Goal: Task Accomplishment & Management: Manage account settings

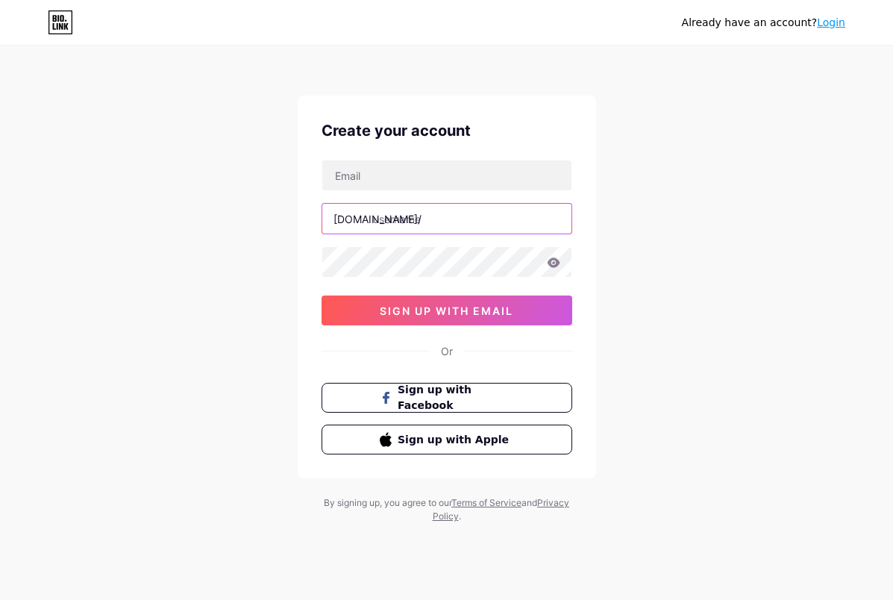
click at [407, 212] on input "text" at bounding box center [446, 219] width 249 height 30
type input "asprofil"
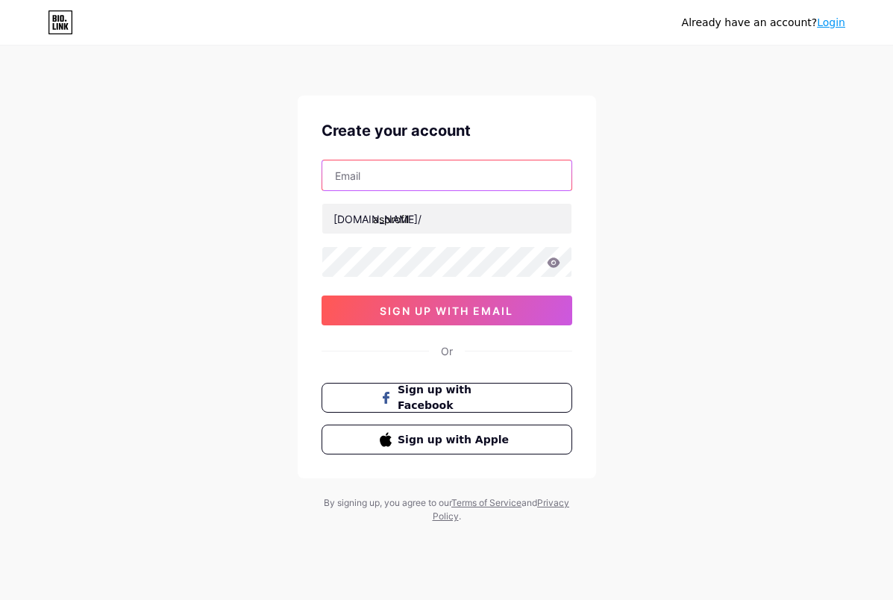
click at [384, 185] on input "text" at bounding box center [446, 175] width 249 height 30
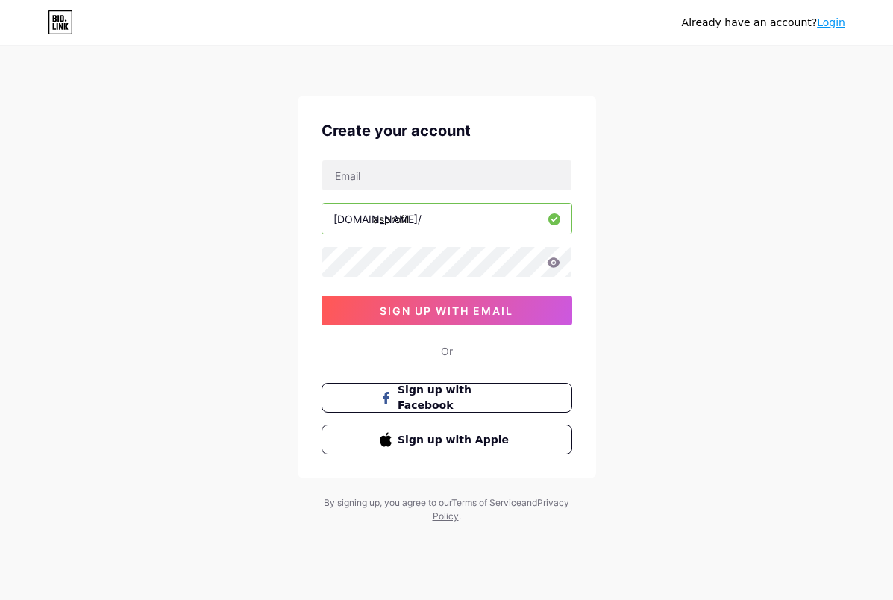
click at [195, 213] on div "Already have an account? Login Create your account [DOMAIN_NAME]/ asprofil 0cAF…" at bounding box center [446, 285] width 893 height 571
click at [367, 170] on input "text" at bounding box center [446, 175] width 249 height 30
type input "S"
click at [552, 264] on icon at bounding box center [553, 263] width 13 height 10
click at [552, 264] on icon at bounding box center [552, 263] width 13 height 10
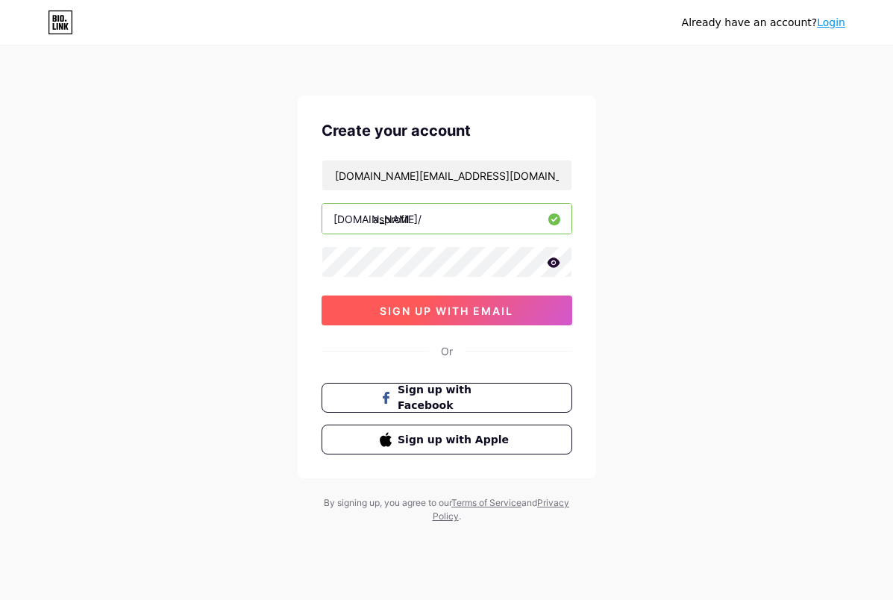
click at [446, 313] on span "sign up with email" at bounding box center [447, 311] width 134 height 13
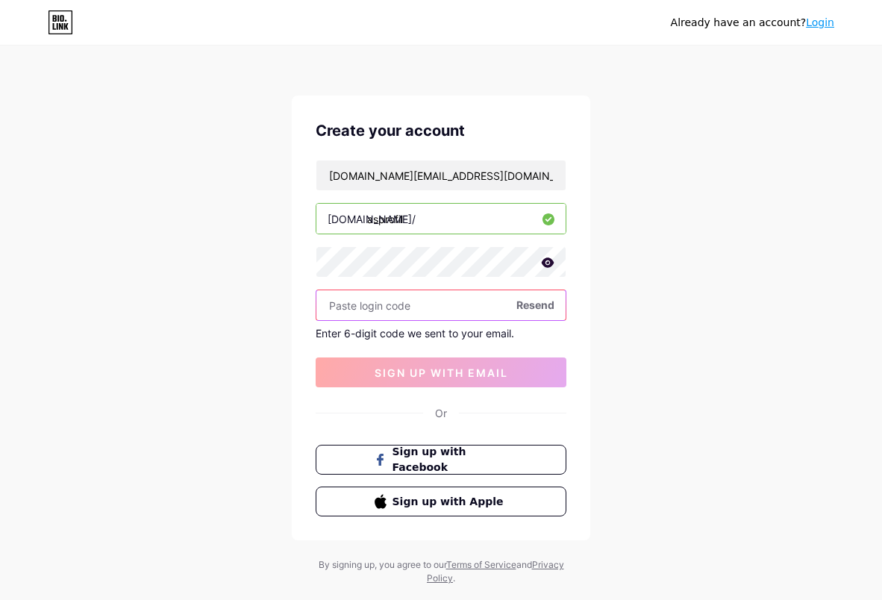
click at [343, 308] on input "text" at bounding box center [440, 305] width 249 height 30
click at [666, 254] on div "Already have an account? Login Create your account [DOMAIN_NAME][EMAIL_ADDRESS]…" at bounding box center [441, 316] width 882 height 633
click at [539, 305] on span "Resend" at bounding box center [536, 305] width 38 height 16
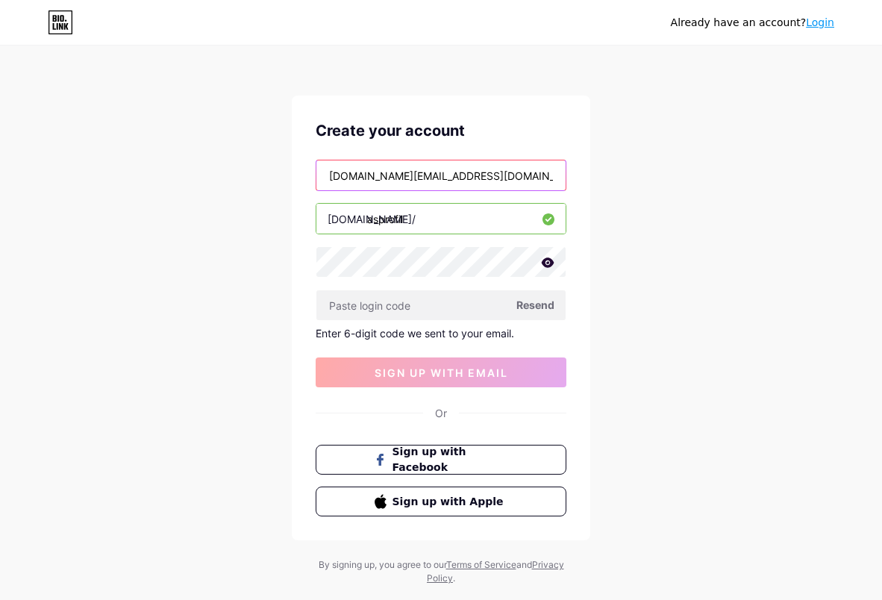
drag, startPoint x: 394, startPoint y: 175, endPoint x: 316, endPoint y: 174, distance: 78.4
click at [316, 174] on div "[DOMAIN_NAME][EMAIL_ADDRESS][DOMAIN_NAME]" at bounding box center [441, 175] width 251 height 31
paste input "bdulazizsadikov71"
type input "[EMAIL_ADDRESS][DOMAIN_NAME]"
click at [532, 305] on span "Resend" at bounding box center [536, 305] width 38 height 16
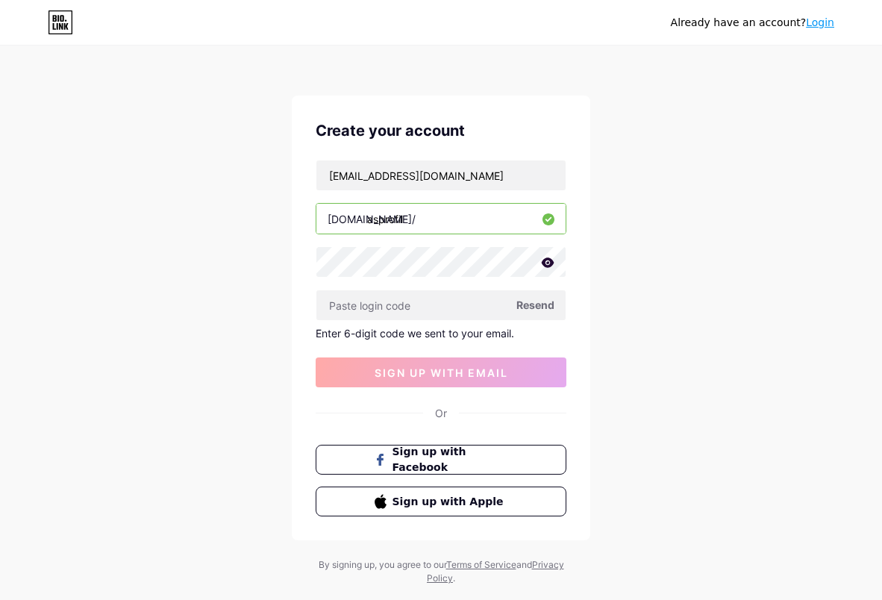
click at [659, 303] on div "Already have an account? Login Create your account [EMAIL_ADDRESS][DOMAIN_NAME]…" at bounding box center [441, 316] width 882 height 633
click at [437, 305] on input "text" at bounding box center [440, 305] width 249 height 30
click at [643, 387] on div "Already have an account? Login Create your account [EMAIL_ADDRESS][DOMAIN_NAME]…" at bounding box center [441, 316] width 882 height 633
click at [392, 175] on input "[EMAIL_ADDRESS][DOMAIN_NAME]" at bounding box center [440, 175] width 249 height 30
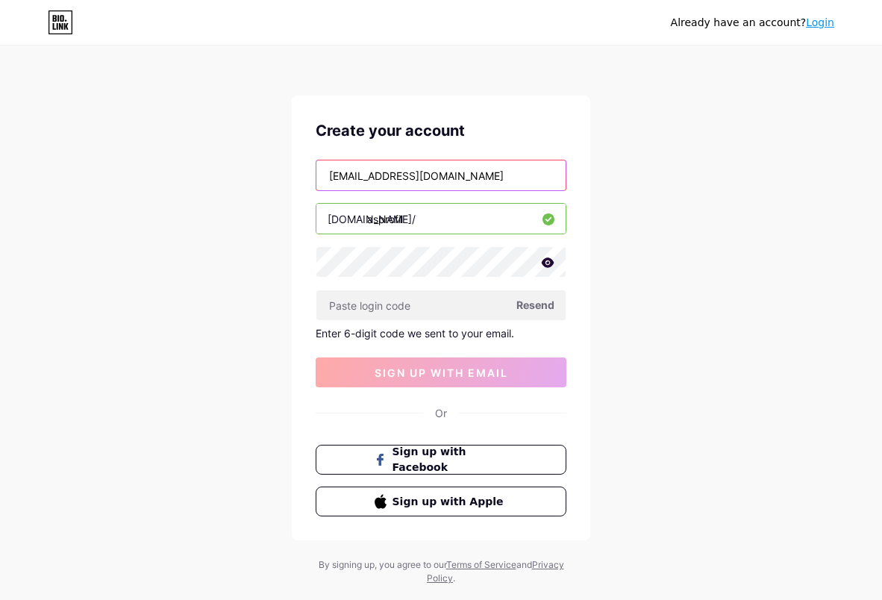
click at [392, 175] on input "[EMAIL_ADDRESS][DOMAIN_NAME]" at bounding box center [440, 175] width 249 height 30
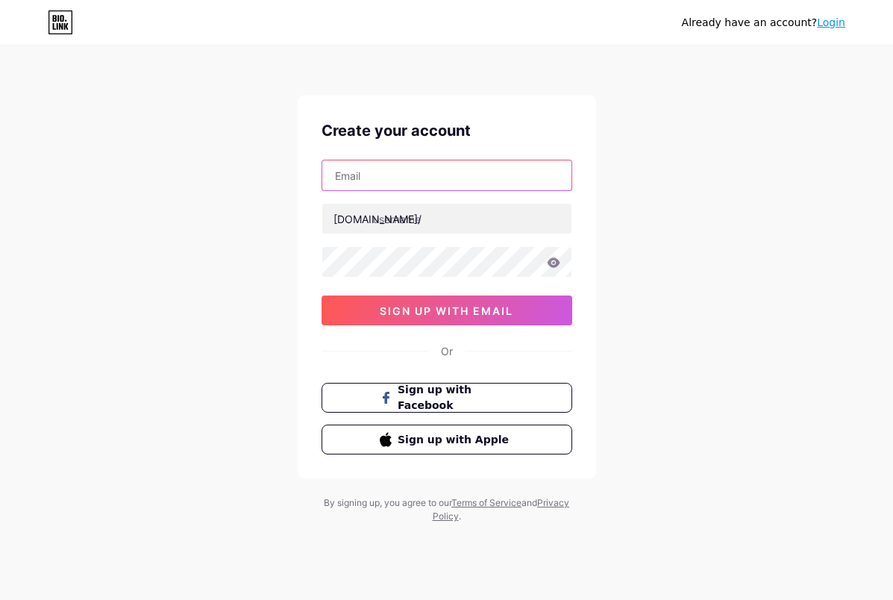
click at [390, 178] on input "text" at bounding box center [446, 175] width 249 height 30
paste input "[EMAIL_ADDRESS][DOMAIN_NAME]"
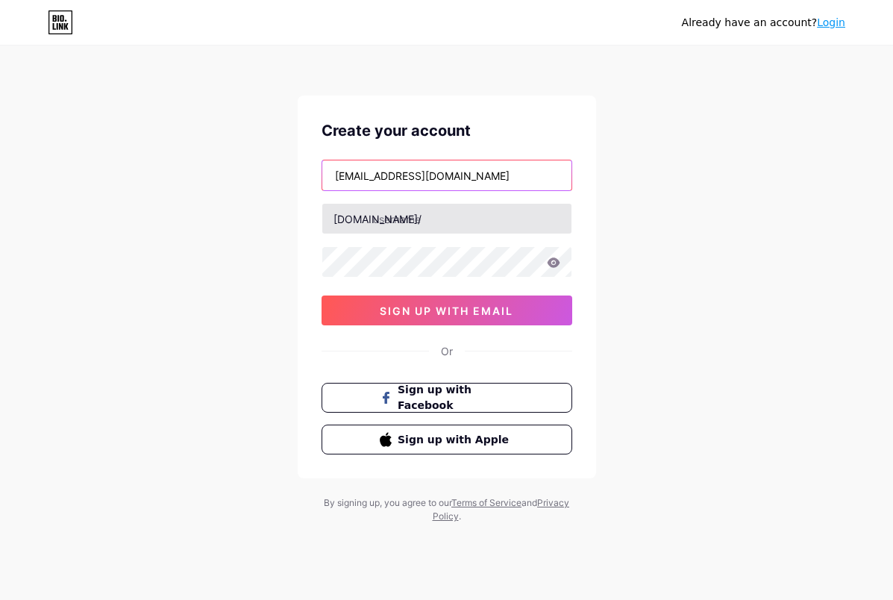
type input "[EMAIL_ADDRESS][DOMAIN_NAME]"
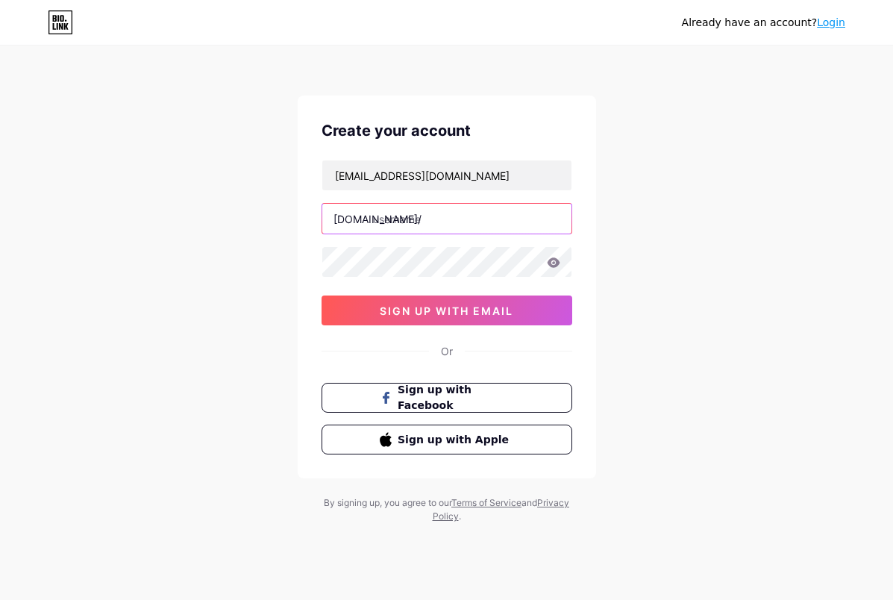
click at [405, 215] on input "text" at bounding box center [446, 219] width 249 height 30
type input "asprofil"
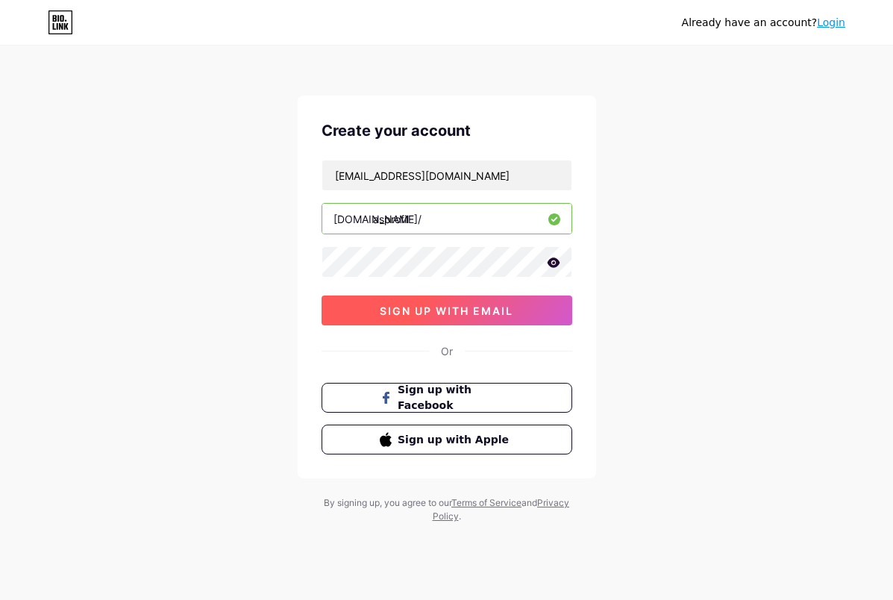
click at [438, 310] on span "sign up with email" at bounding box center [447, 311] width 134 height 13
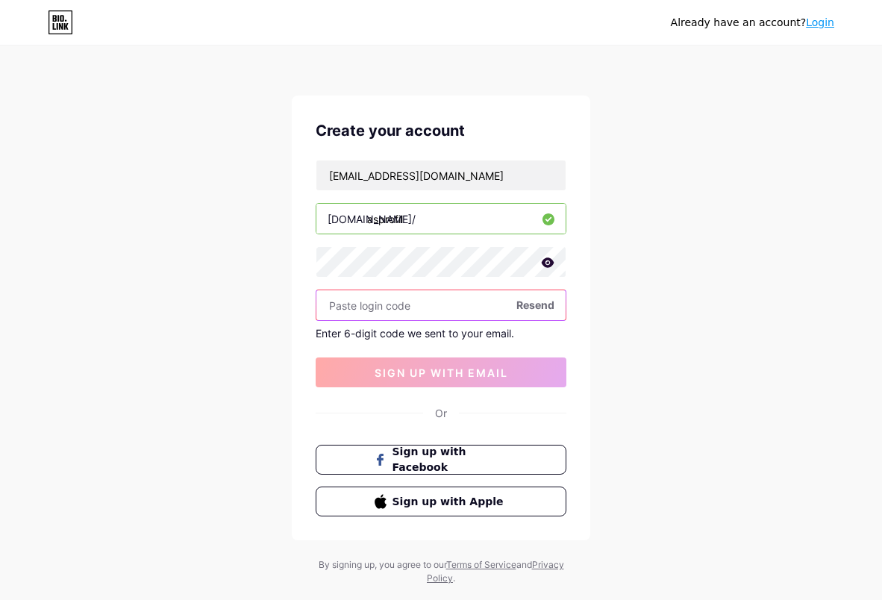
click at [367, 304] on input "text" at bounding box center [440, 305] width 249 height 30
paste input "332118"
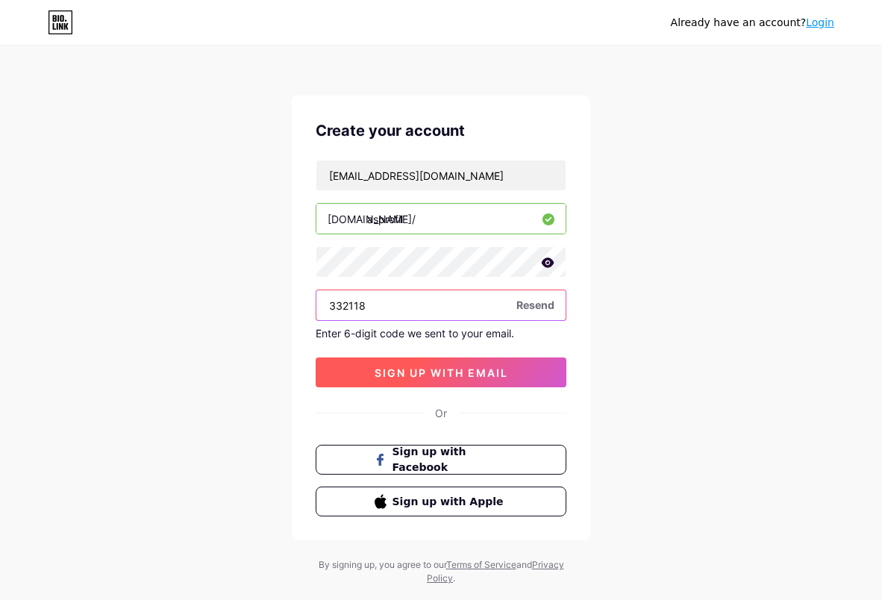
type input "332118"
click at [422, 372] on span "sign up with email" at bounding box center [442, 372] width 134 height 13
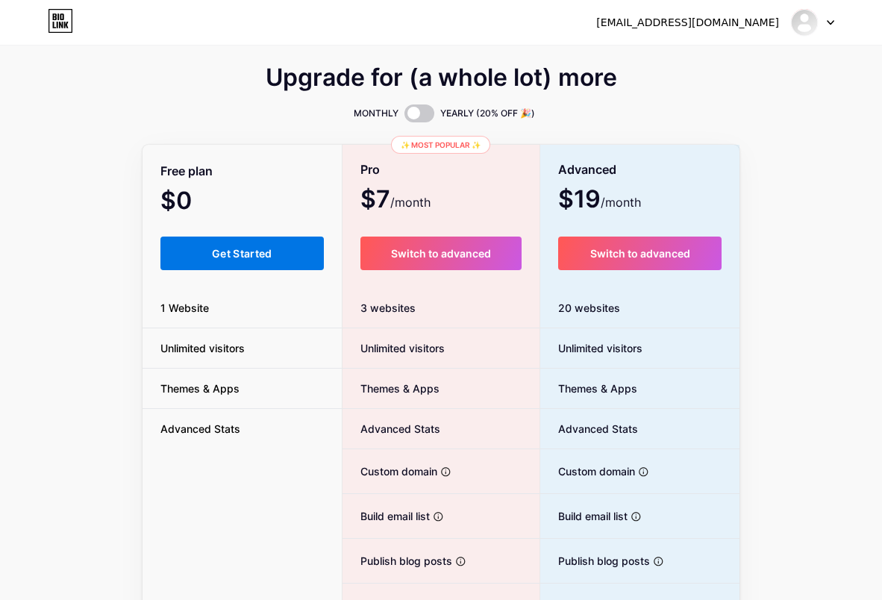
click at [256, 256] on span "Get Started" at bounding box center [242, 253] width 60 height 13
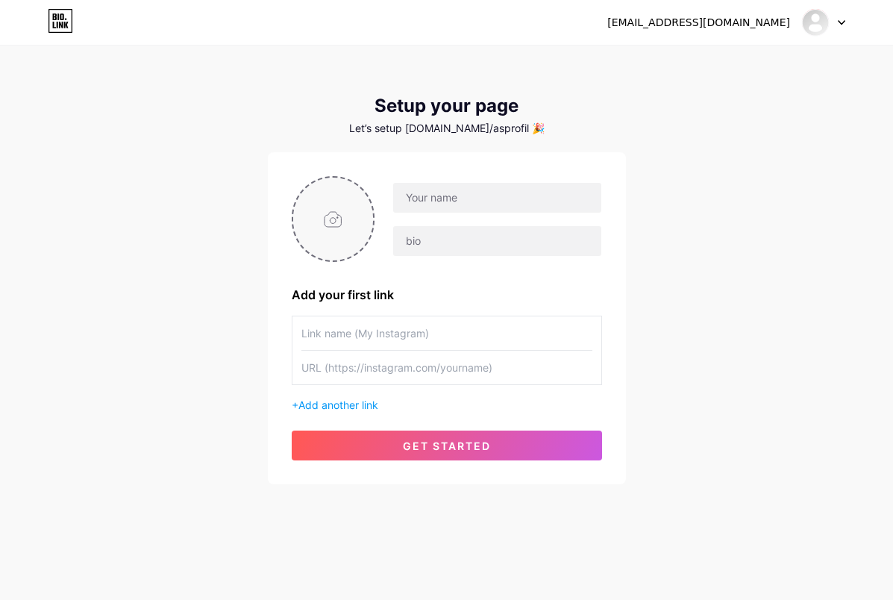
click at [332, 218] on input "file" at bounding box center [333, 219] width 81 height 83
type input "C:\fakepath\Безымянный-2-100.jpg"
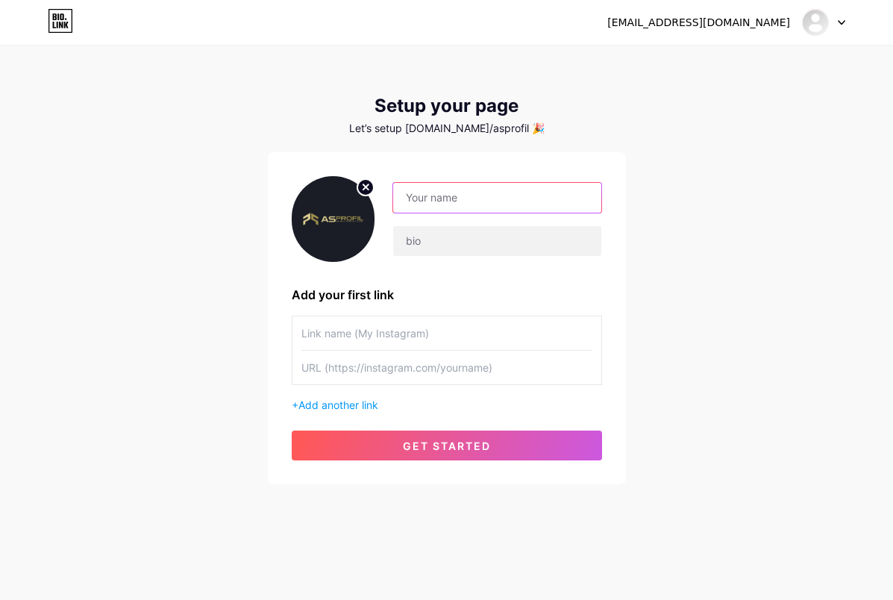
click at [479, 201] on input "text" at bounding box center [497, 198] width 208 height 30
type input "Asprofil"
click at [723, 219] on div "[EMAIL_ADDRESS][DOMAIN_NAME] Dashboard Logout Setup your page Let’s setup [DOMA…" at bounding box center [446, 266] width 893 height 532
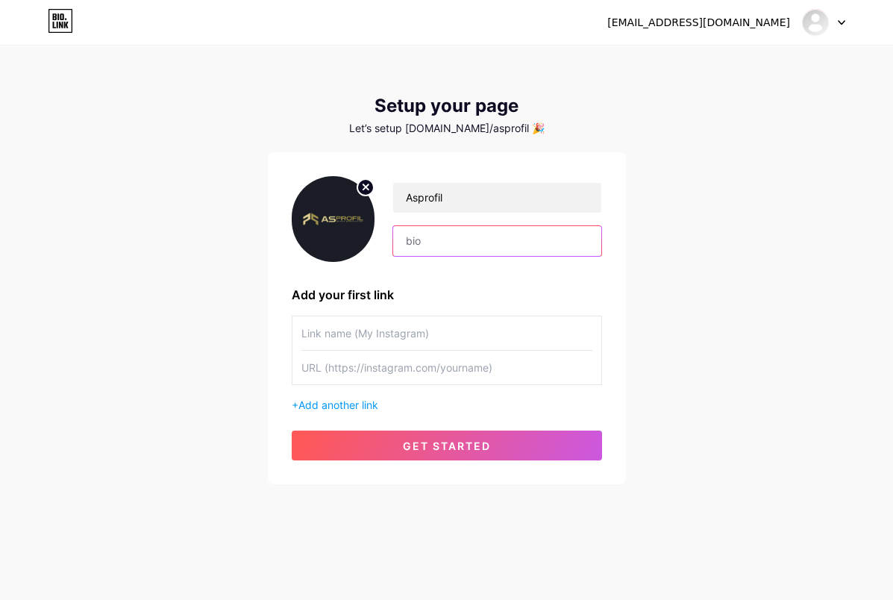
click at [448, 240] on input "text" at bounding box center [497, 241] width 208 height 30
click at [439, 242] on input "text" at bounding box center [497, 241] width 208 height 30
type input "Ertangi kun uchun ishonchlik tanlov !"
click at [372, 337] on input "text" at bounding box center [447, 333] width 291 height 34
click at [403, 337] on input "text" at bounding box center [447, 333] width 291 height 34
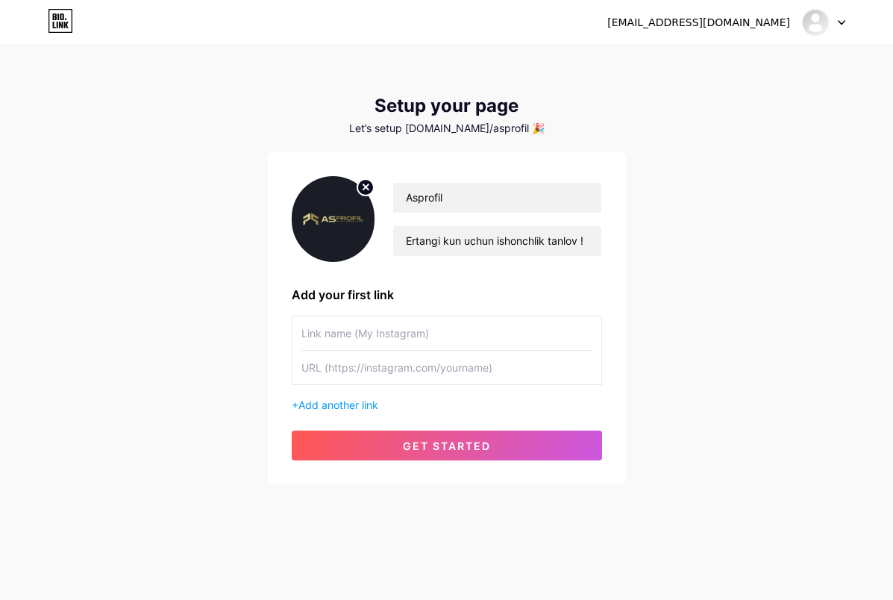
click at [397, 373] on input "text" at bounding box center [447, 368] width 291 height 34
paste input "[URL][DOMAIN_NAME]"
type input "[URL][DOMAIN_NAME]"
click at [344, 330] on input "text" at bounding box center [447, 333] width 291 height 34
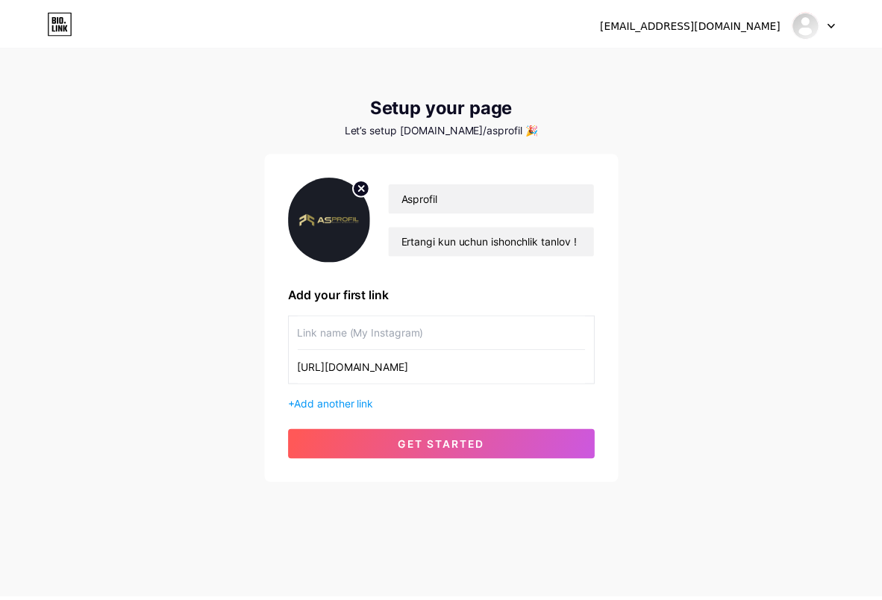
scroll to position [0, 0]
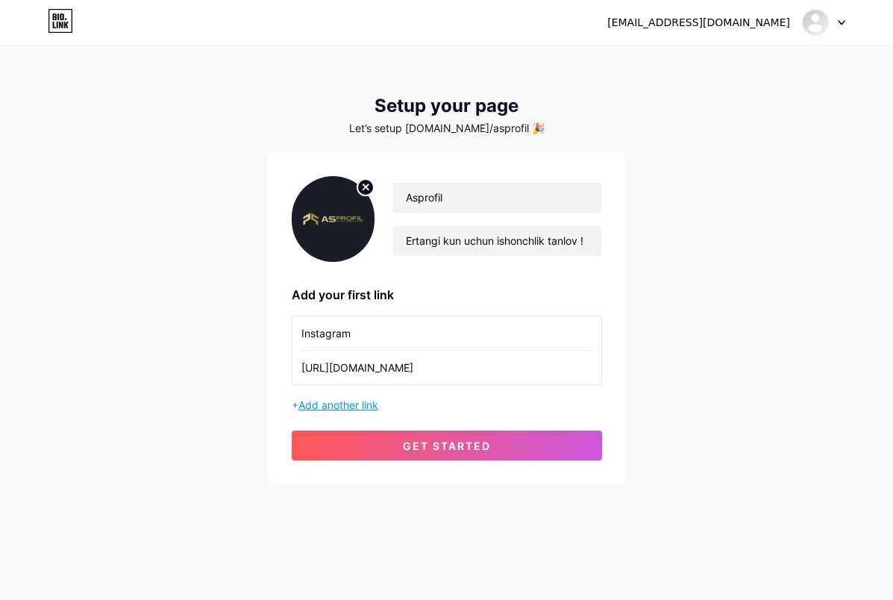
type input "Instagram"
click at [328, 407] on span "Add another link" at bounding box center [339, 405] width 80 height 13
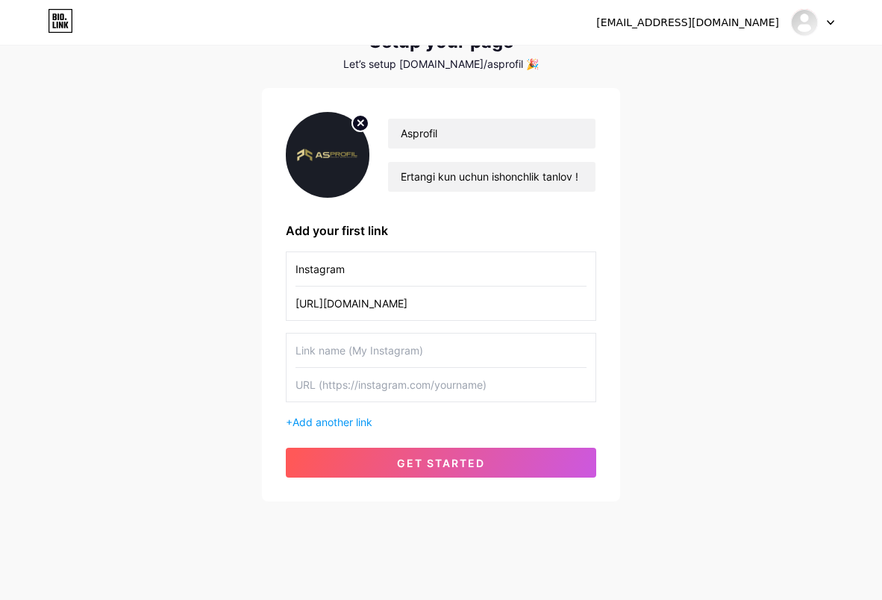
scroll to position [73, 0]
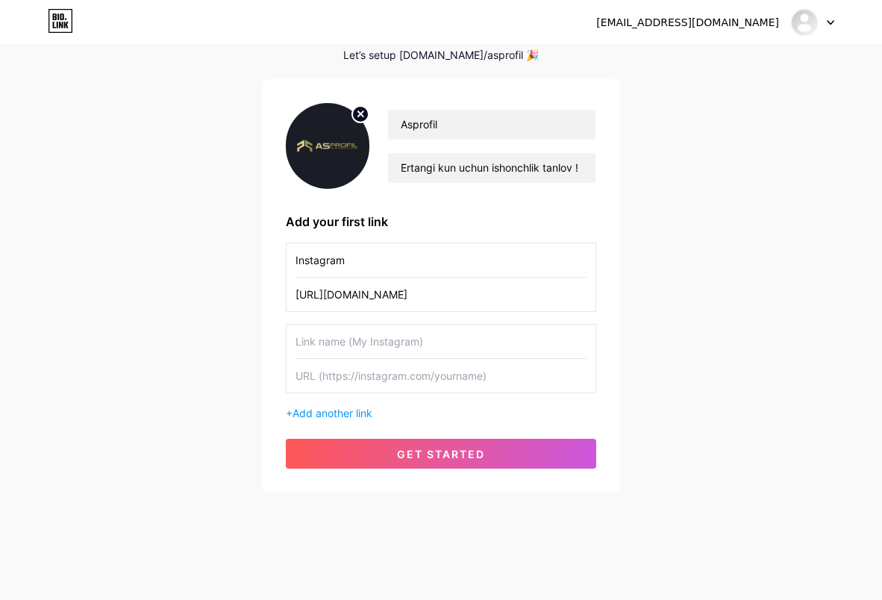
click at [355, 342] on input "text" at bounding box center [441, 342] width 291 height 34
type input "Telegram"
click at [414, 382] on input "text" at bounding box center [441, 376] width 291 height 34
click at [358, 373] on input "text" at bounding box center [441, 376] width 291 height 34
paste input "[URL][DOMAIN_NAME]"
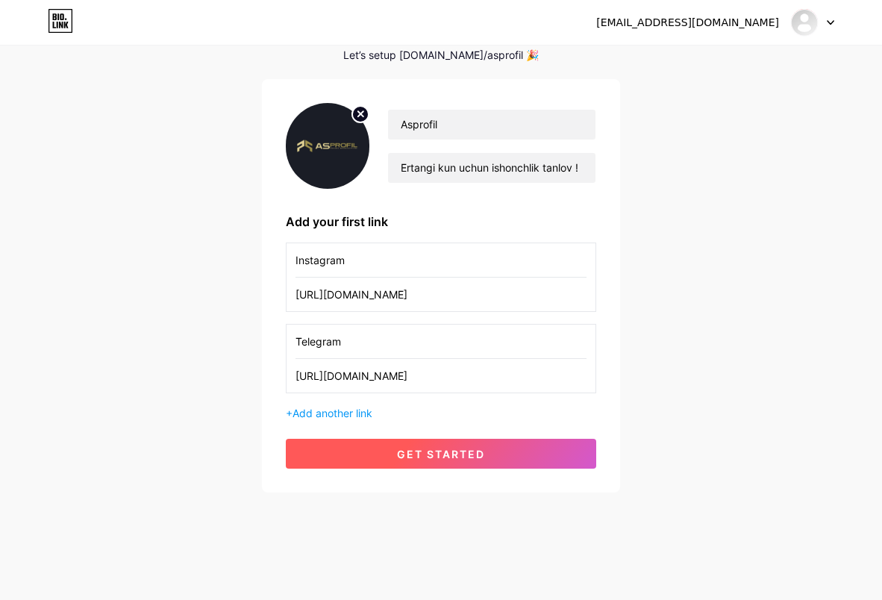
type input "[URL][DOMAIN_NAME]"
click at [414, 458] on span "get started" at bounding box center [441, 454] width 88 height 13
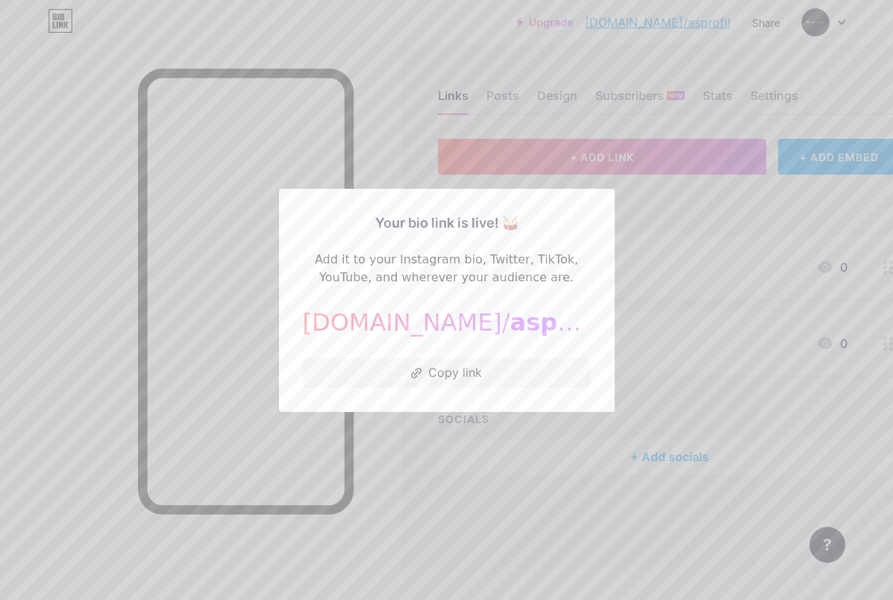
click at [661, 228] on div at bounding box center [446, 300] width 893 height 600
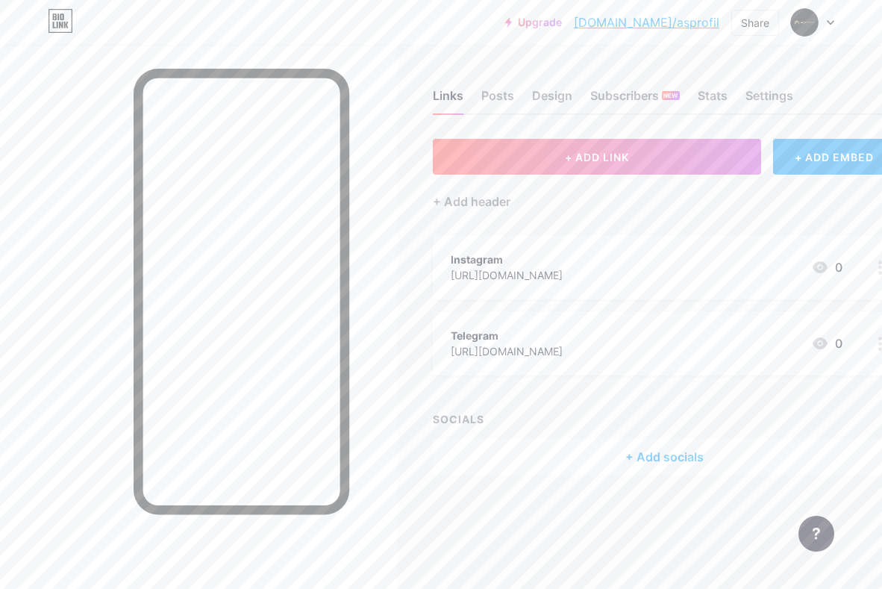
scroll to position [11, 0]
click at [711, 87] on div "Stats" at bounding box center [713, 100] width 30 height 27
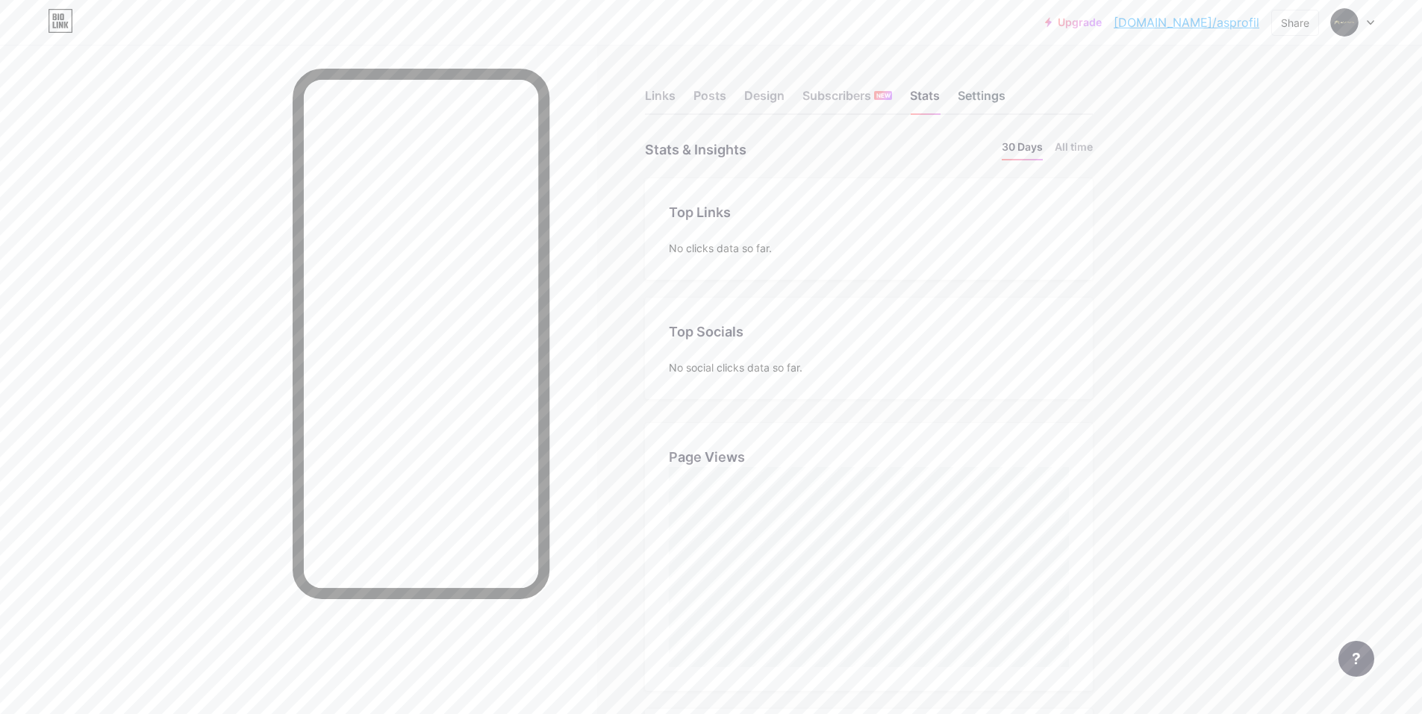
click at [893, 96] on div "Settings" at bounding box center [982, 100] width 48 height 27
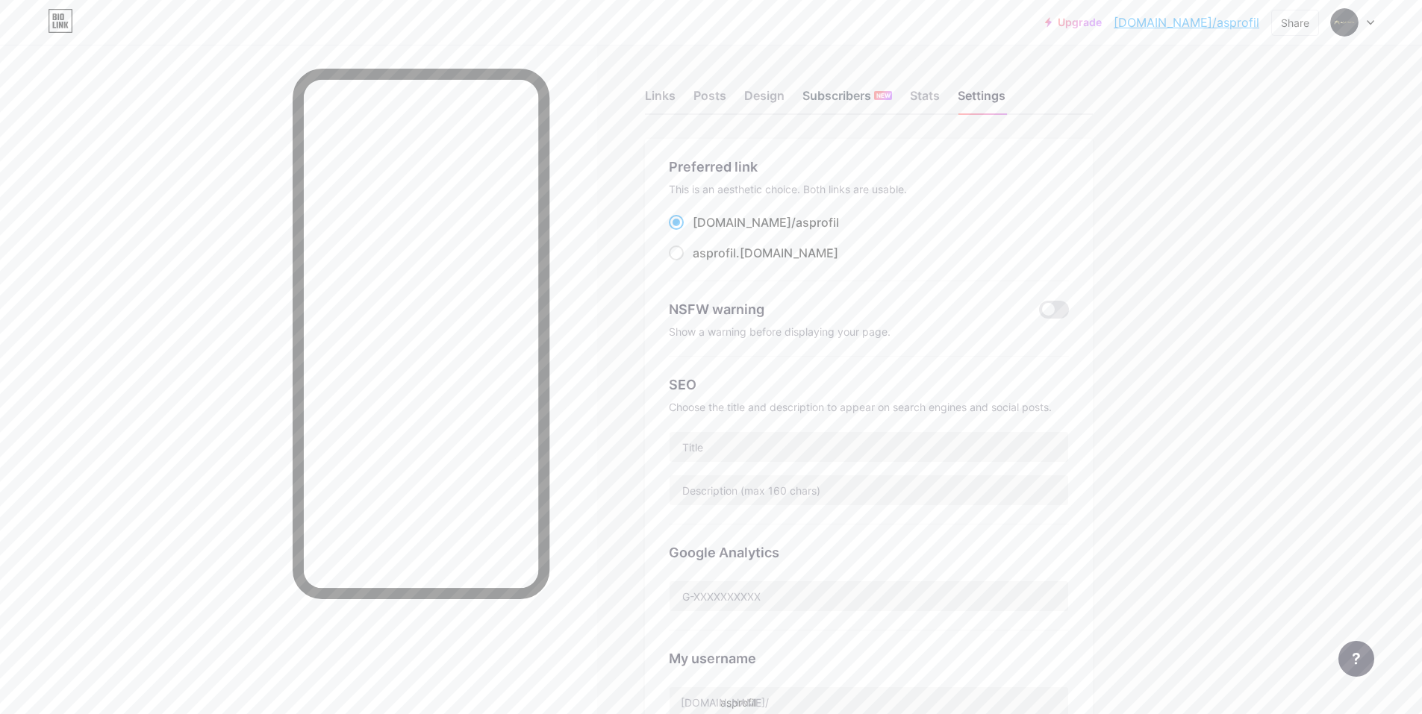
click at [820, 91] on div "Subscribers NEW" at bounding box center [847, 100] width 90 height 27
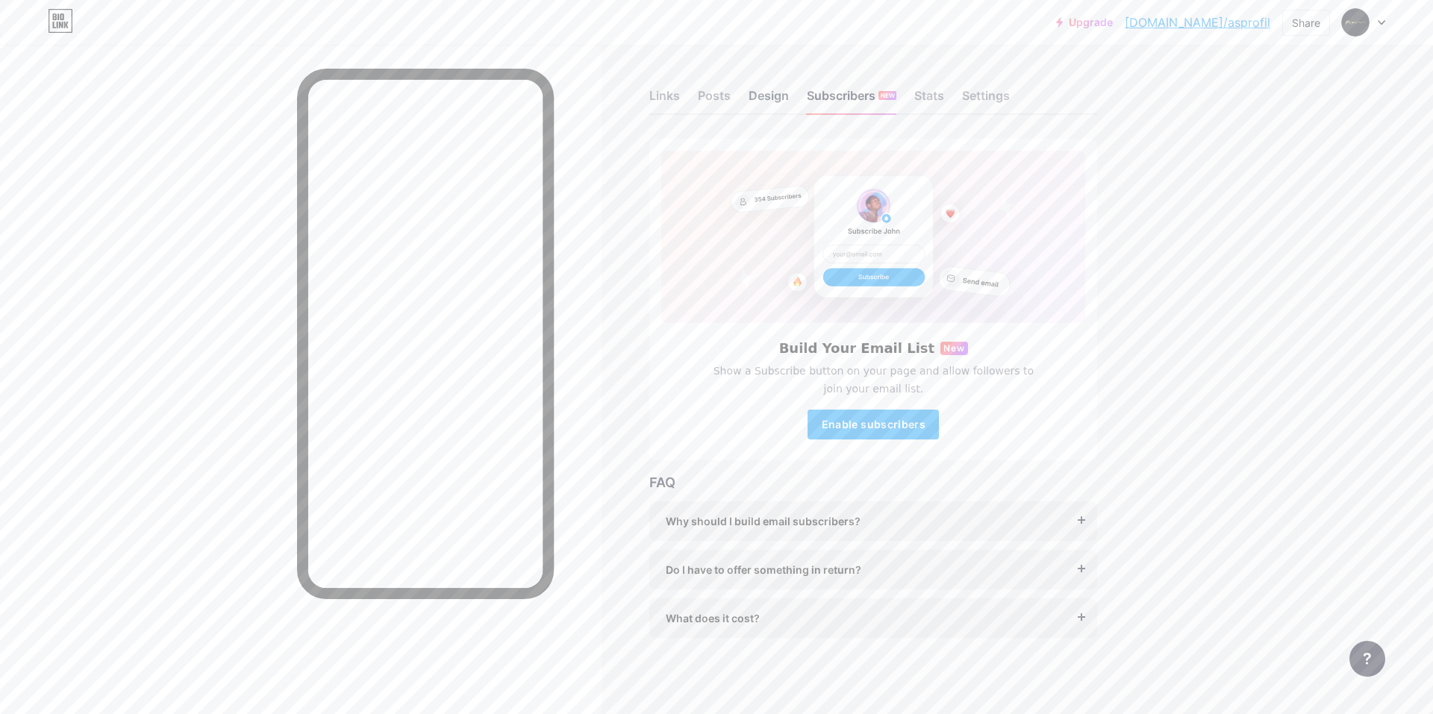
click at [768, 96] on div "Design" at bounding box center [769, 100] width 40 height 27
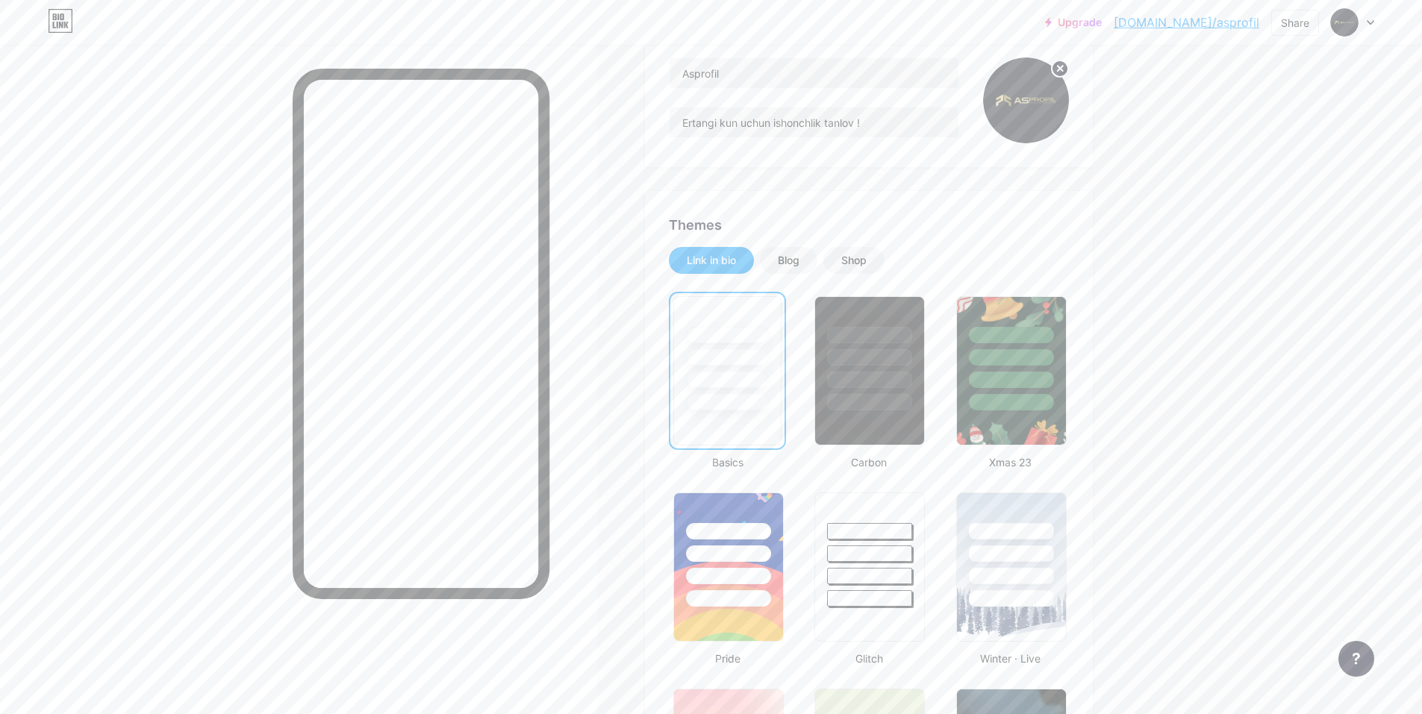
scroll to position [224, 0]
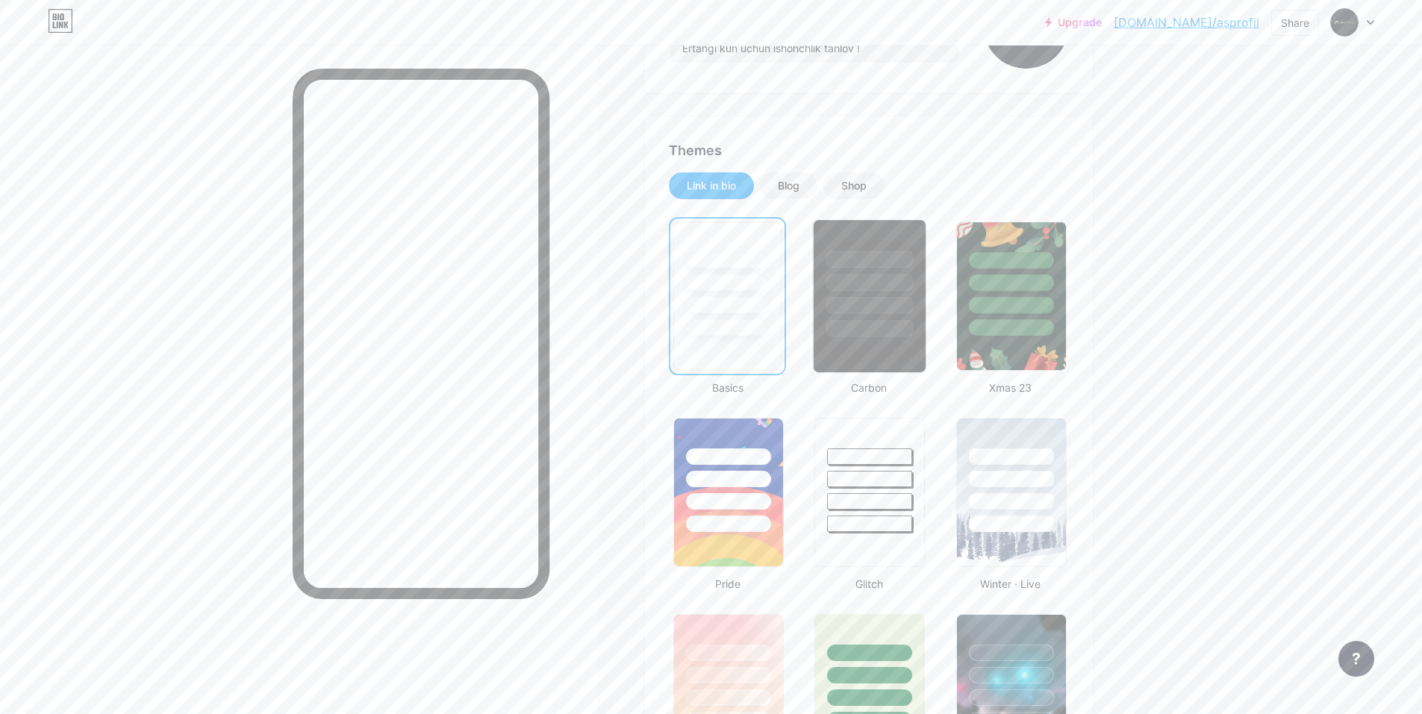
click at [875, 319] on div at bounding box center [870, 278] width 112 height 117
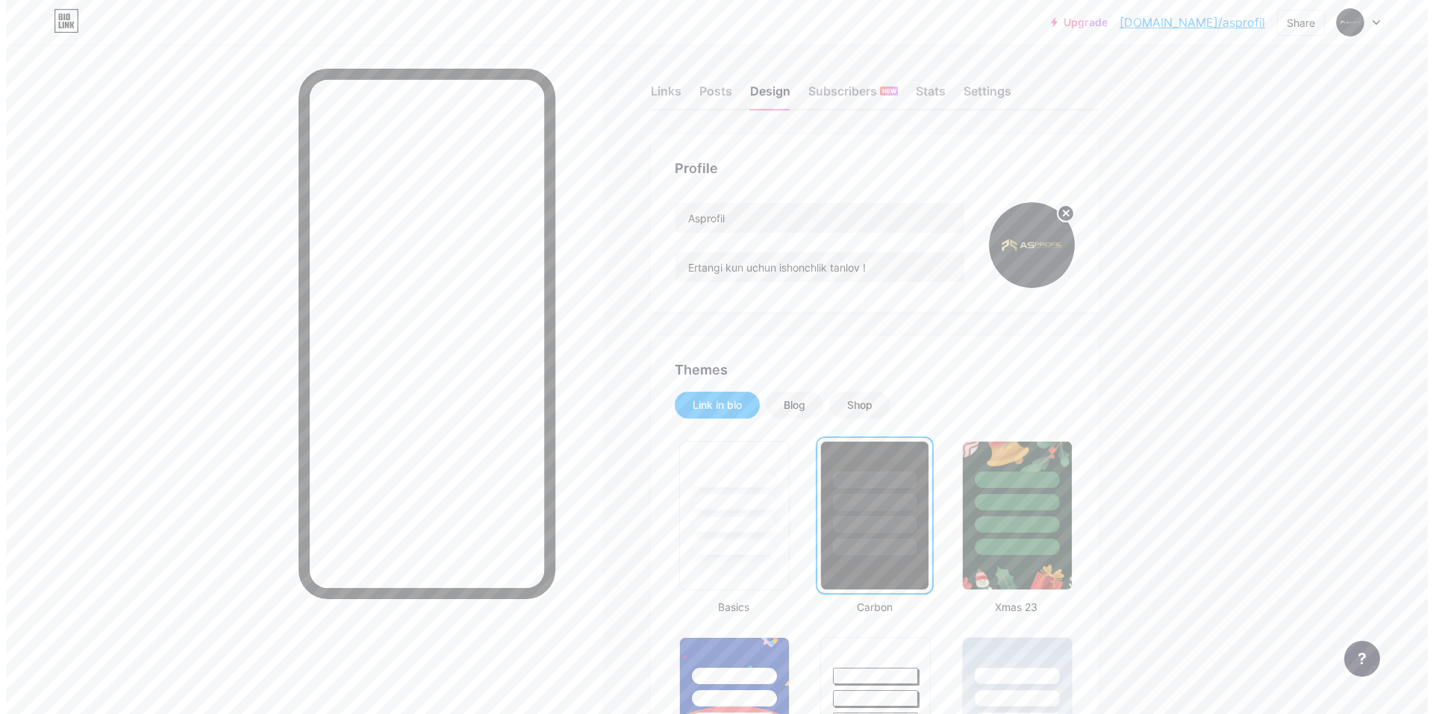
scroll to position [0, 0]
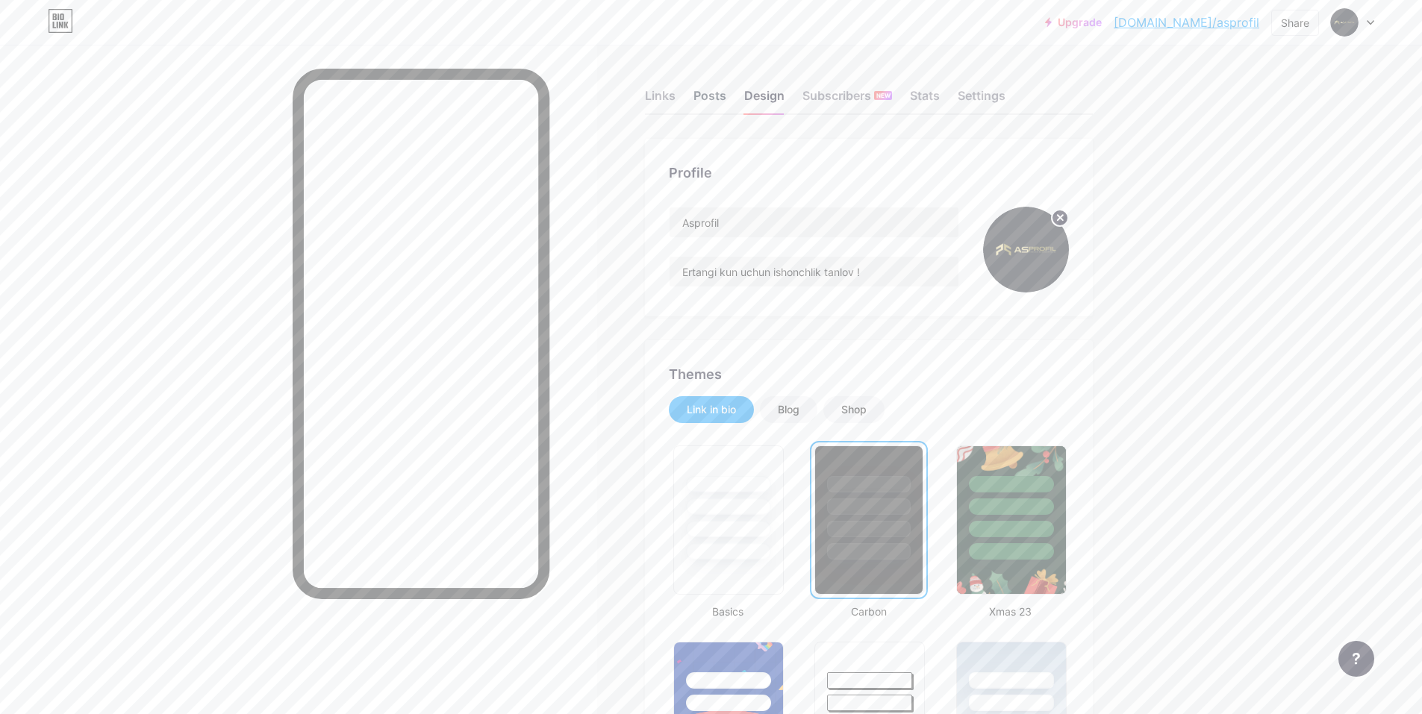
click at [713, 96] on div "Posts" at bounding box center [709, 100] width 33 height 27
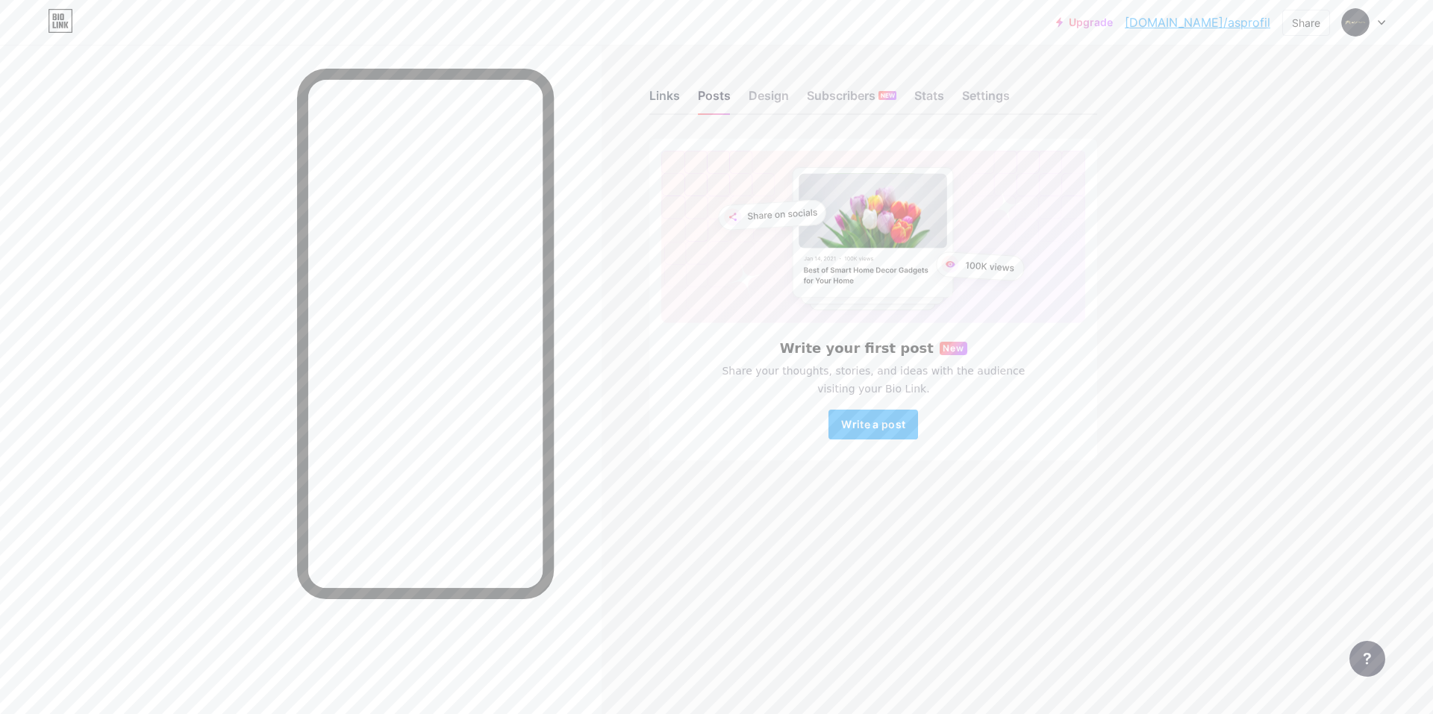
click at [672, 93] on div "Links" at bounding box center [664, 100] width 31 height 27
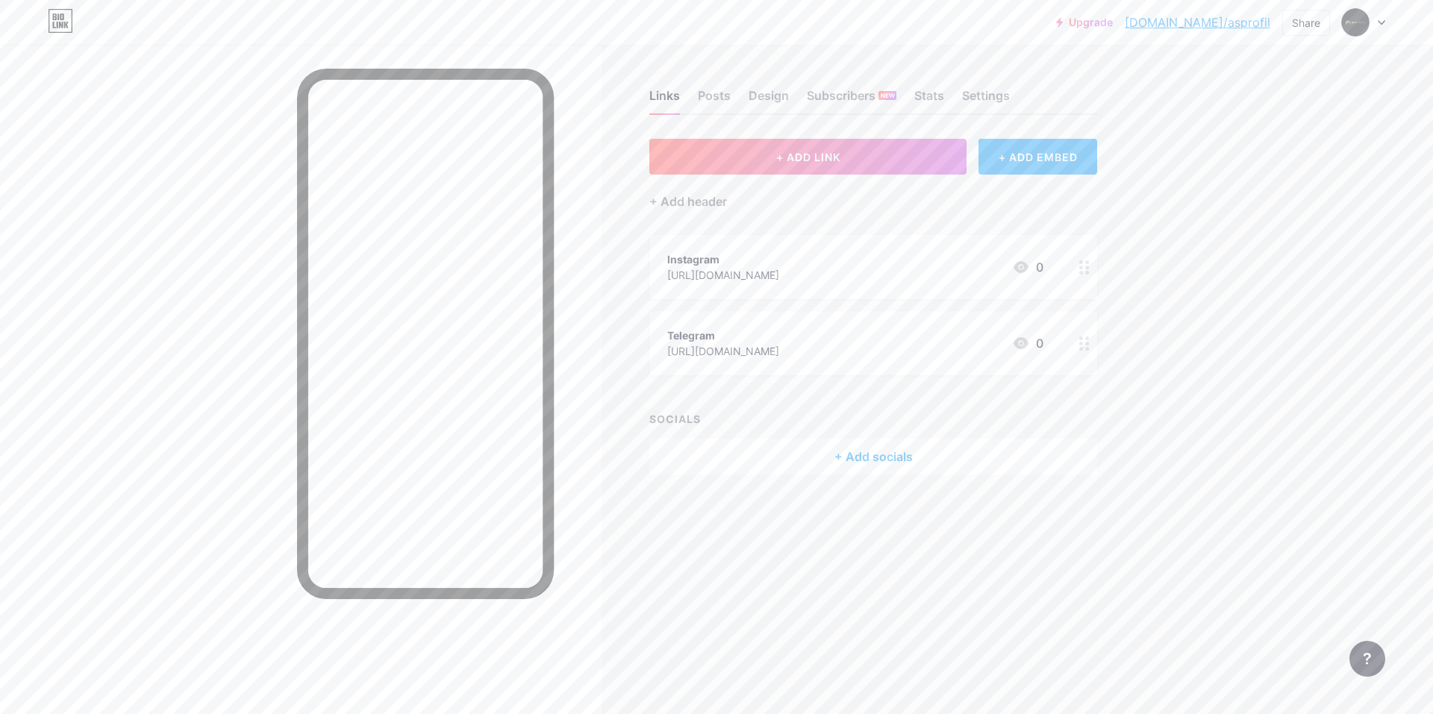
click at [893, 161] on div "+ ADD EMBED" at bounding box center [1038, 157] width 119 height 36
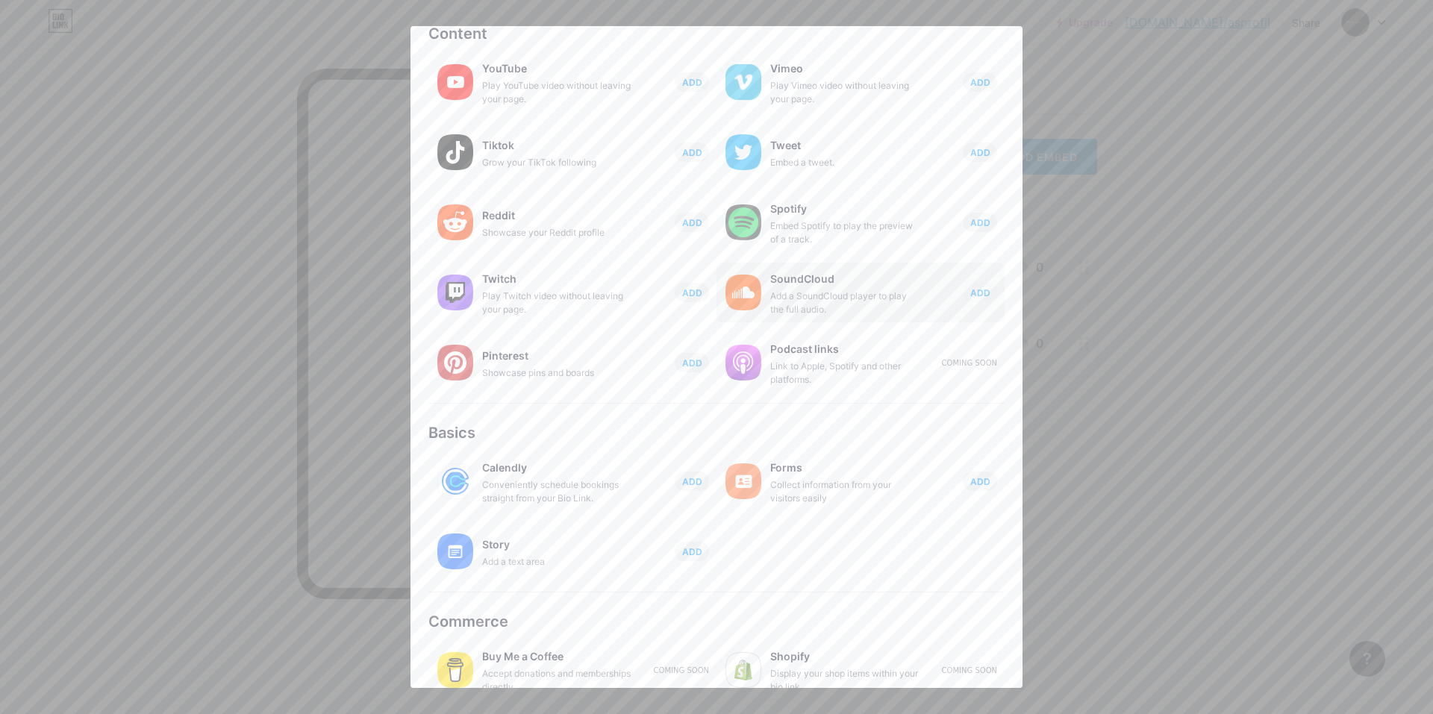
scroll to position [99, 0]
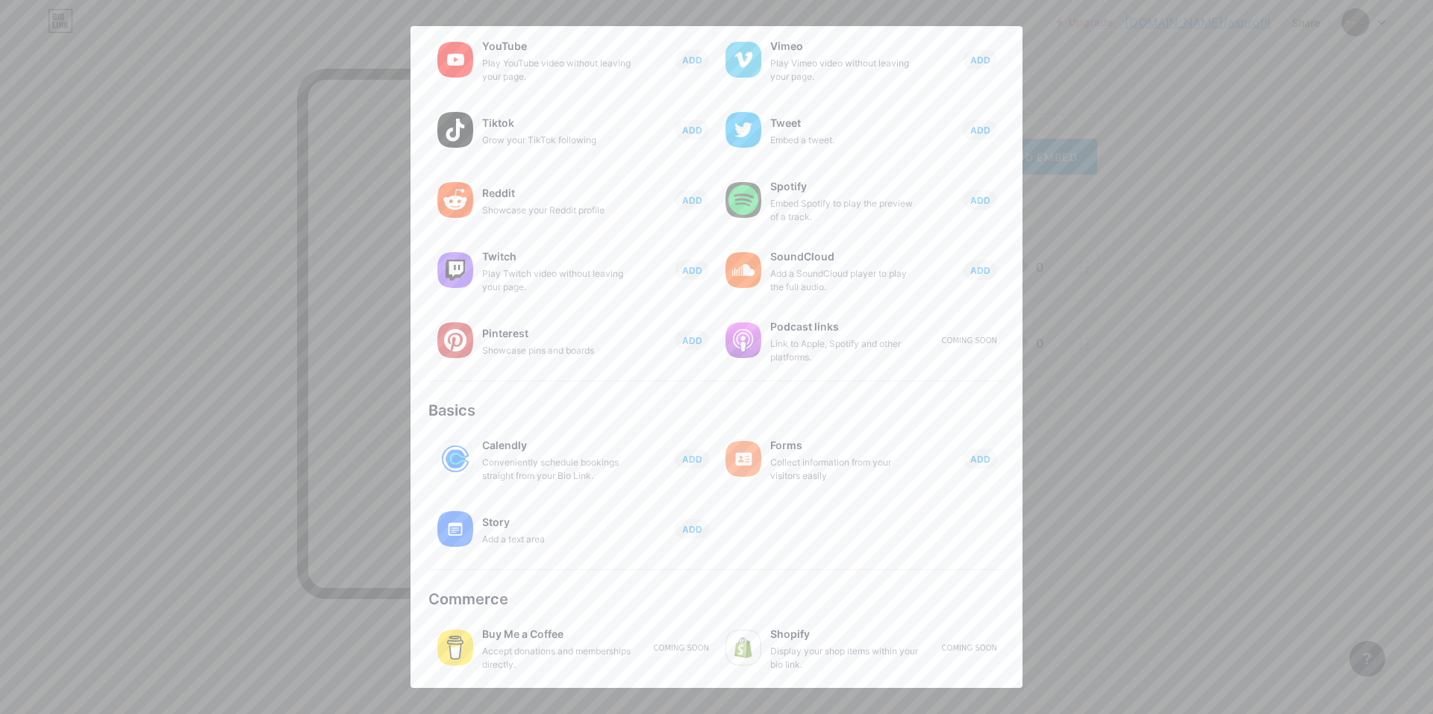
click at [893, 358] on div at bounding box center [716, 357] width 1433 height 714
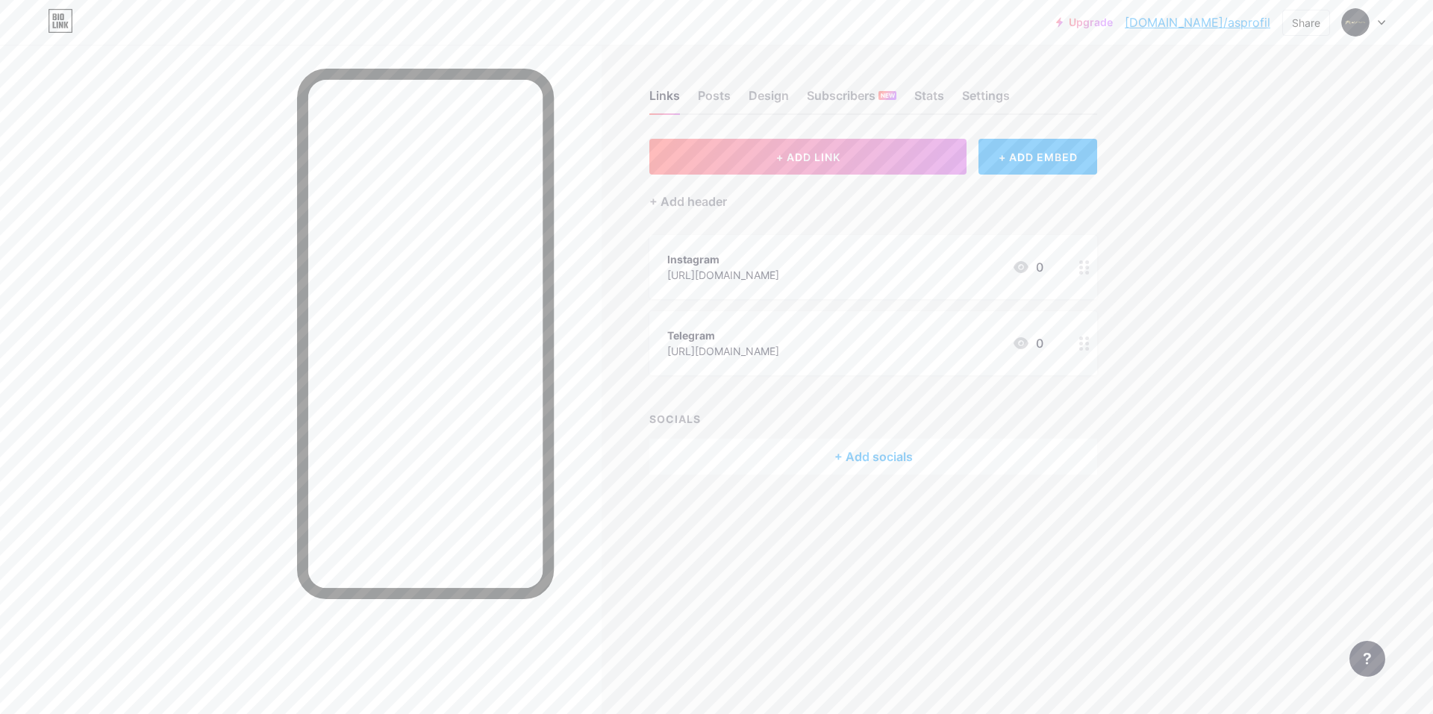
click at [885, 454] on div "+ Add socials" at bounding box center [873, 457] width 448 height 36
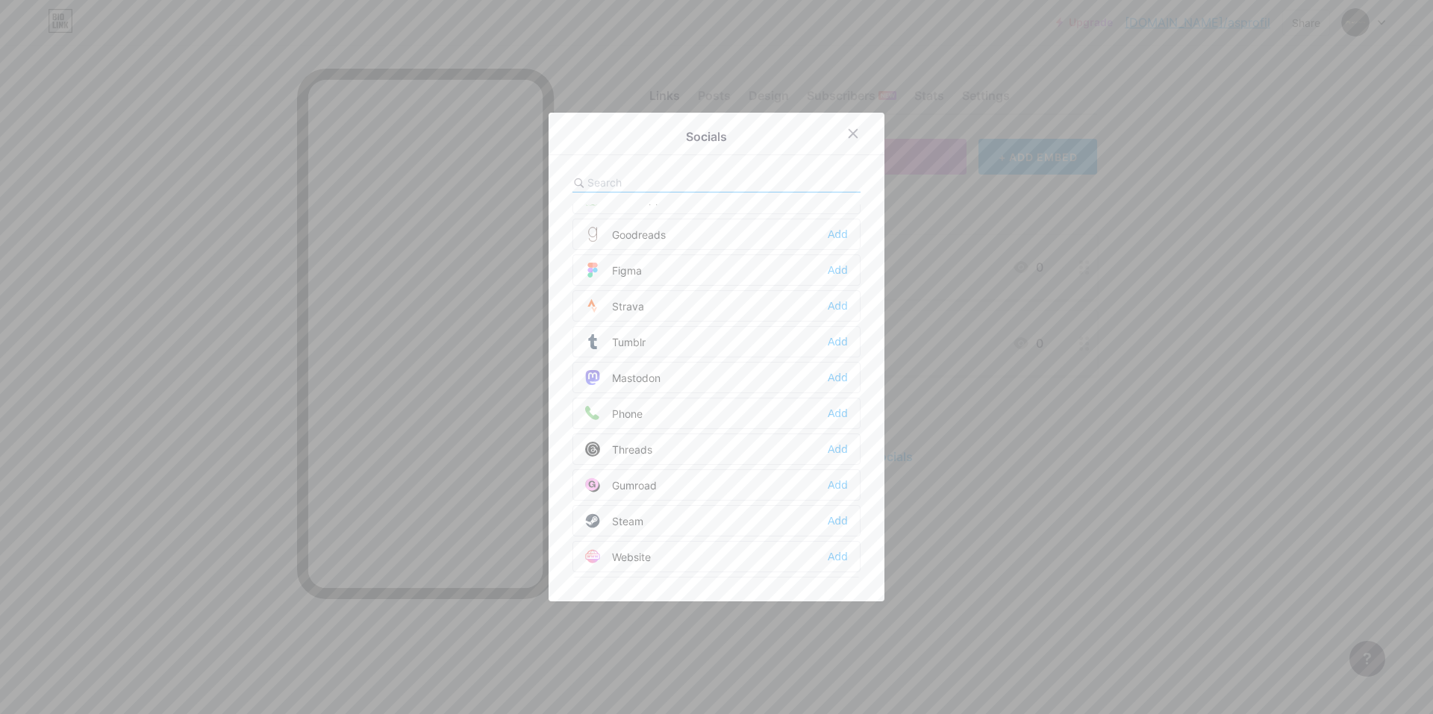
scroll to position [1347, 0]
click at [828, 378] on div "Add" at bounding box center [838, 378] width 20 height 15
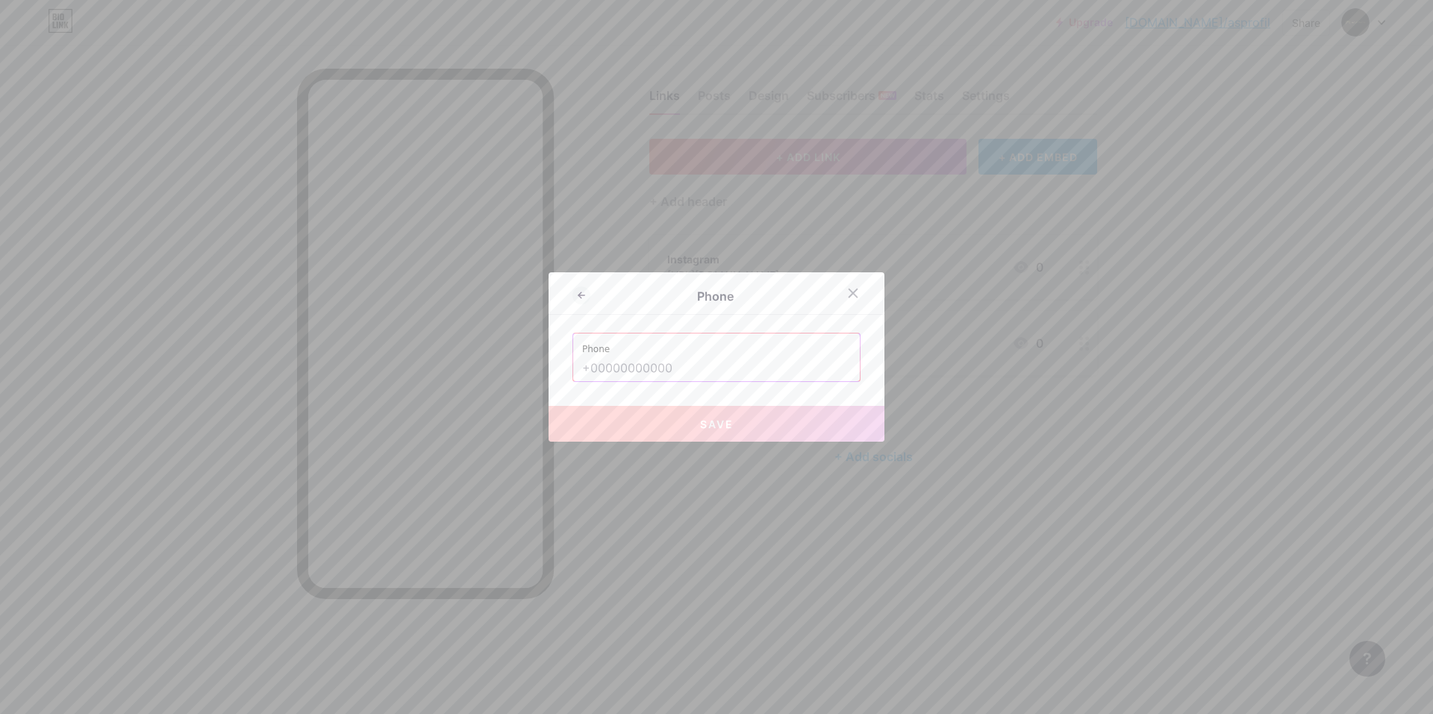
click at [665, 372] on input "text" at bounding box center [716, 368] width 269 height 25
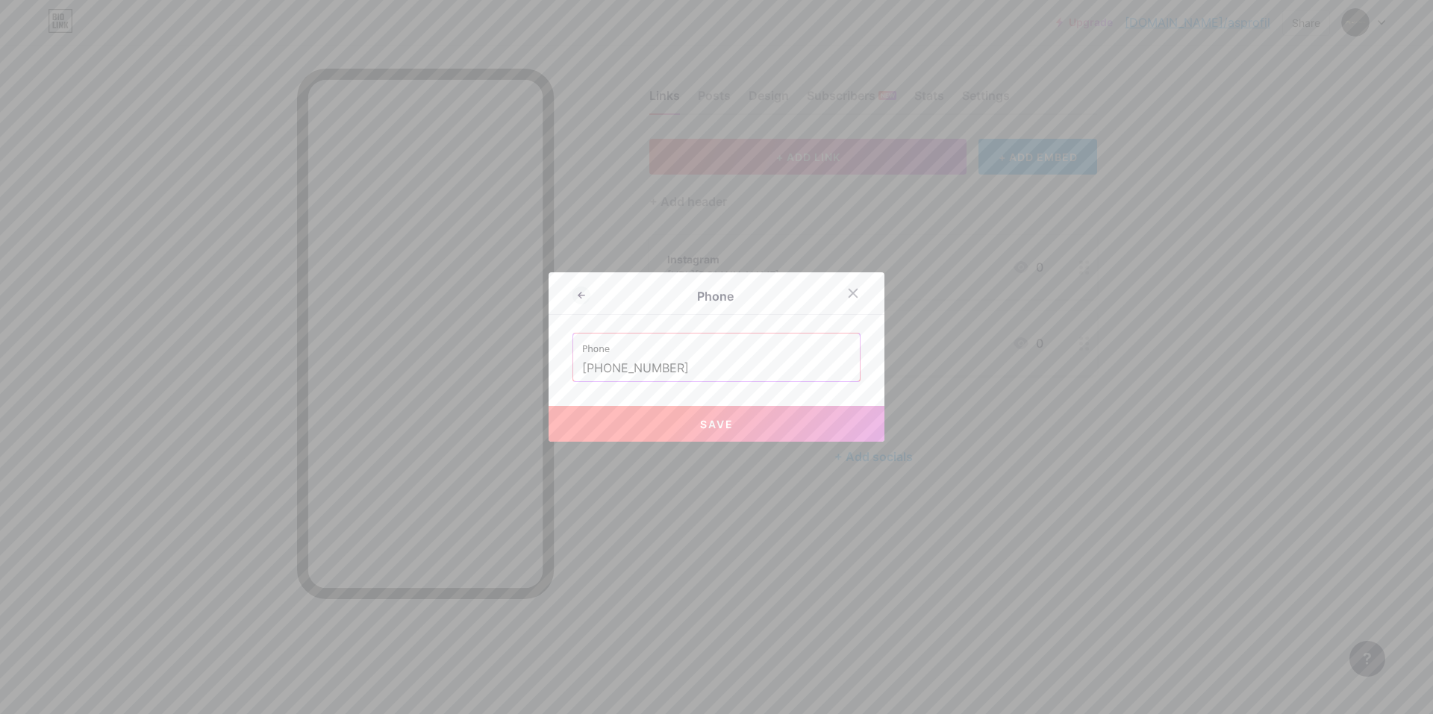
click at [692, 430] on button "Save" at bounding box center [717, 424] width 336 height 36
type input "tel:[PHONE_NUMBER]"
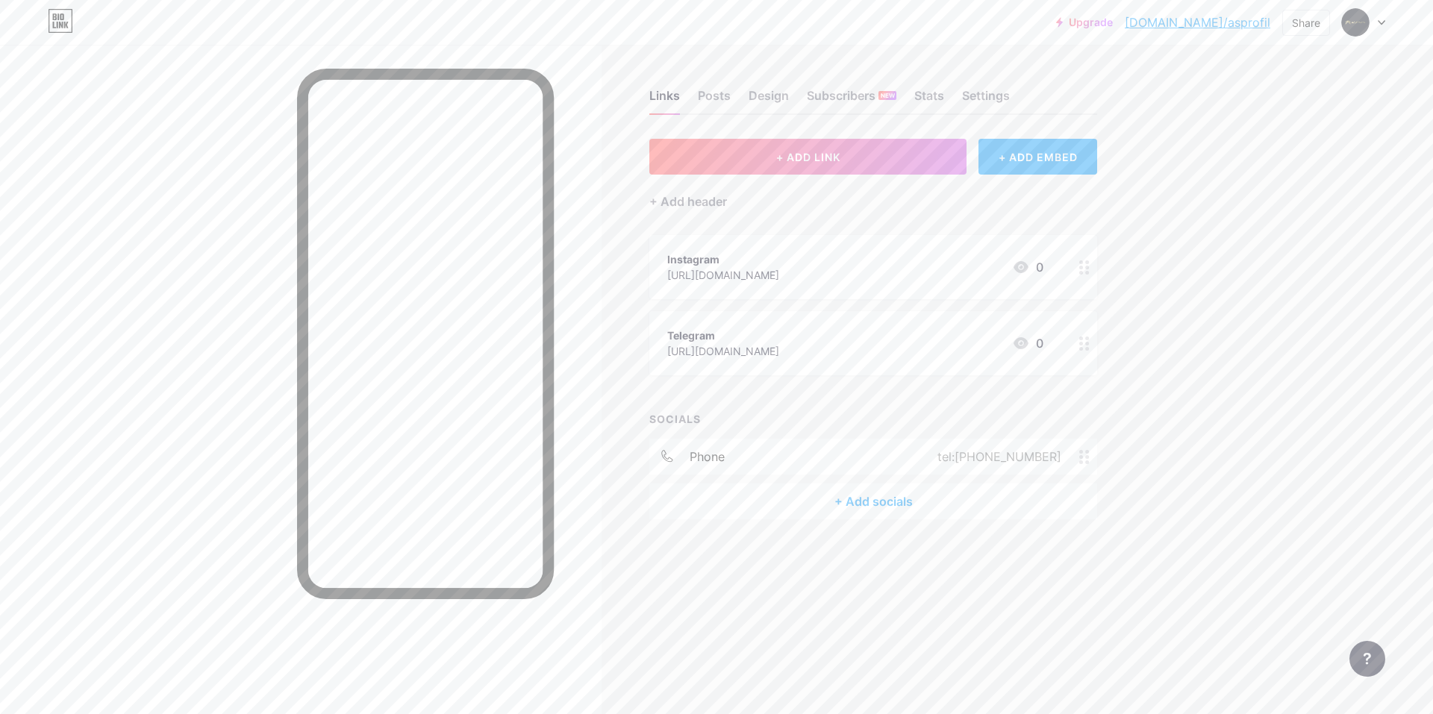
click at [893, 456] on icon at bounding box center [1084, 457] width 10 height 14
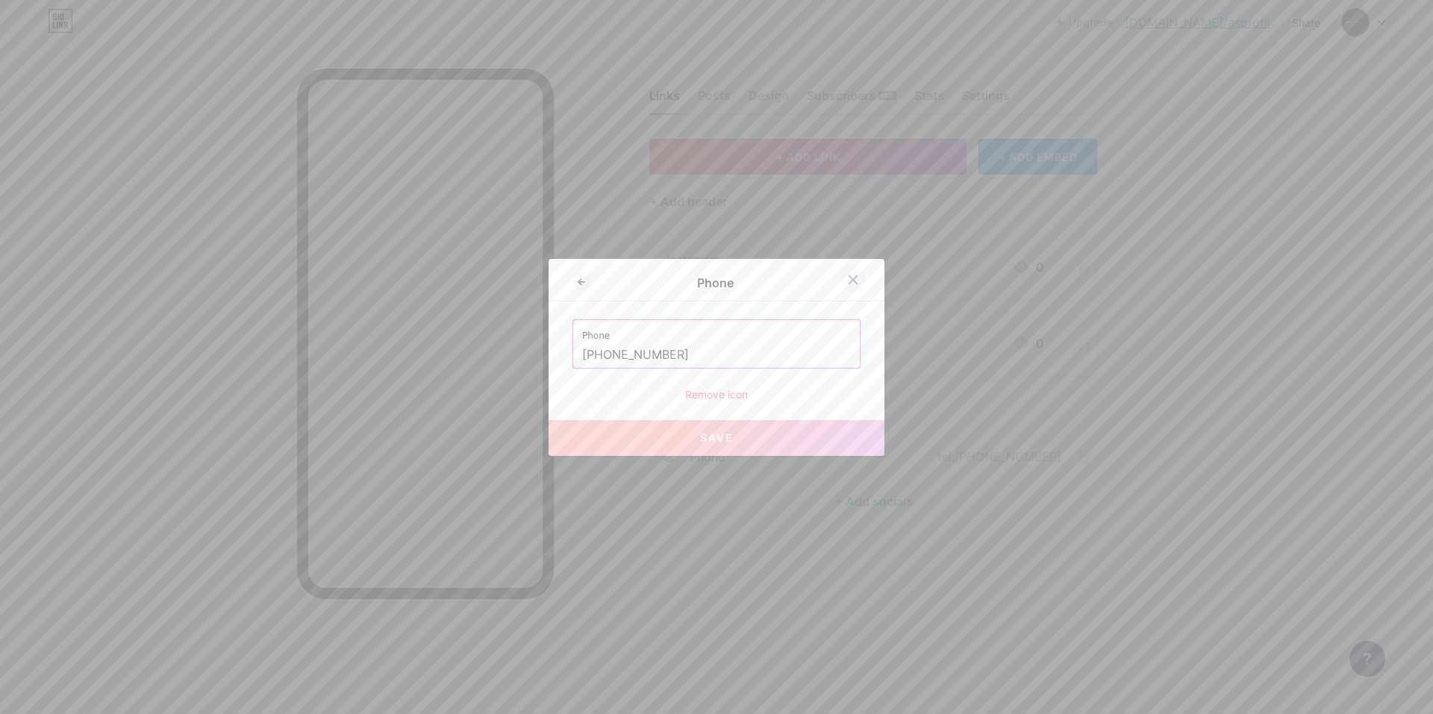
click at [849, 279] on icon at bounding box center [853, 279] width 8 height 8
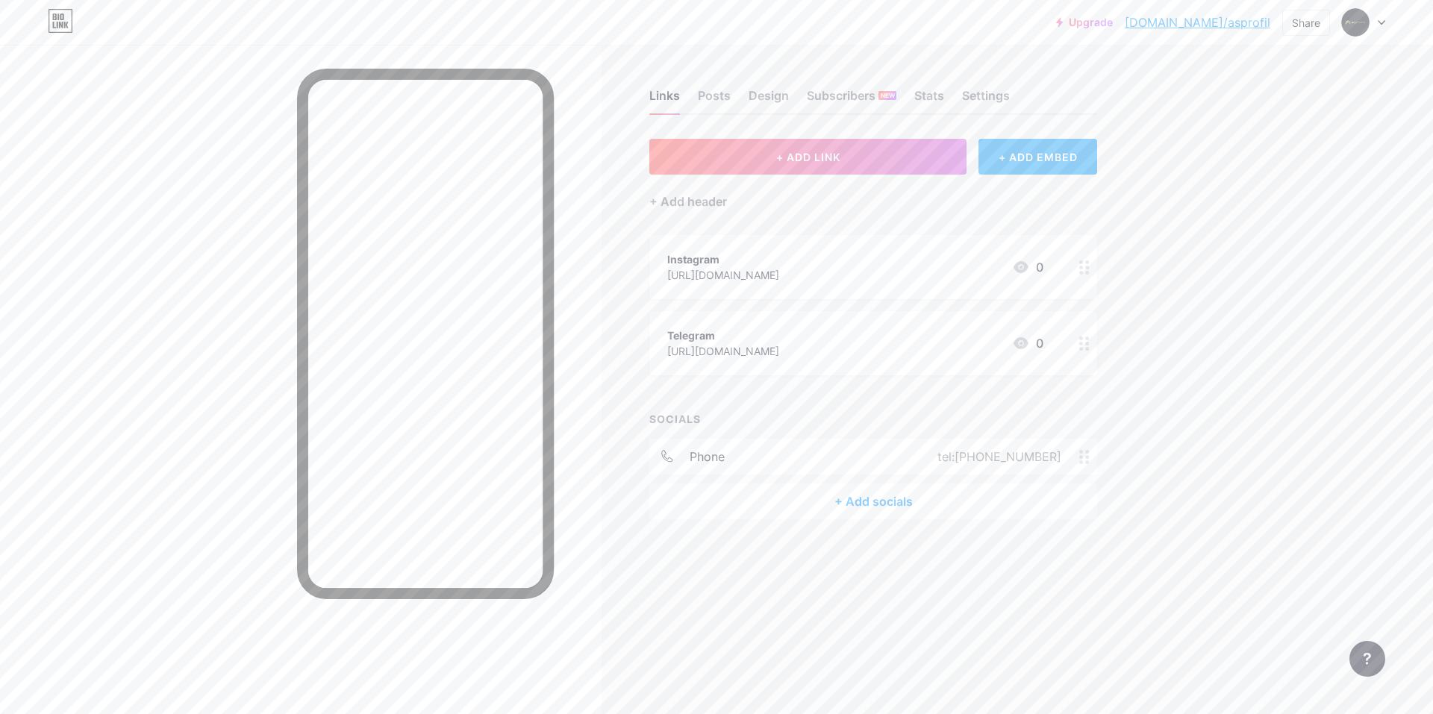
click at [891, 502] on div "+ Add socials" at bounding box center [873, 502] width 448 height 36
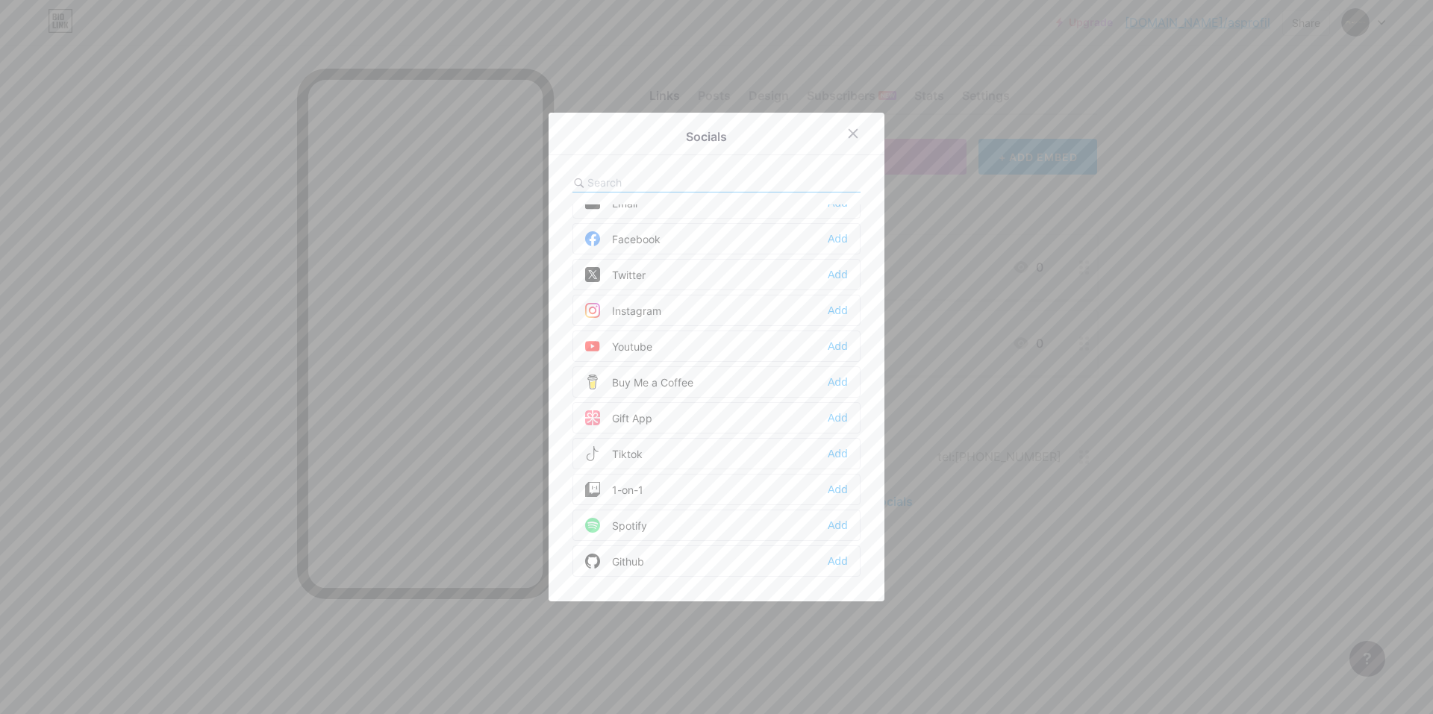
scroll to position [3, 0]
click at [835, 322] on div "Add" at bounding box center [838, 324] width 20 height 15
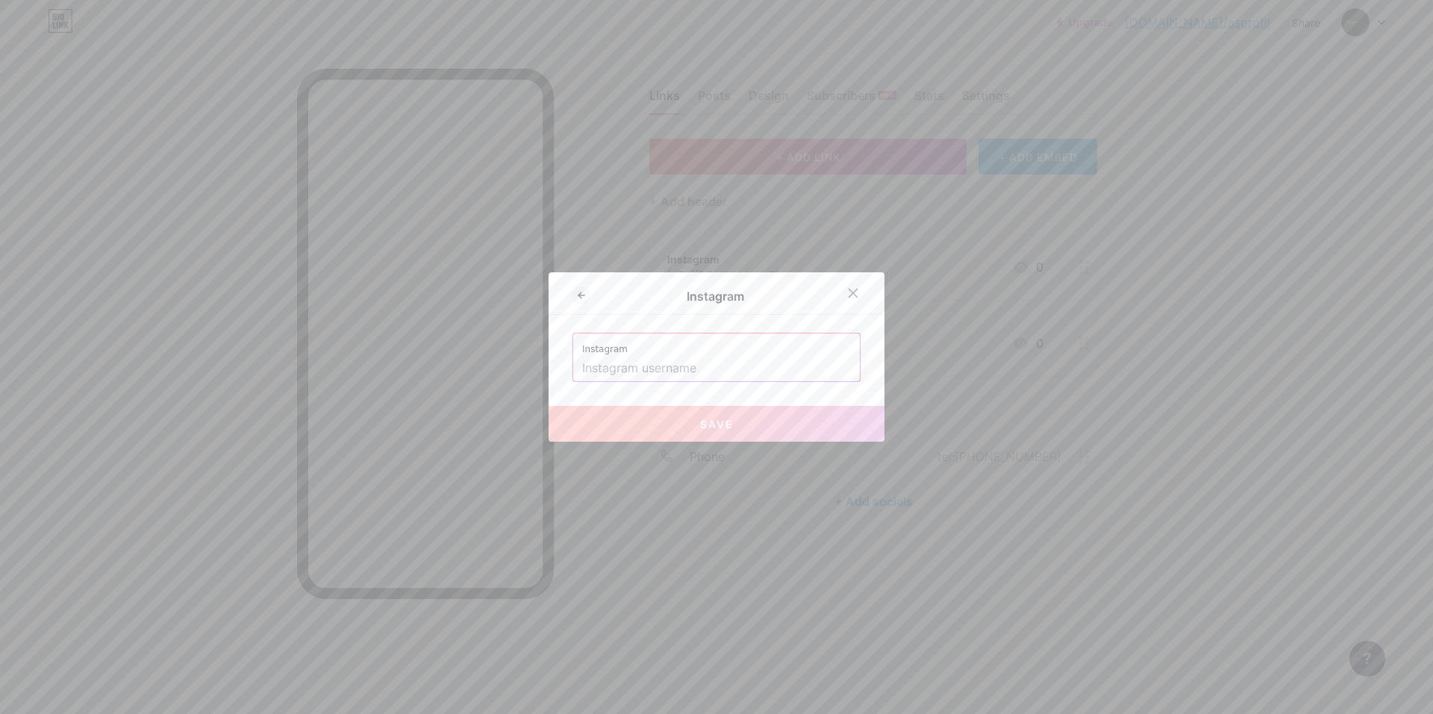
click at [673, 366] on input "text" at bounding box center [716, 368] width 269 height 25
click at [893, 419] on div at bounding box center [716, 357] width 1433 height 714
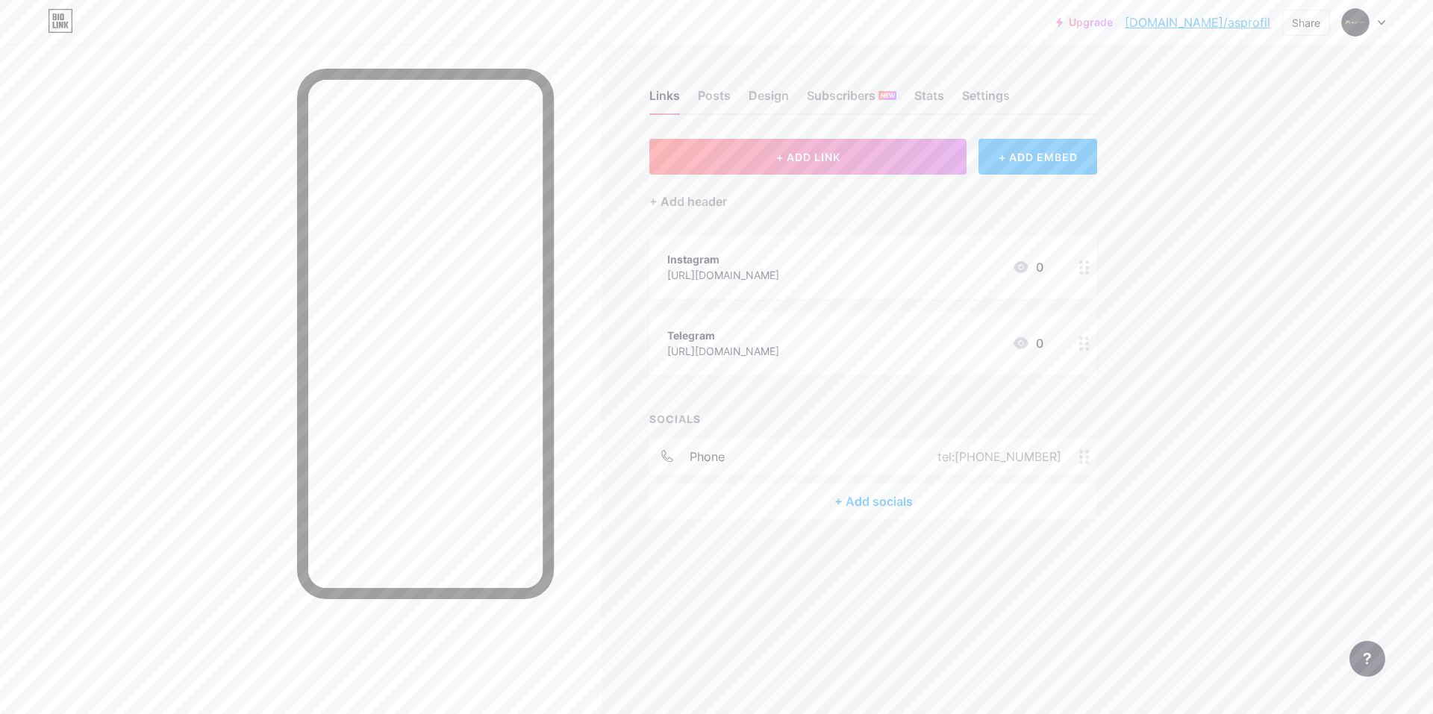
click at [893, 155] on div "+ ADD EMBED" at bounding box center [1038, 157] width 119 height 36
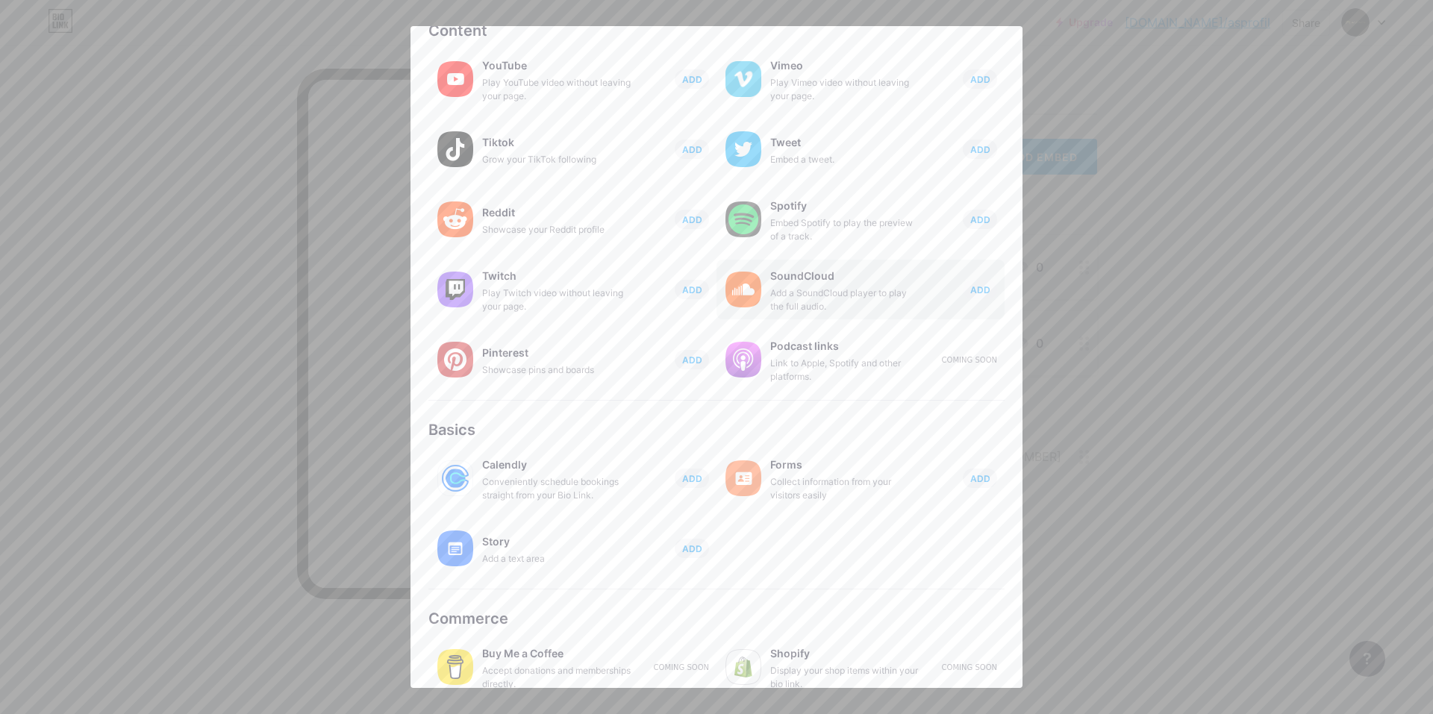
scroll to position [99, 0]
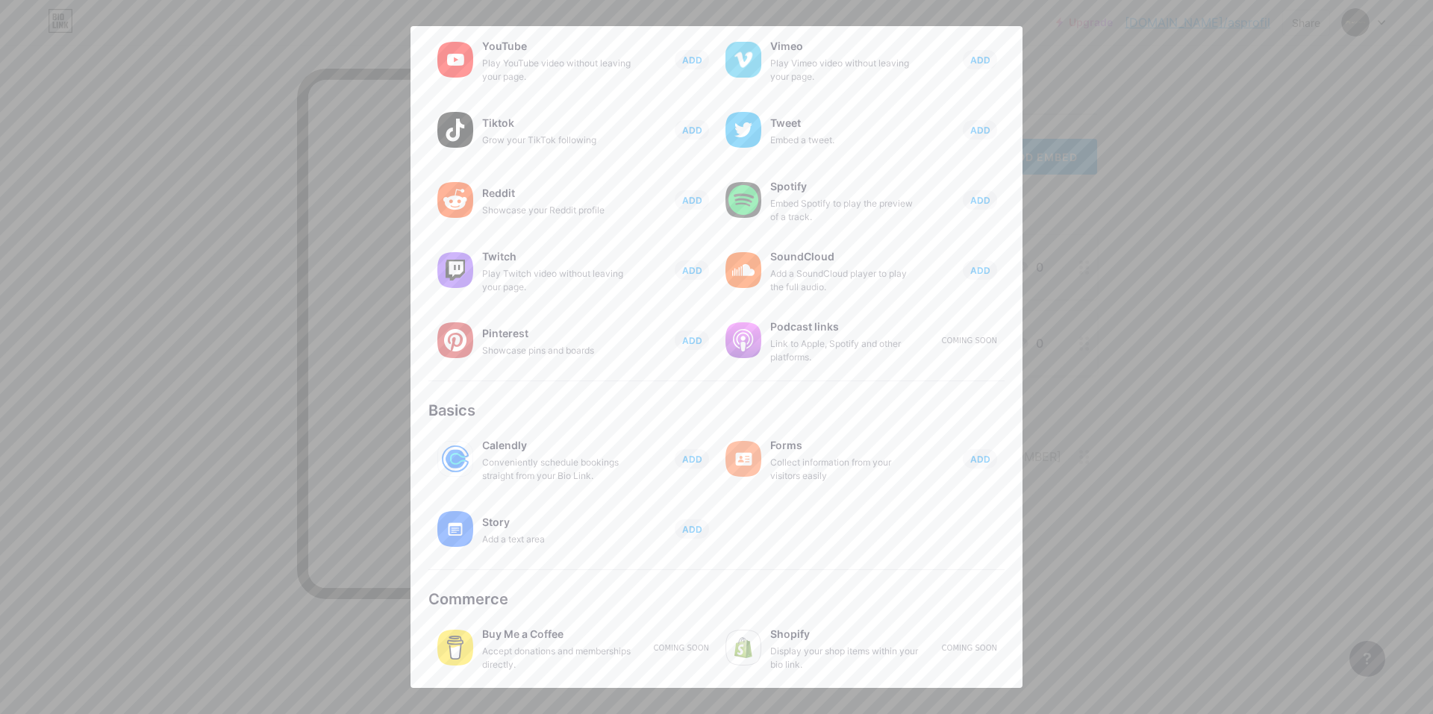
click at [893, 375] on div at bounding box center [716, 357] width 1433 height 714
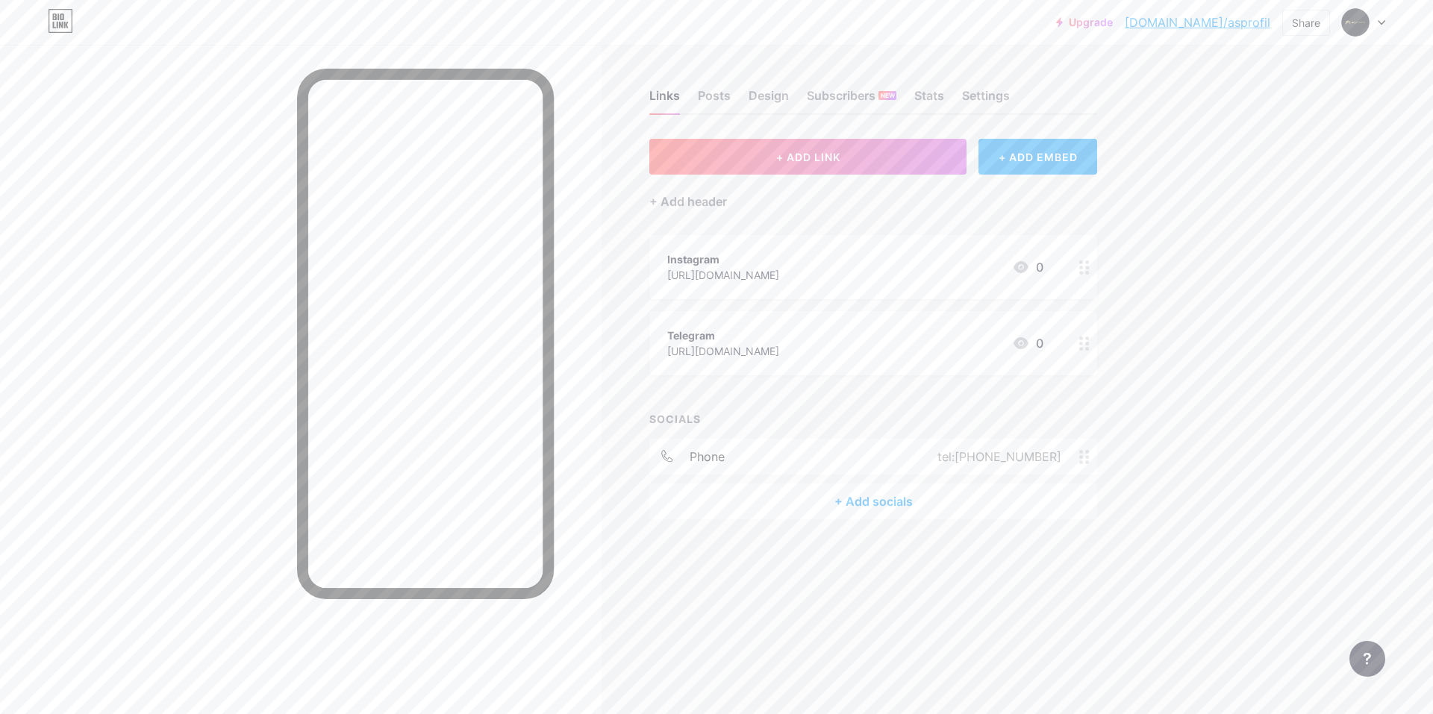
click at [864, 502] on div "+ Add socials" at bounding box center [873, 502] width 448 height 36
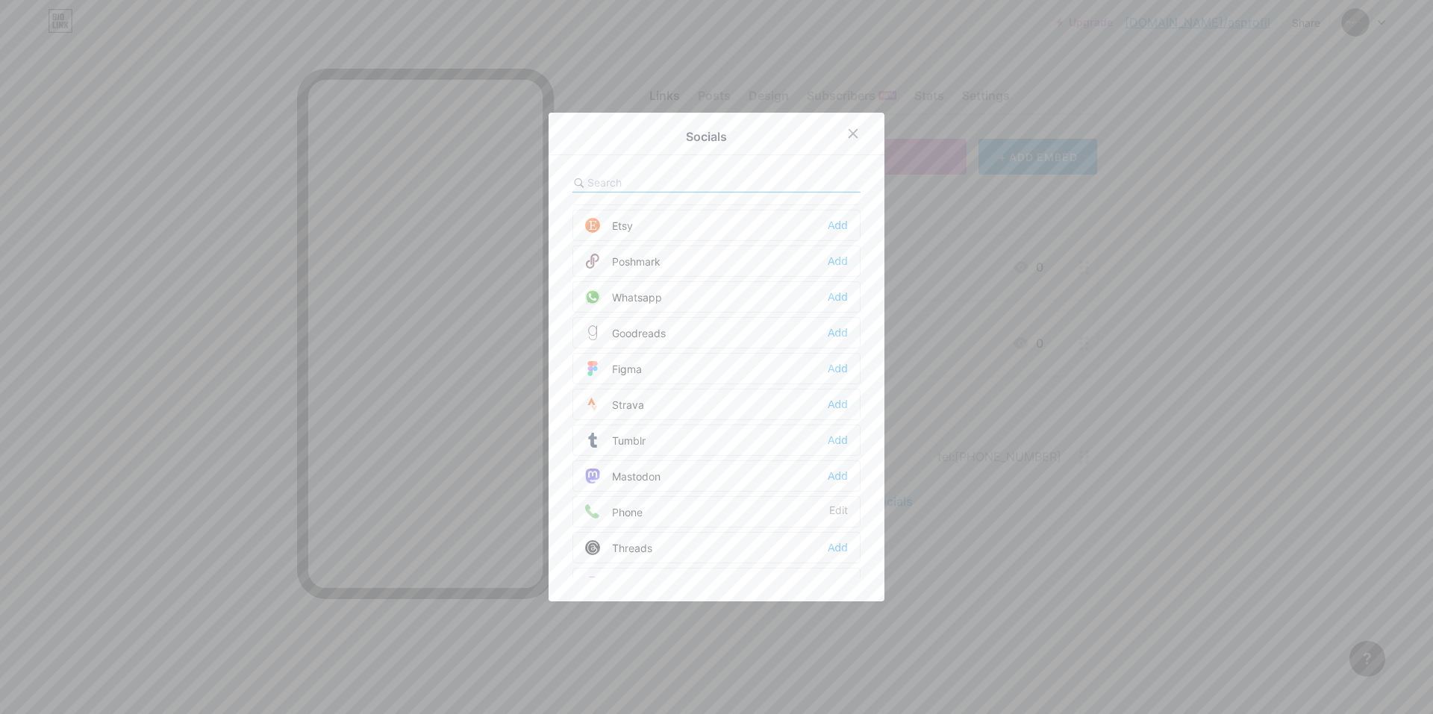
scroll to position [1197, 0]
click at [893, 349] on div at bounding box center [716, 357] width 1433 height 714
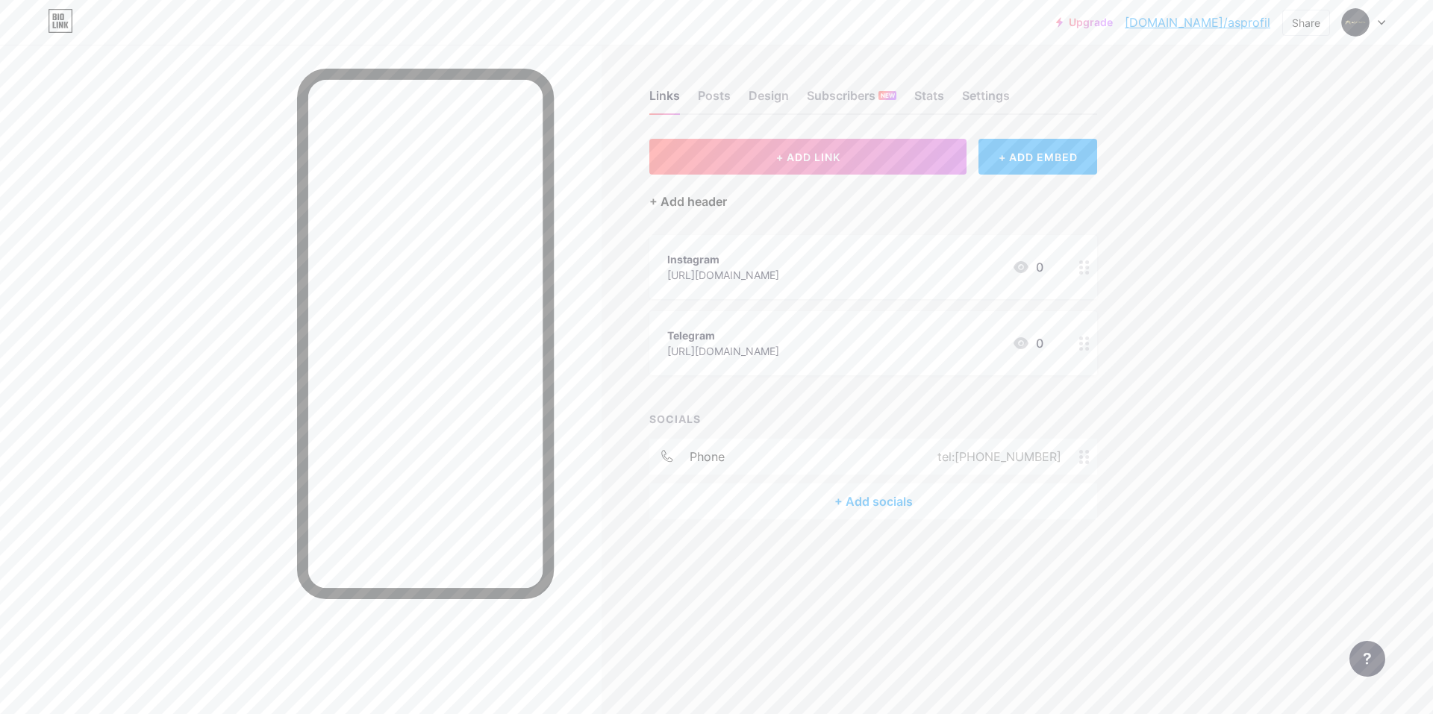
click at [681, 201] on div "+ Add header" at bounding box center [688, 202] width 78 height 18
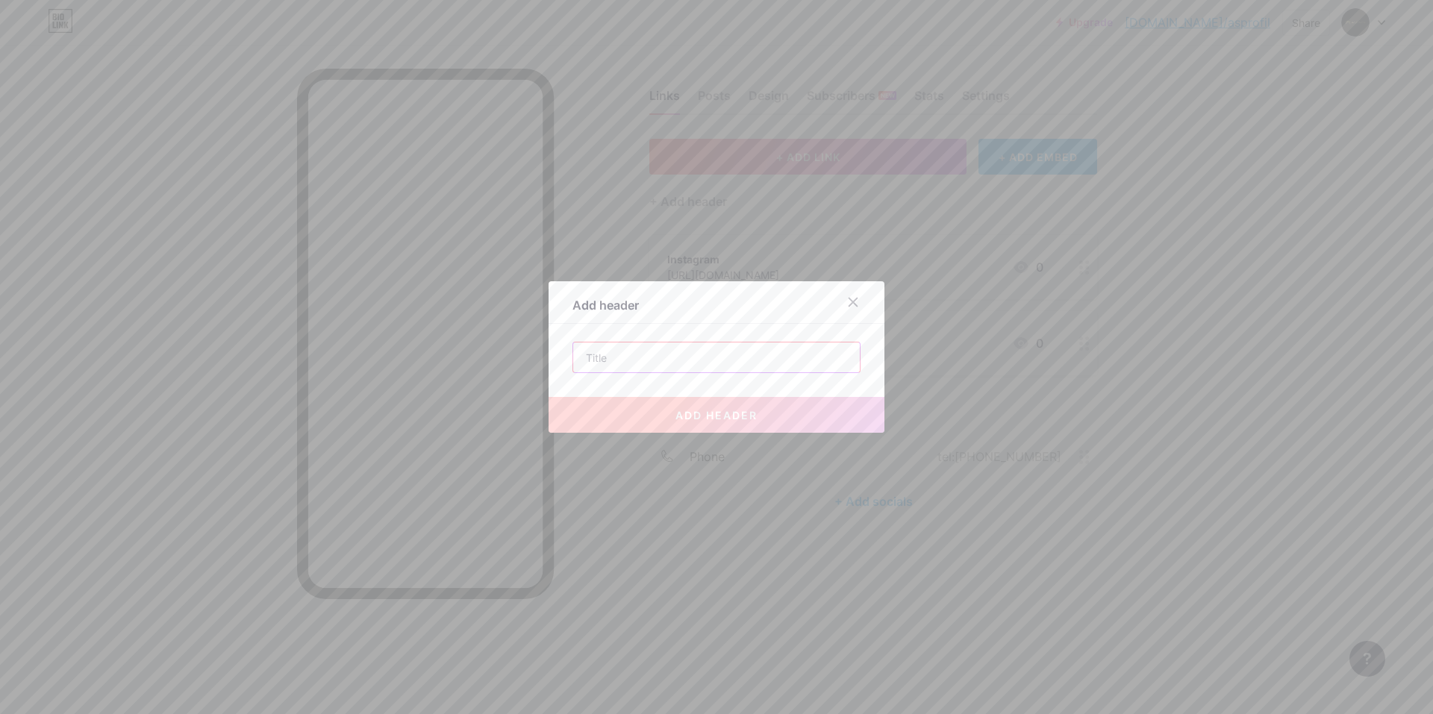
click at [694, 362] on input "text" at bounding box center [716, 358] width 287 height 30
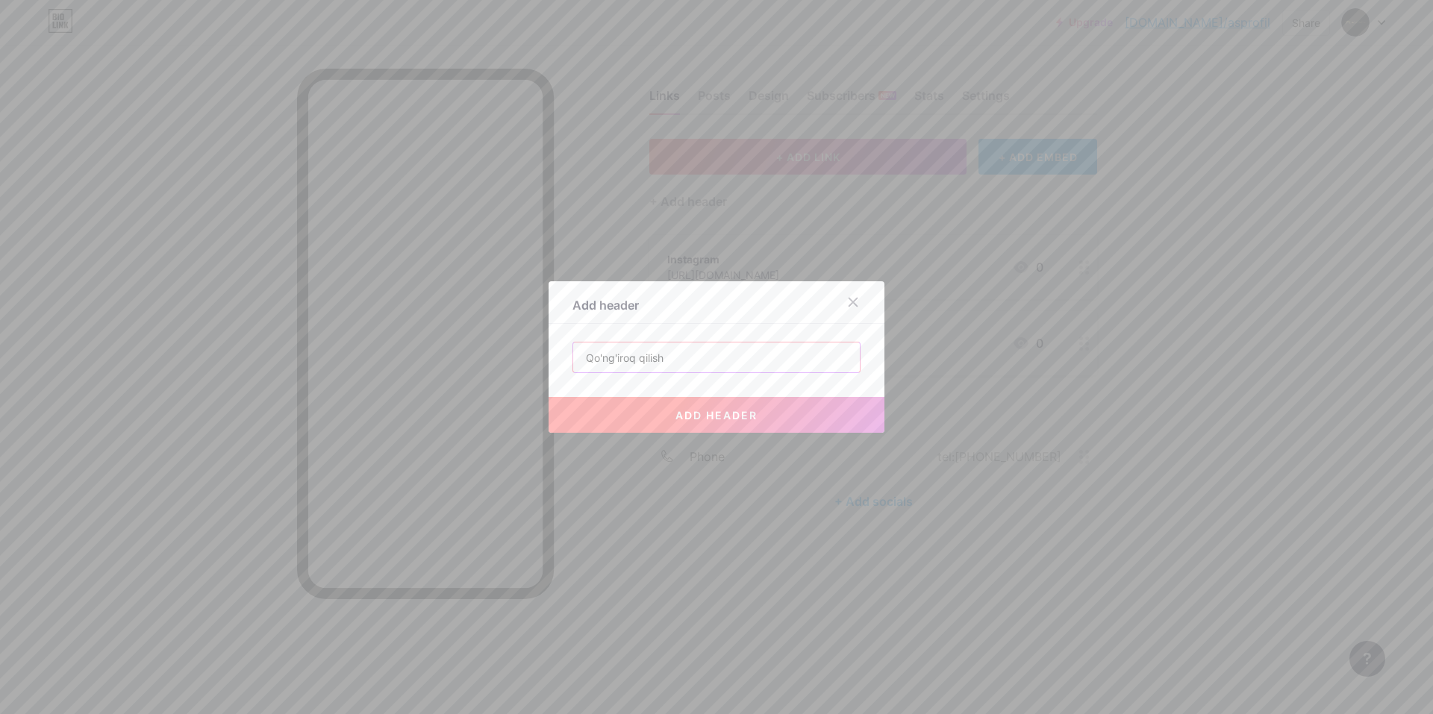
type input "Qo'ng'iroq qilish"
click at [714, 414] on span "add header" at bounding box center [717, 415] width 82 height 13
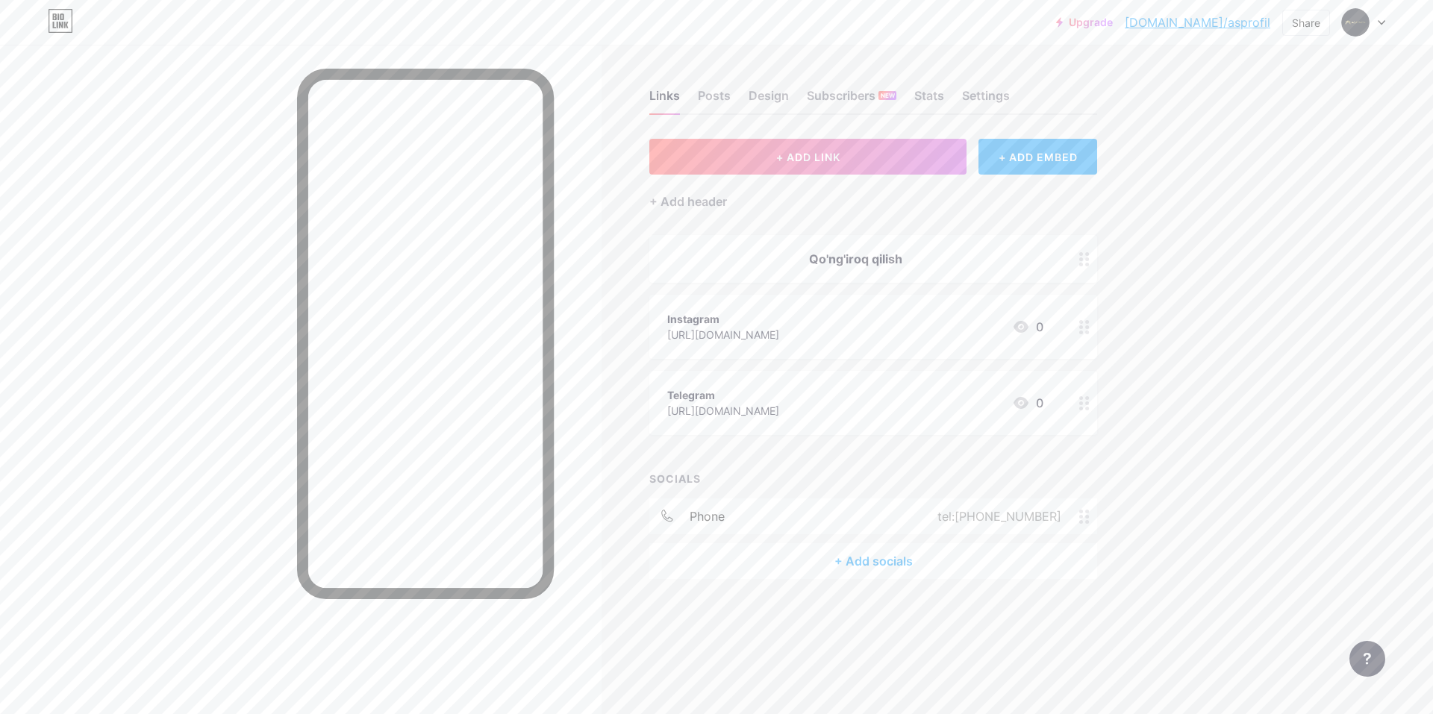
click at [834, 268] on div "Qo'ng'iroq qilish" at bounding box center [873, 259] width 448 height 48
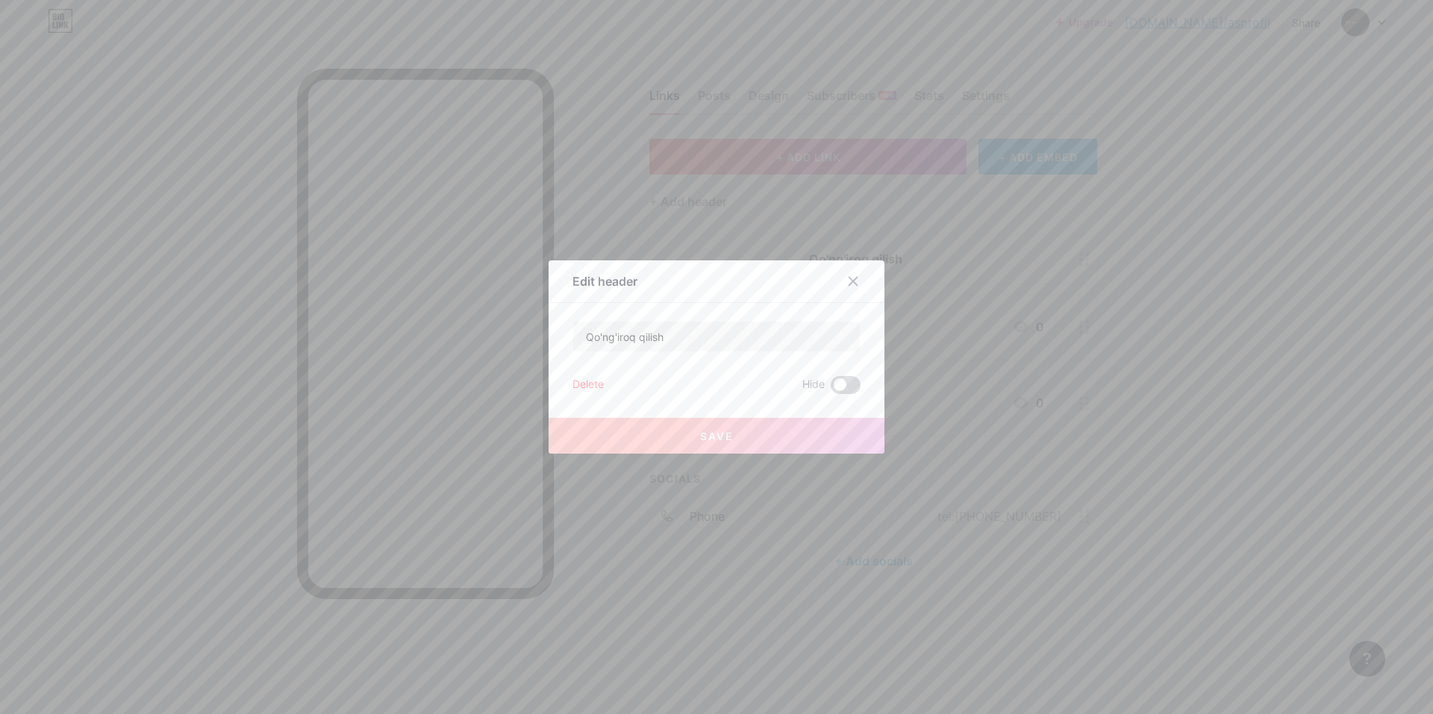
click at [838, 386] on span at bounding box center [846, 385] width 30 height 18
click at [831, 389] on input "checkbox" at bounding box center [831, 389] width 0 height 0
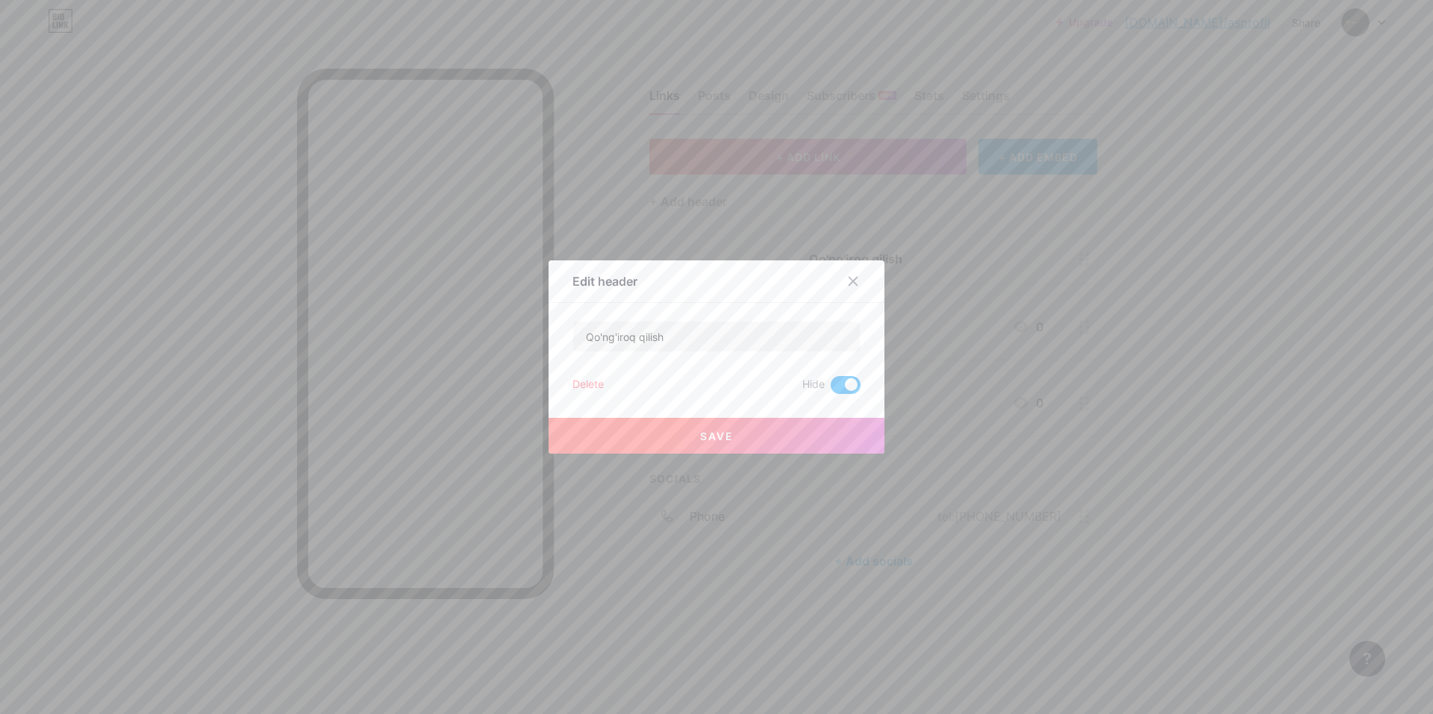
click at [578, 389] on div "Delete" at bounding box center [588, 385] width 31 height 18
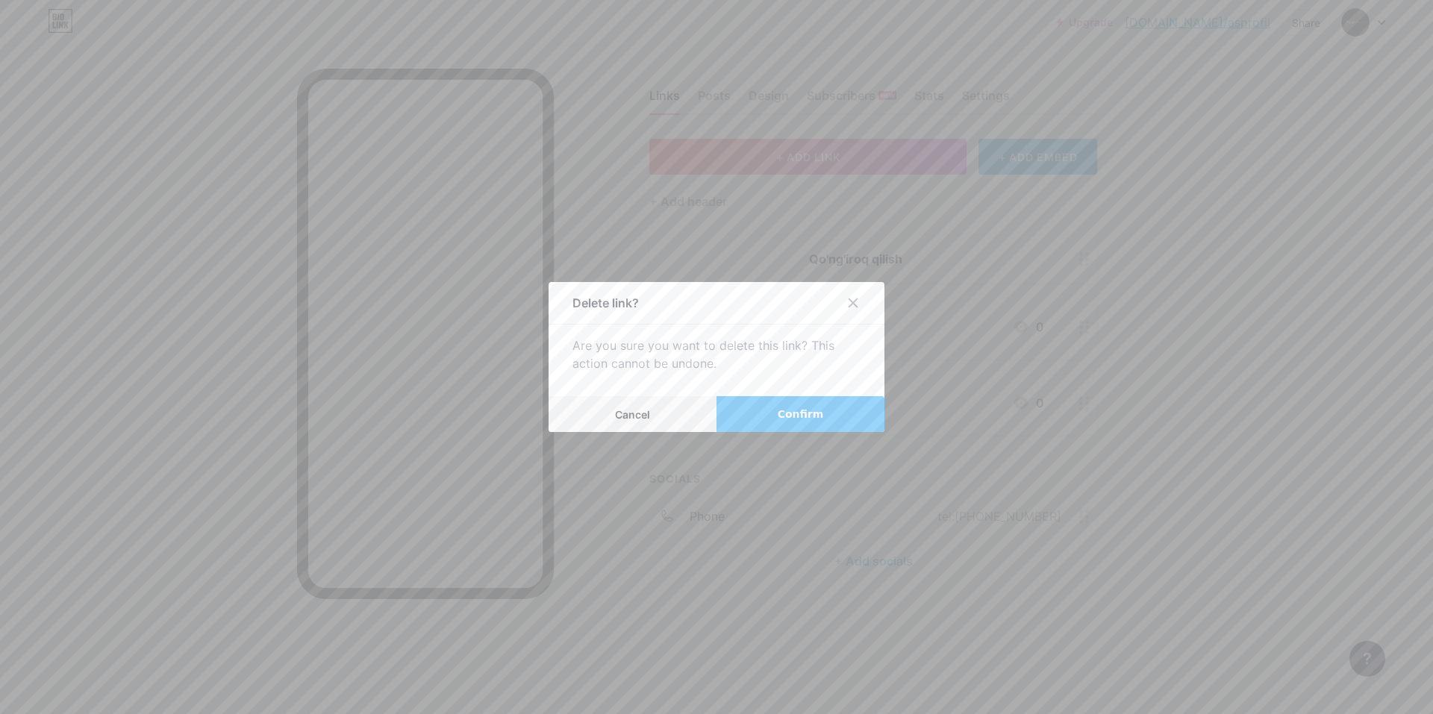
click at [770, 418] on button "Confirm" at bounding box center [801, 414] width 168 height 36
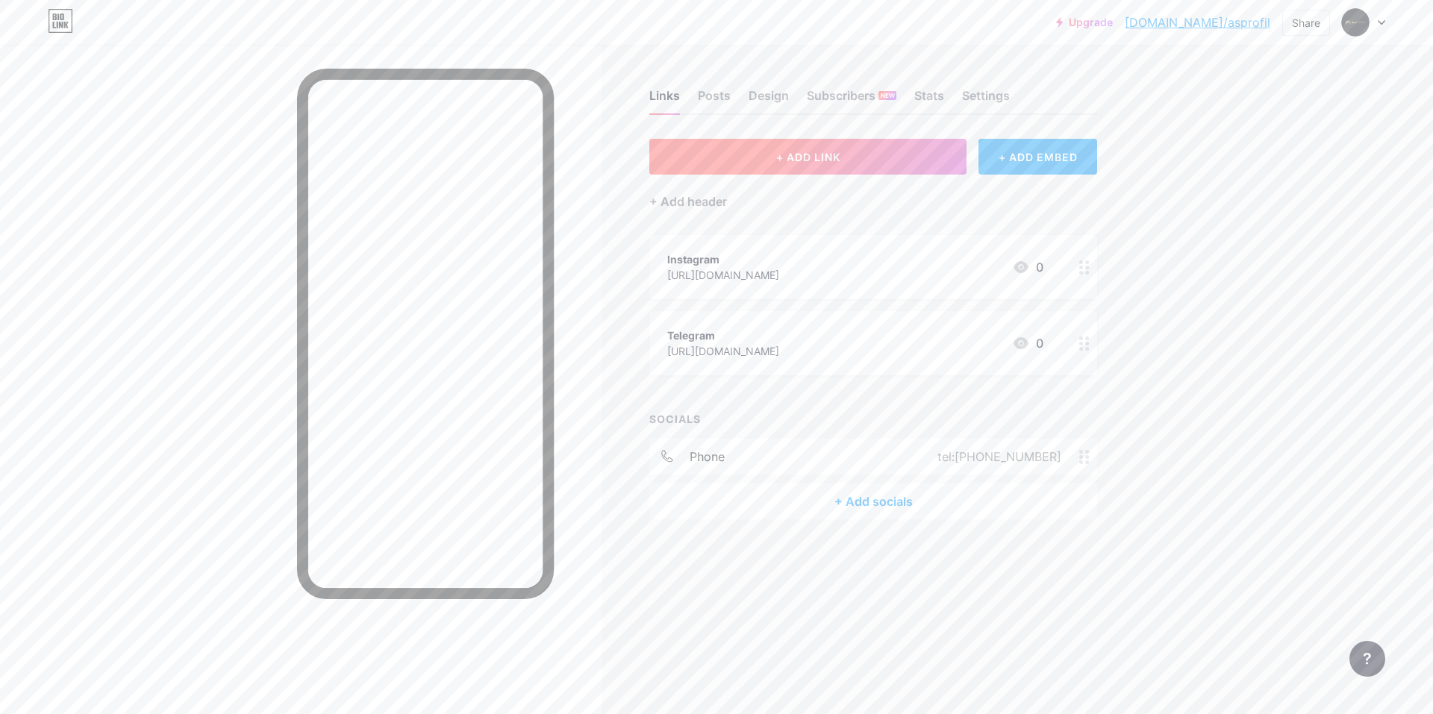
click at [732, 159] on button "+ ADD LINK" at bounding box center [807, 157] width 317 height 36
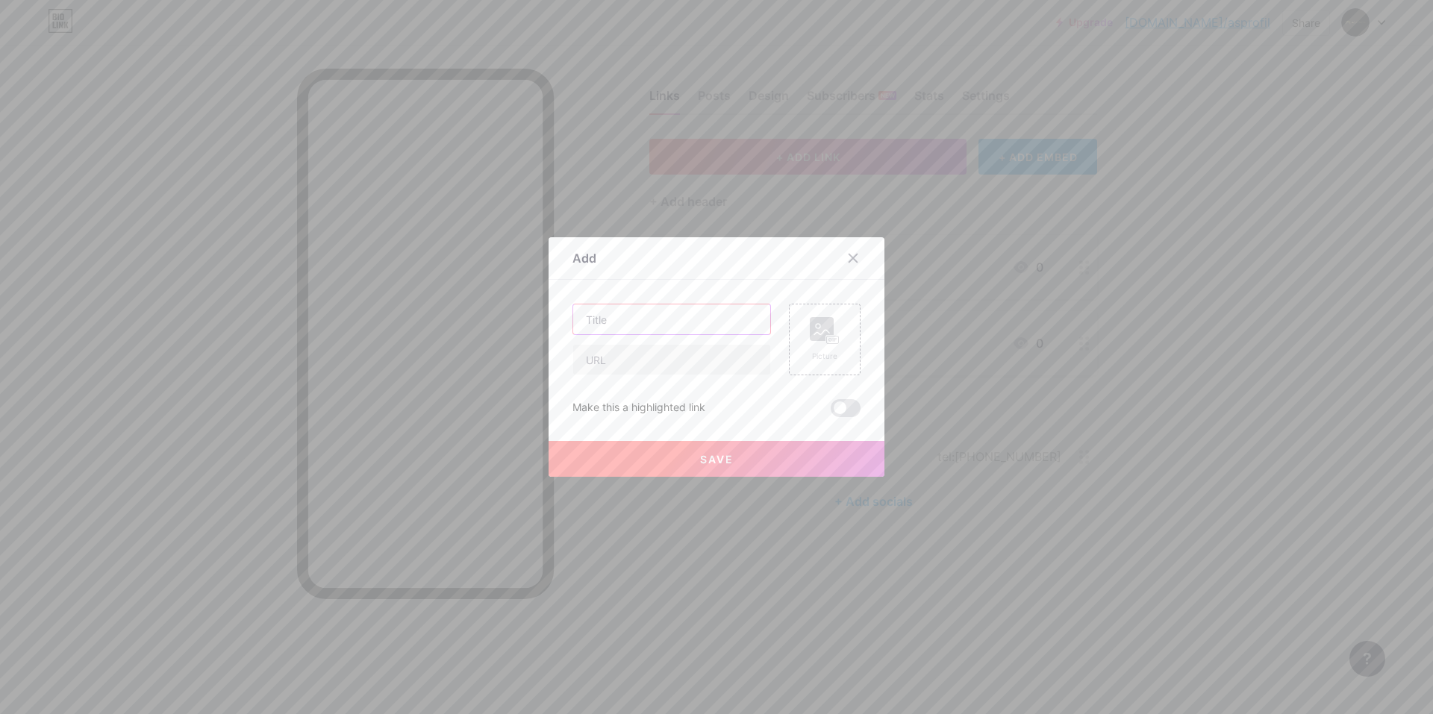
click at [667, 323] on input "text" at bounding box center [671, 320] width 197 height 30
click at [681, 375] on div "Picture Make this a highlighted link Save" at bounding box center [717, 360] width 288 height 113
click at [682, 369] on input "text" at bounding box center [671, 360] width 197 height 30
click at [810, 346] on div "Picture" at bounding box center [825, 339] width 30 height 45
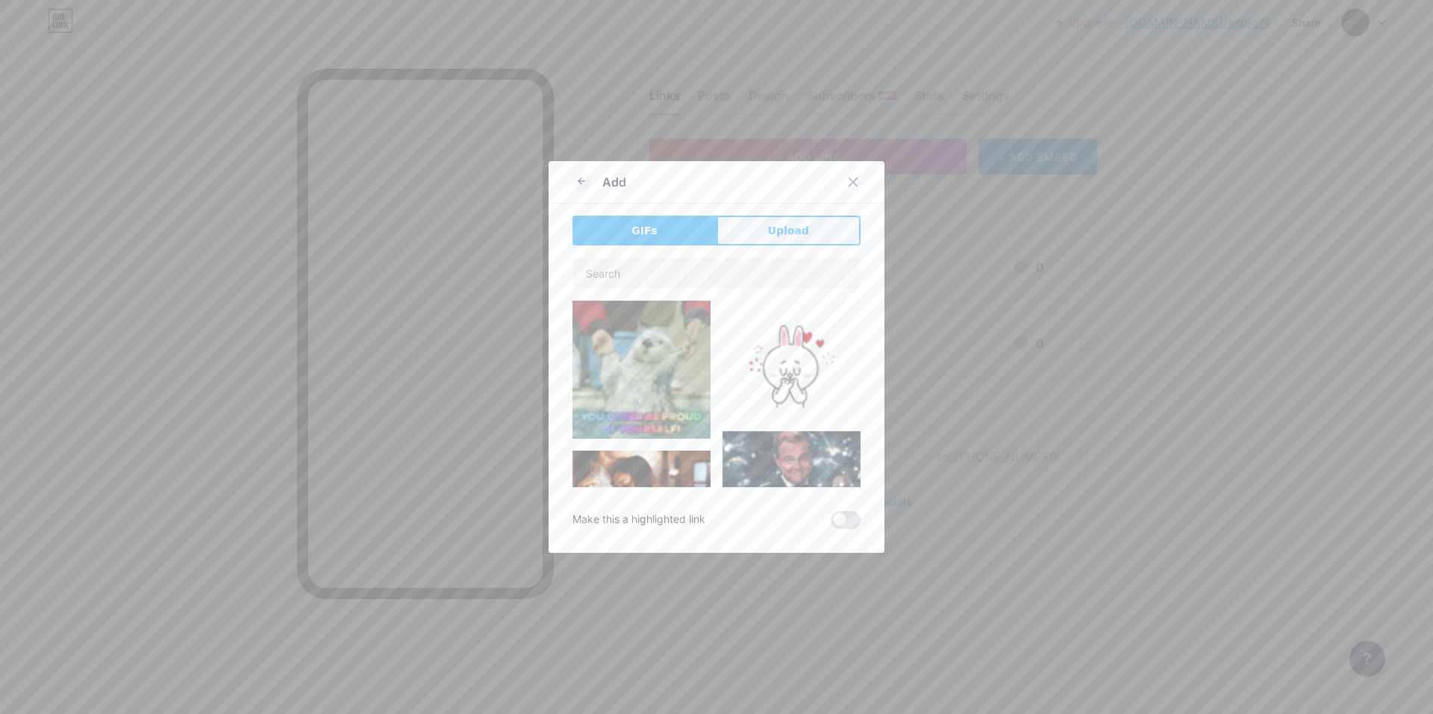
click at [764, 233] on button "Upload" at bounding box center [789, 231] width 144 height 30
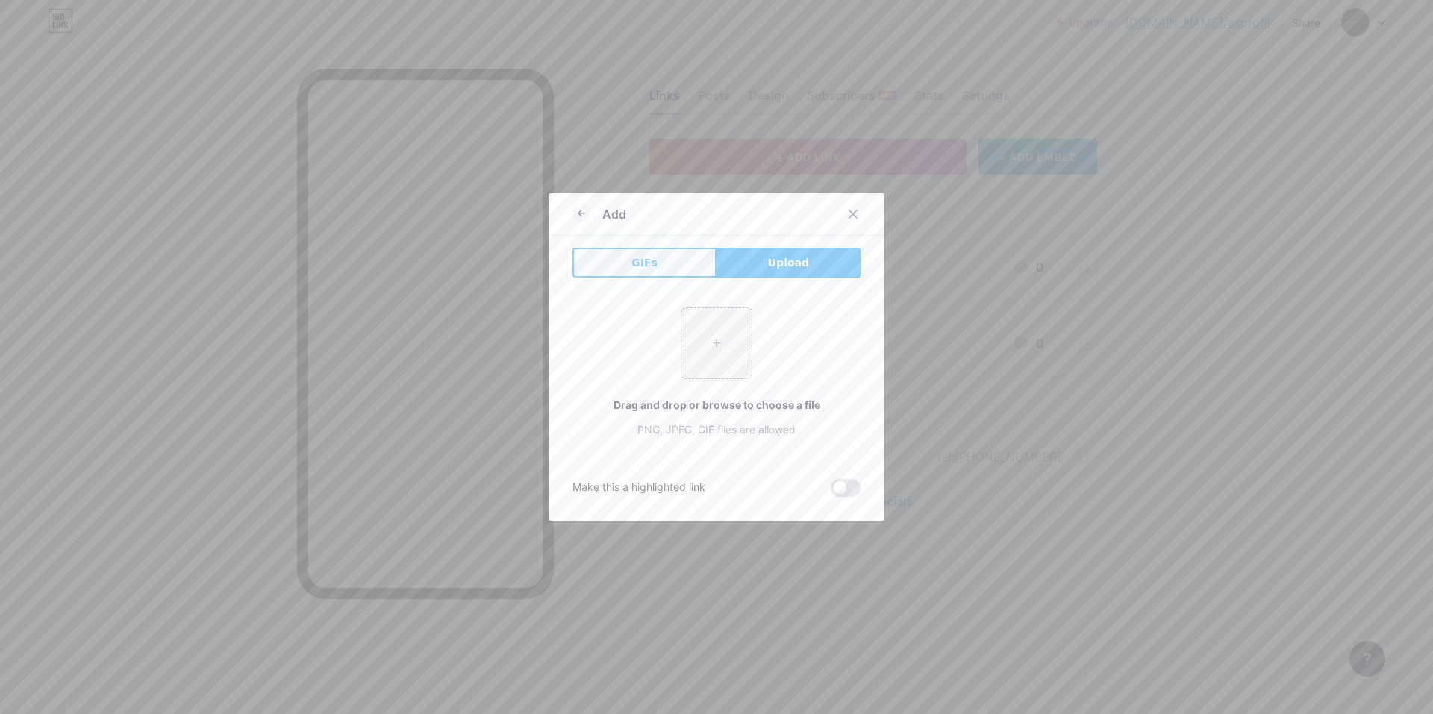
click at [643, 259] on span "GIFs" at bounding box center [644, 263] width 26 height 16
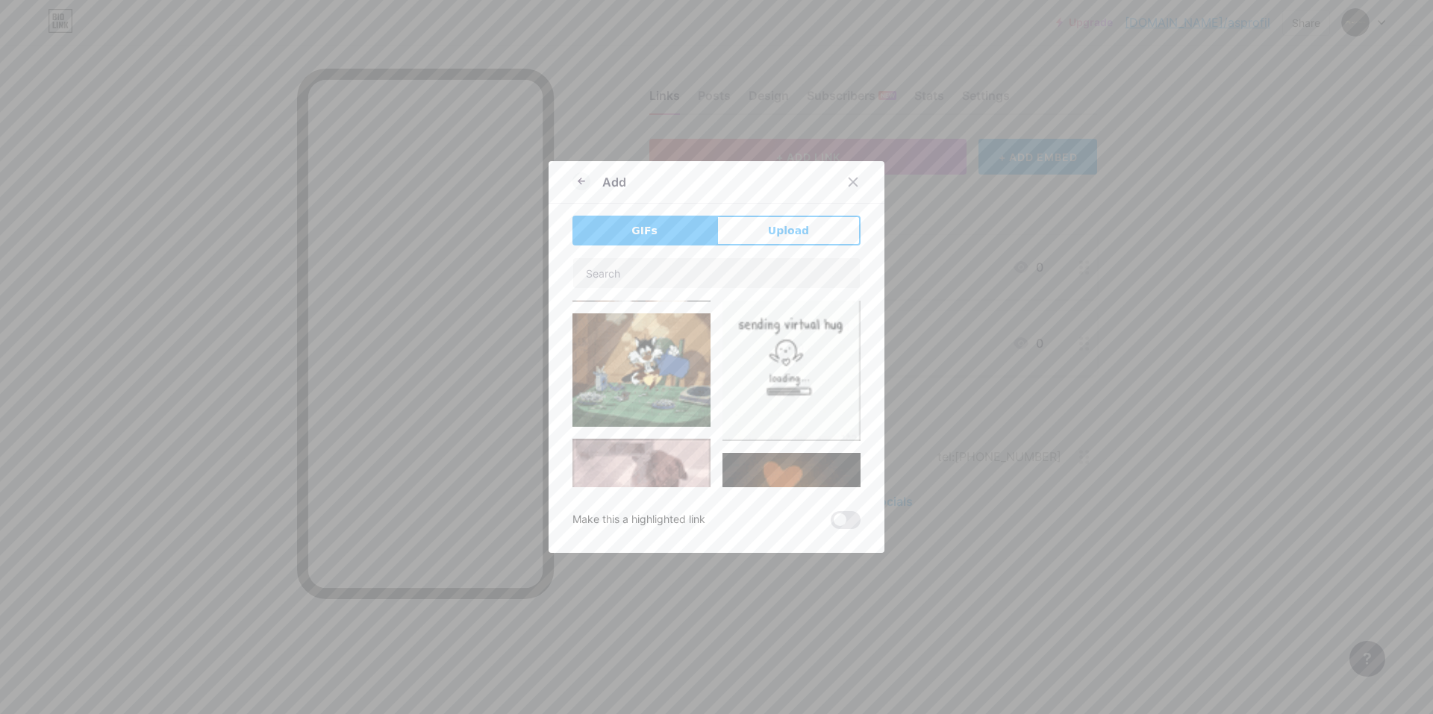
scroll to position [224, 0]
click at [767, 354] on img at bounding box center [792, 372] width 138 height 147
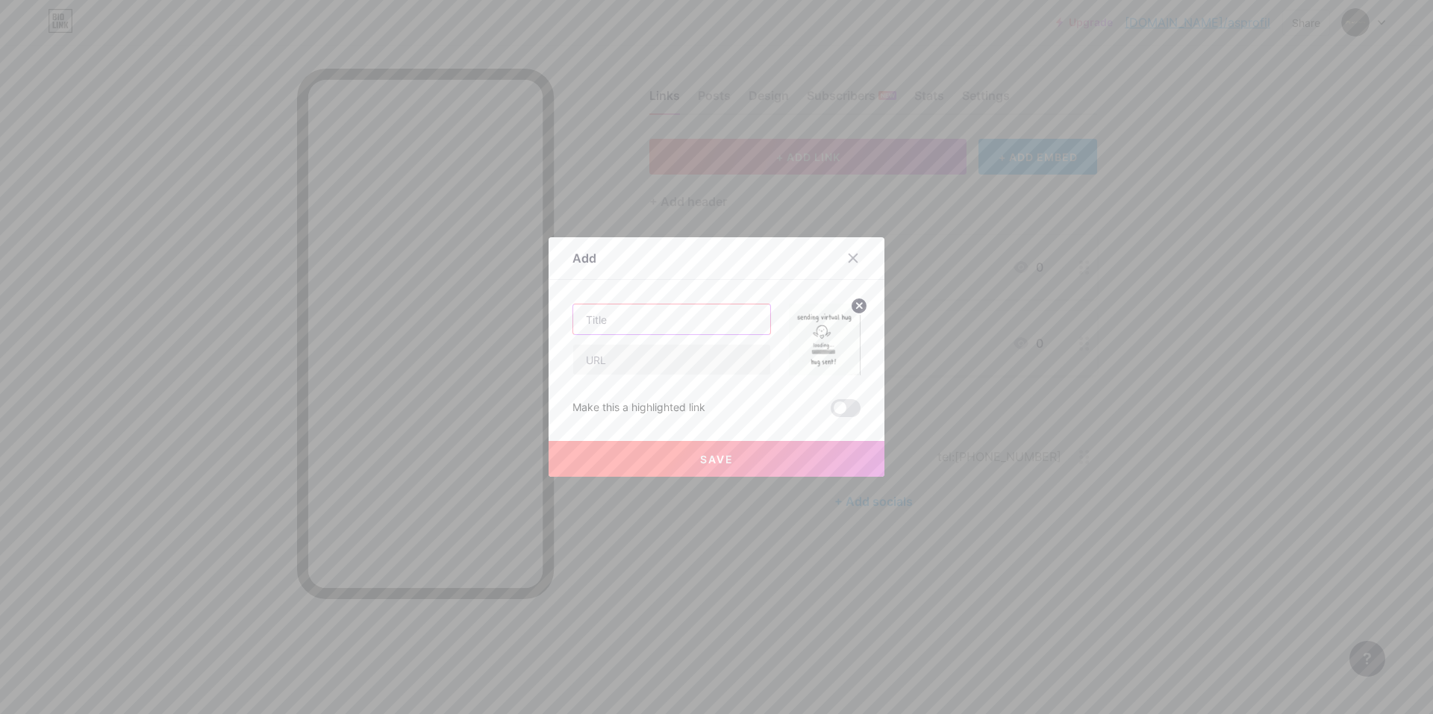
click at [655, 320] on input "text" at bounding box center [671, 320] width 197 height 30
type input "AS"
click at [629, 355] on input "text" at bounding box center [671, 360] width 197 height 30
type input "asda"
click at [703, 446] on button "Save" at bounding box center [717, 459] width 336 height 36
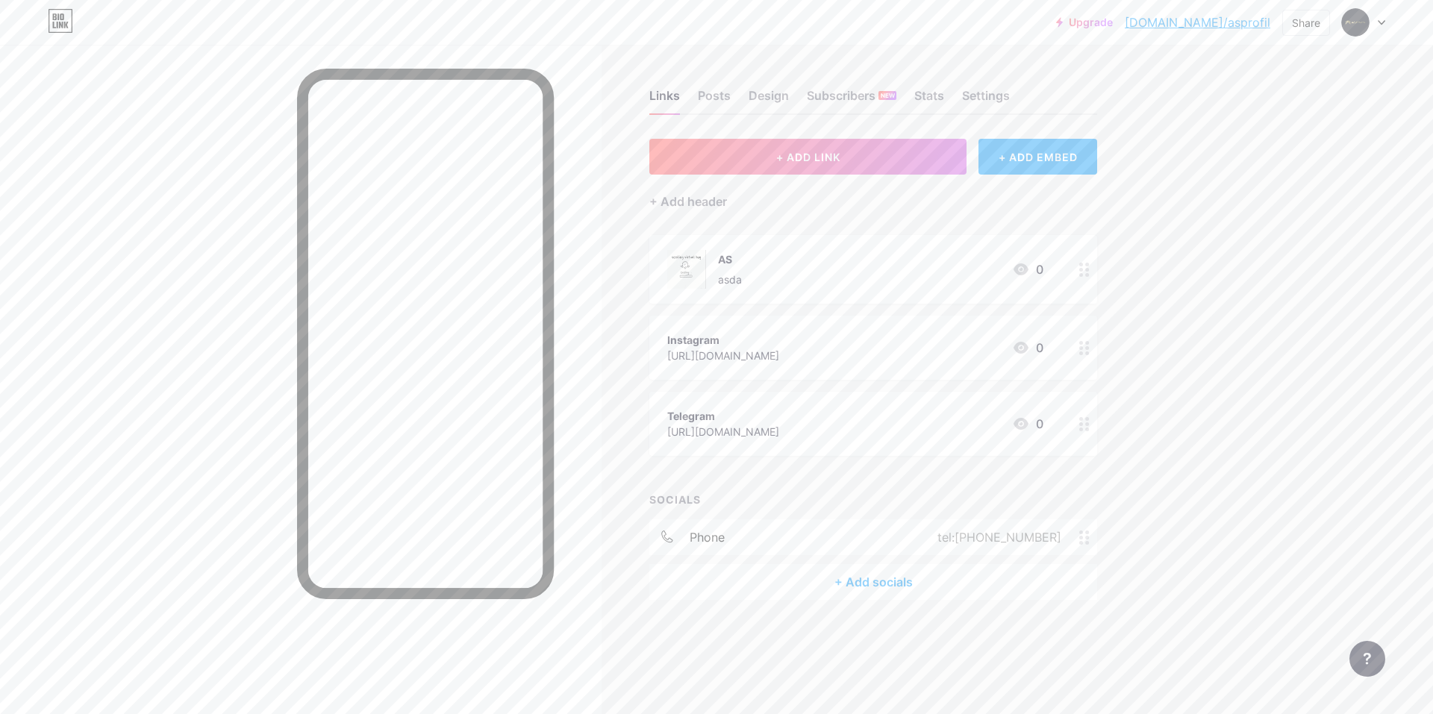
click at [893, 269] on circle at bounding box center [1088, 270] width 4 height 4
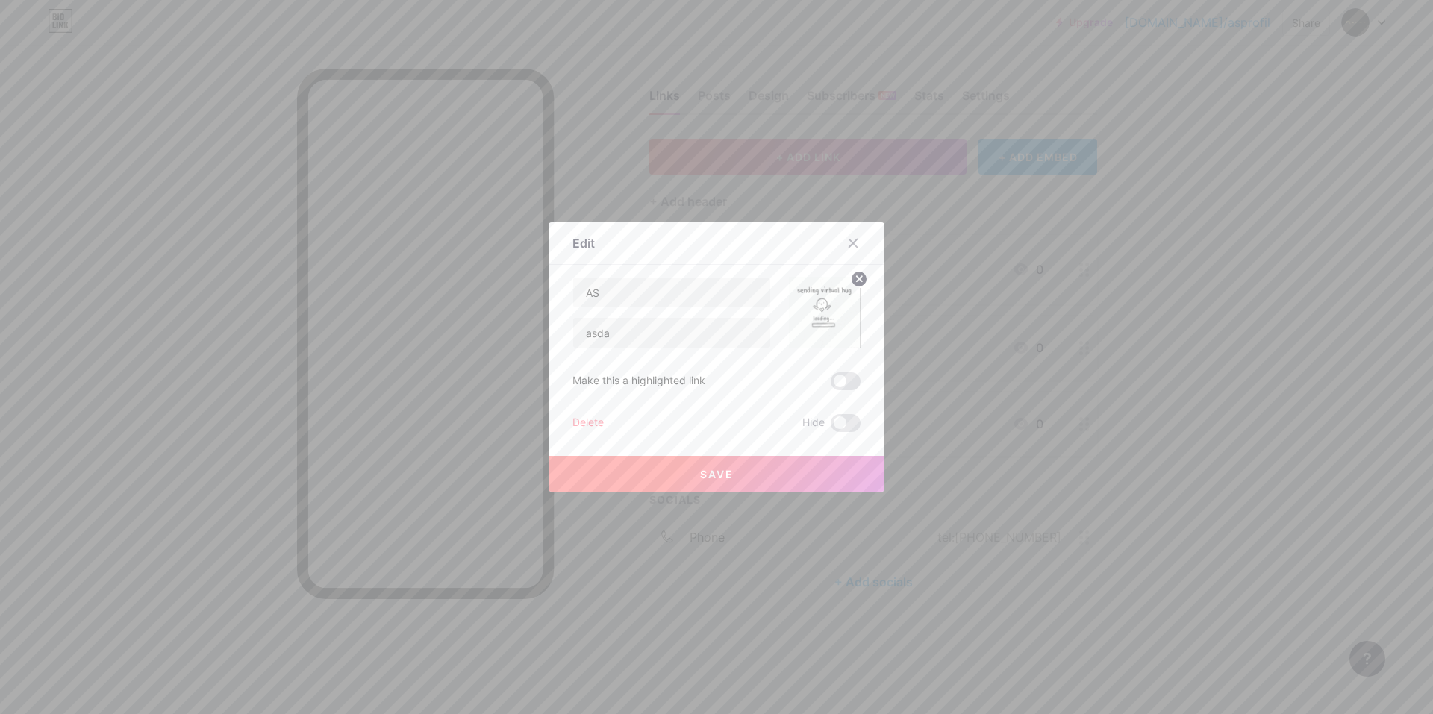
click at [591, 418] on div "Delete" at bounding box center [588, 423] width 31 height 18
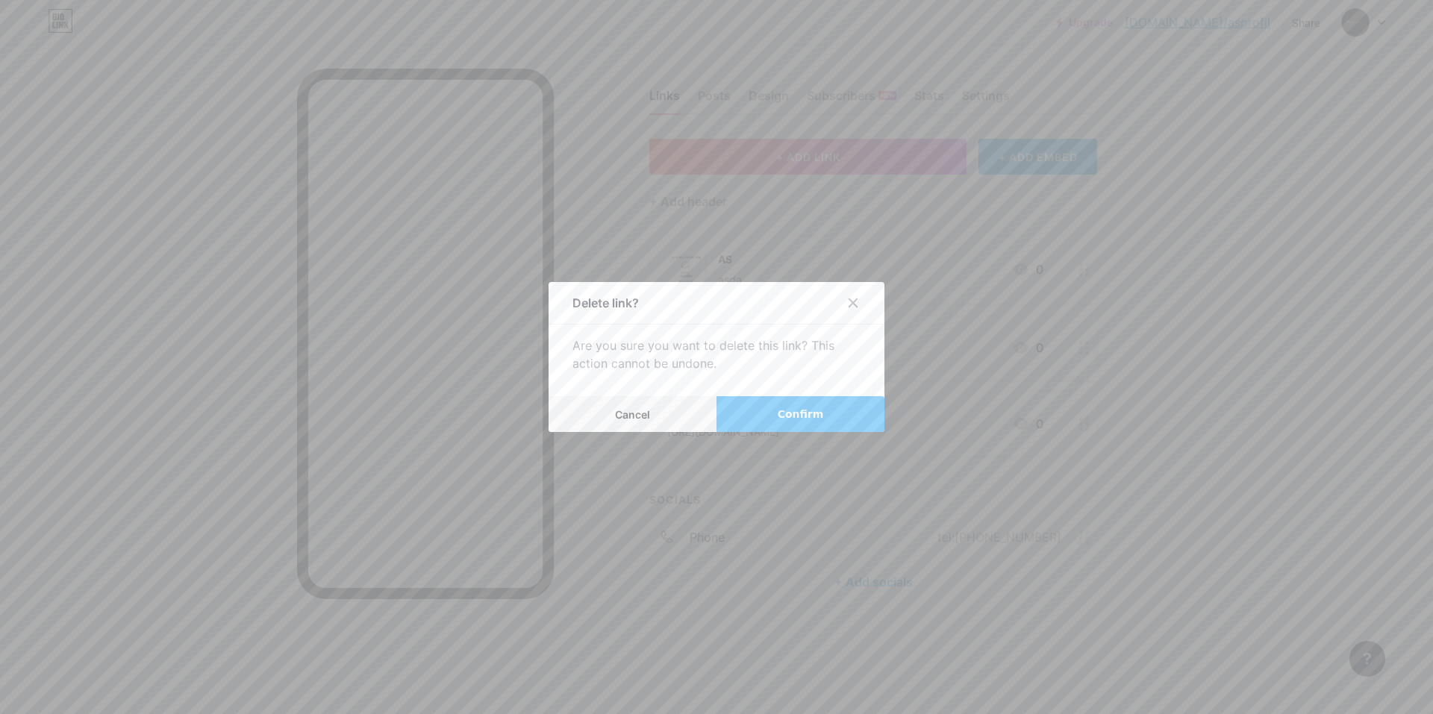
click at [751, 414] on button "Confirm" at bounding box center [801, 414] width 168 height 36
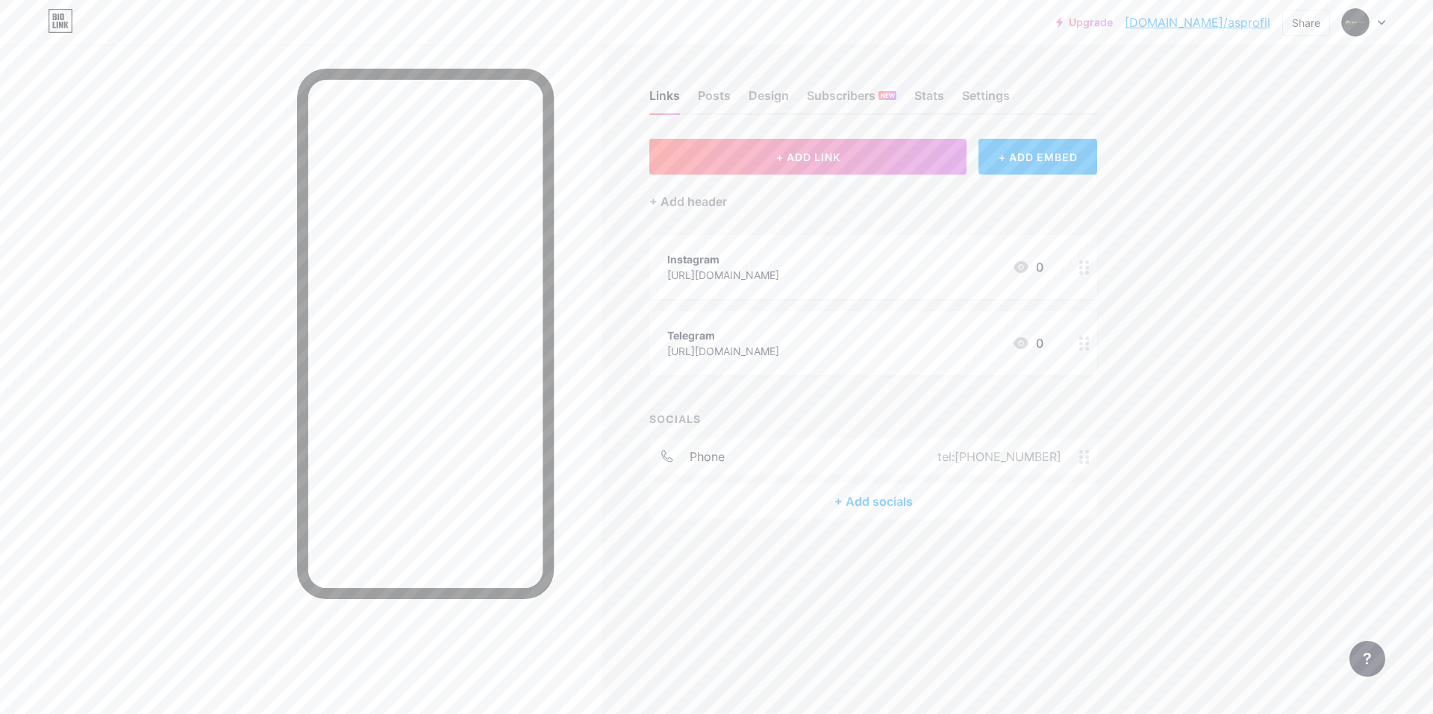
click at [779, 266] on div "Instagram" at bounding box center [723, 260] width 112 height 16
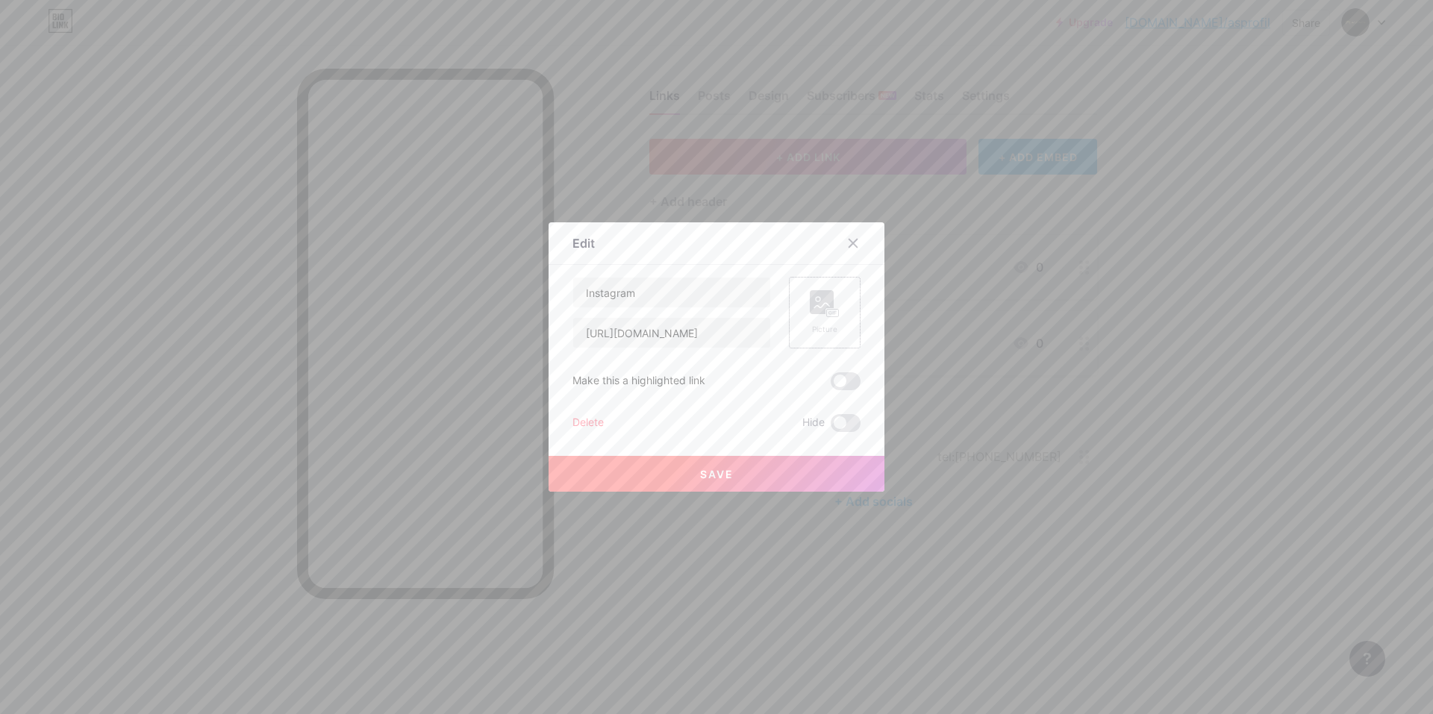
click at [827, 315] on rect at bounding box center [833, 313] width 12 height 7
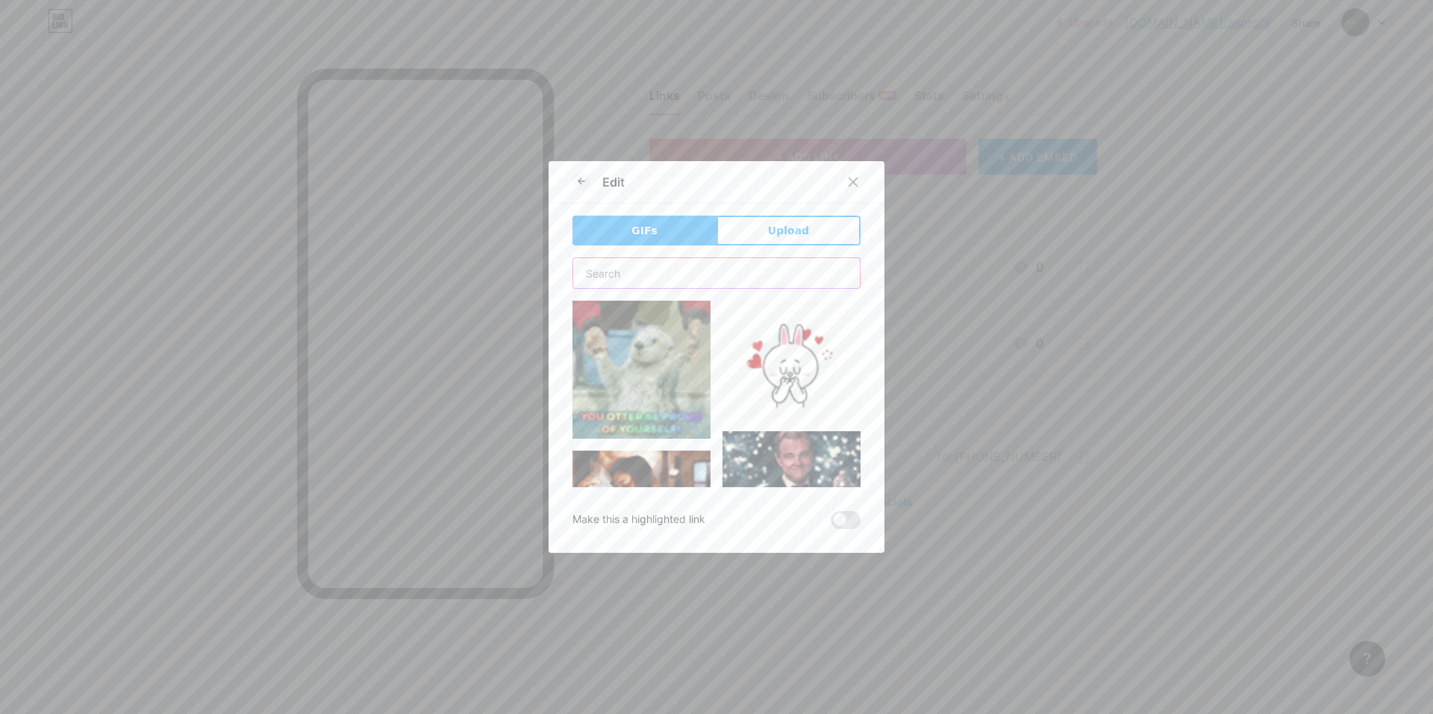
click at [648, 281] on input "text" at bounding box center [716, 273] width 287 height 30
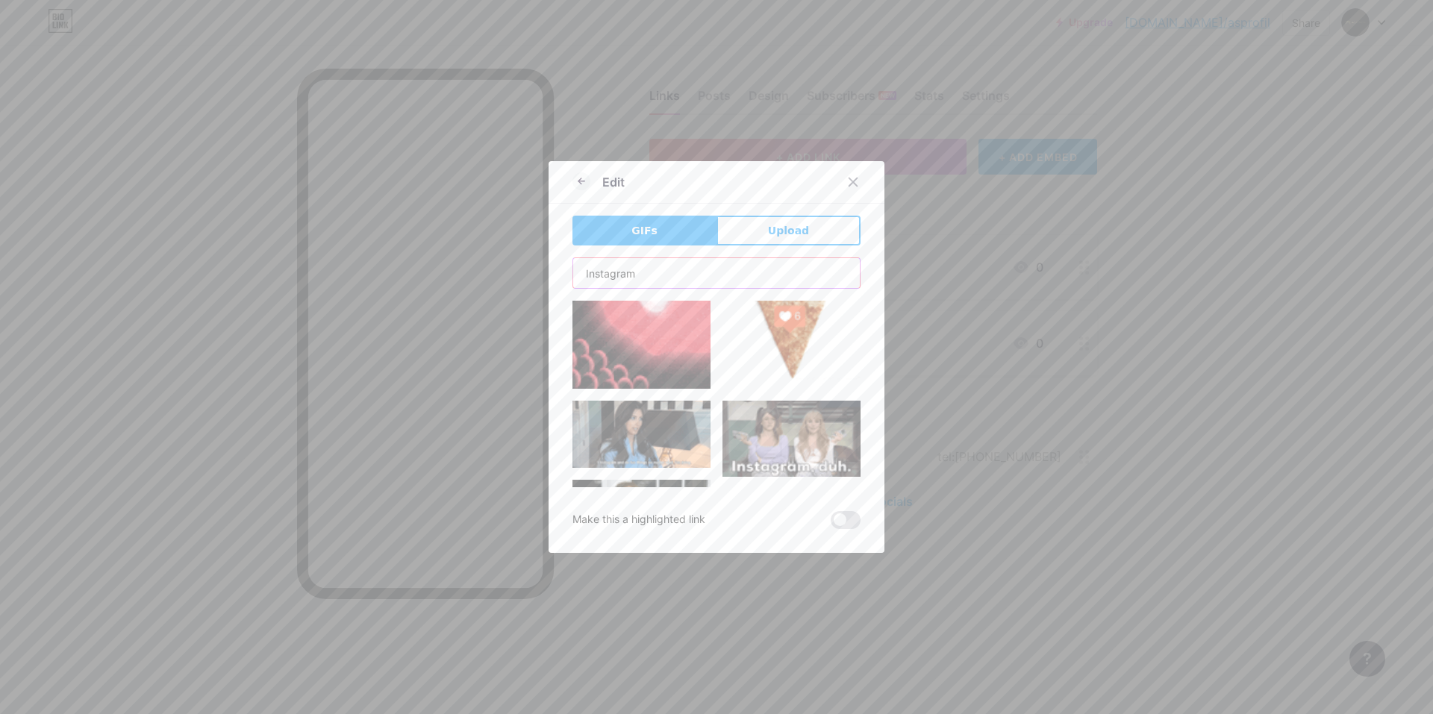
scroll to position [0, 0]
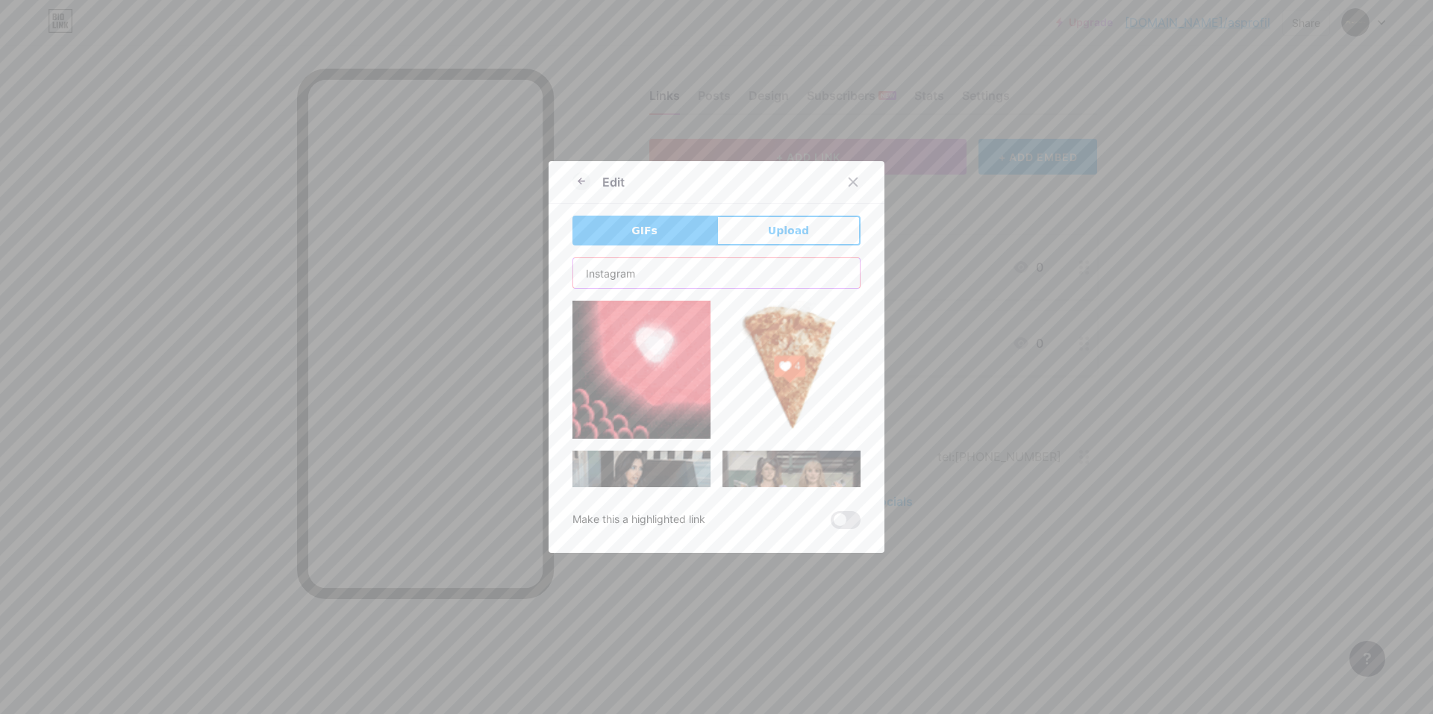
click at [653, 268] on input "Instagram" at bounding box center [716, 273] width 287 height 30
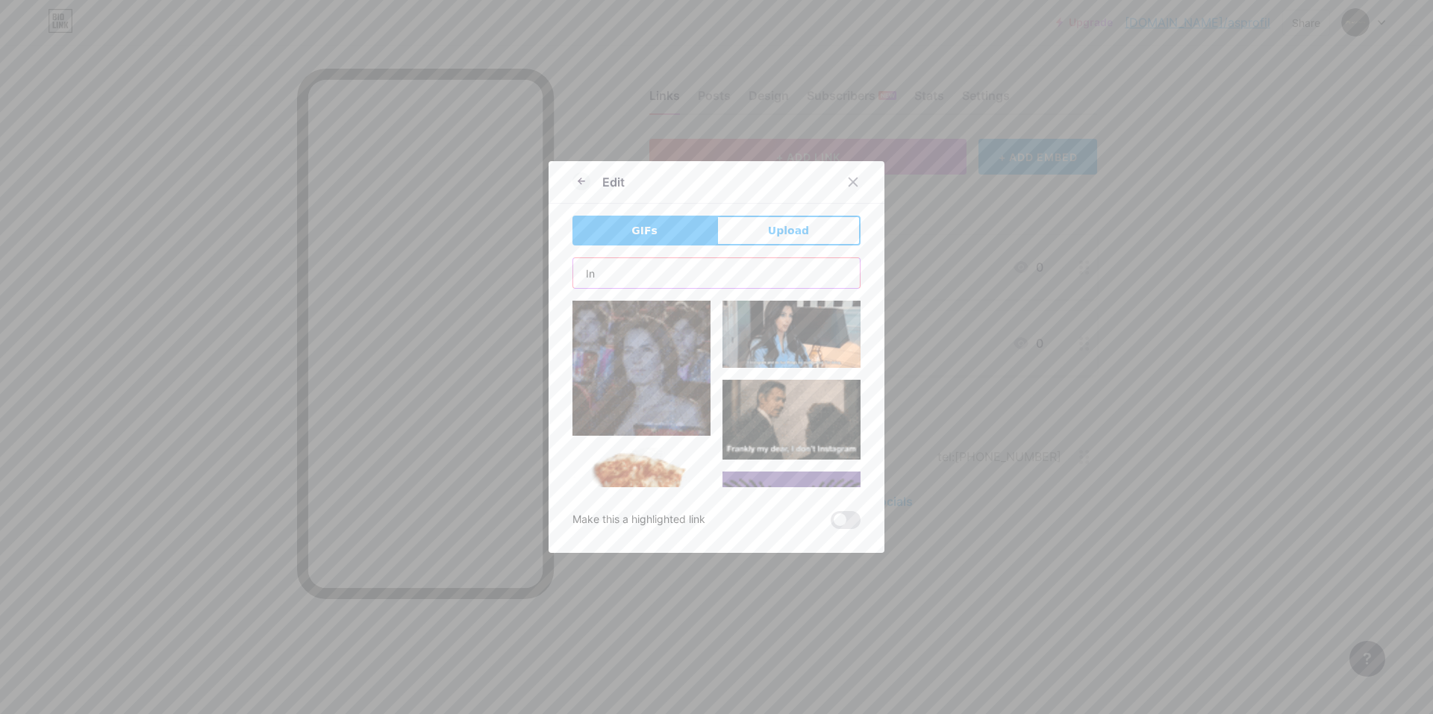
type input "I"
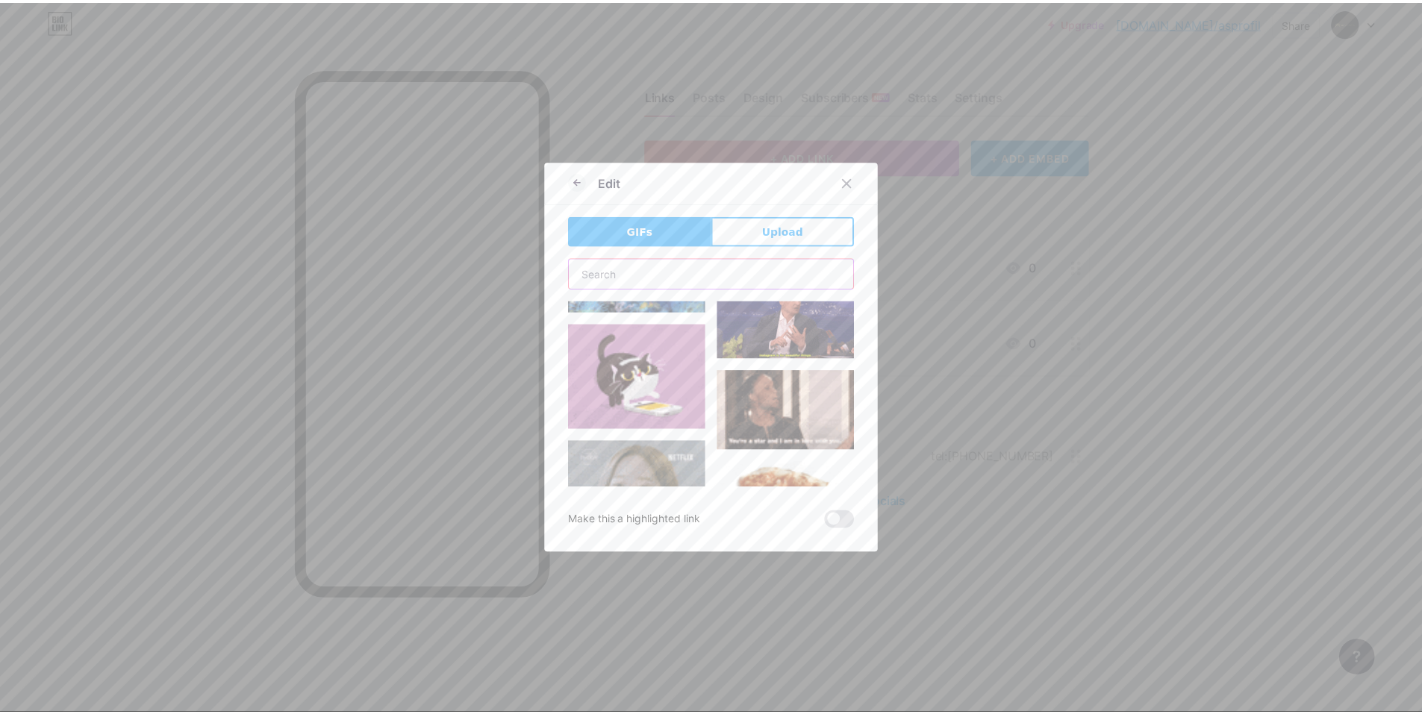
scroll to position [522, 0]
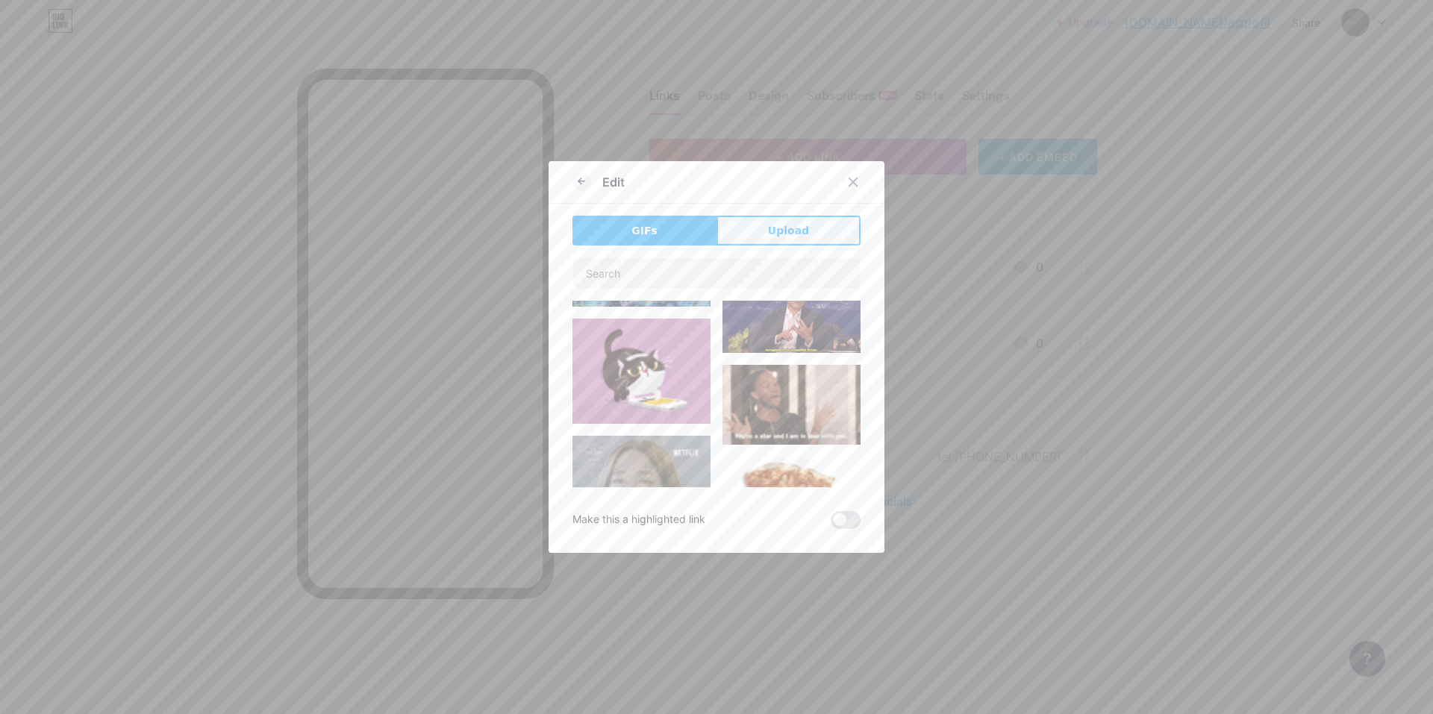
click at [820, 233] on button "Upload" at bounding box center [789, 231] width 144 height 30
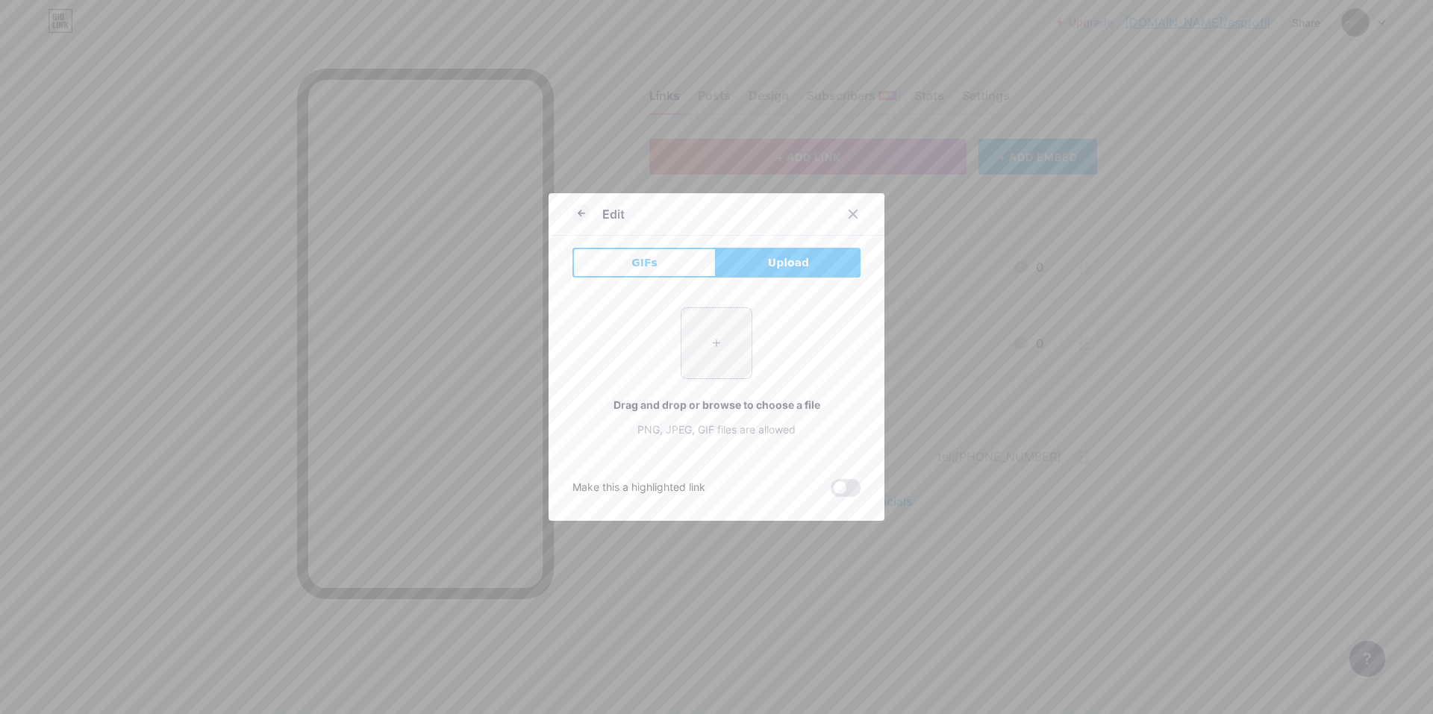
click at [707, 337] on input "file" at bounding box center [716, 343] width 70 height 70
type input "C:\fakepath\instagram-icon-lg.png"
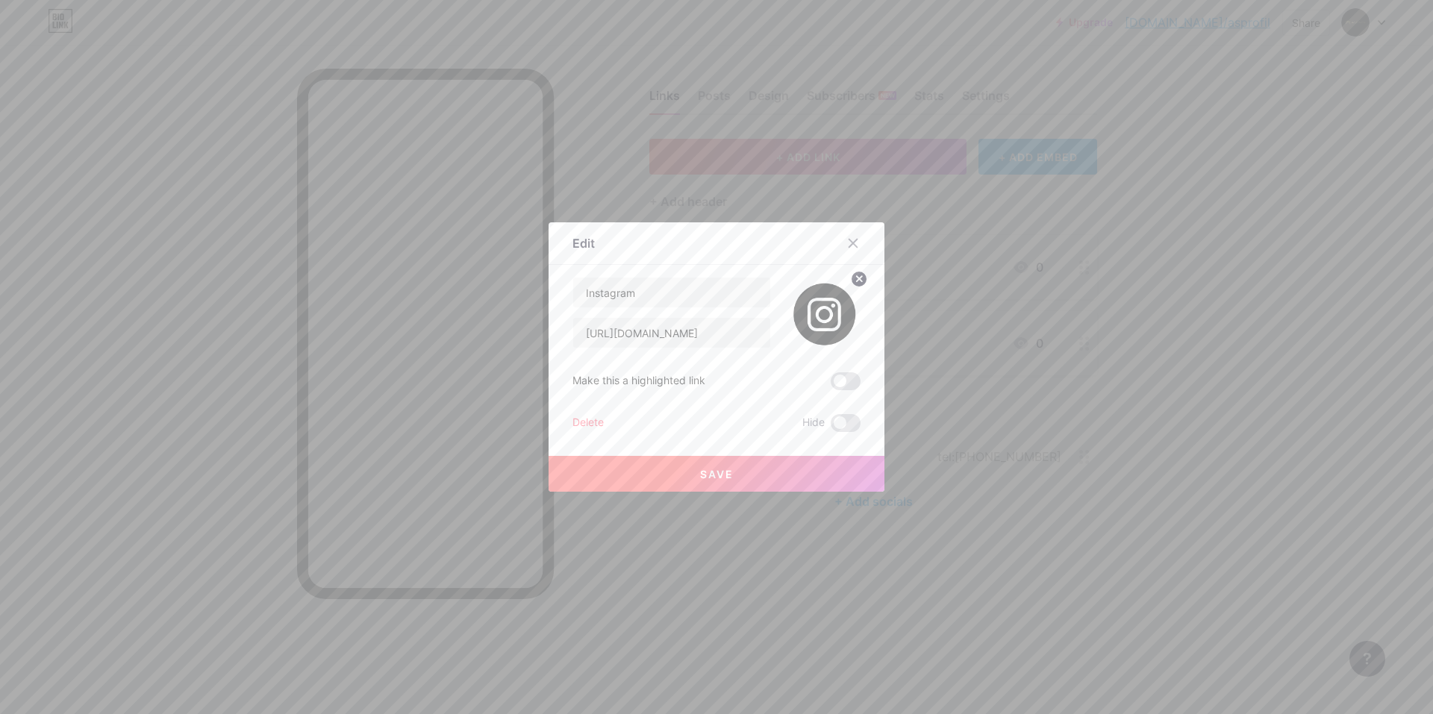
click at [716, 475] on span "Save" at bounding box center [717, 474] width 34 height 13
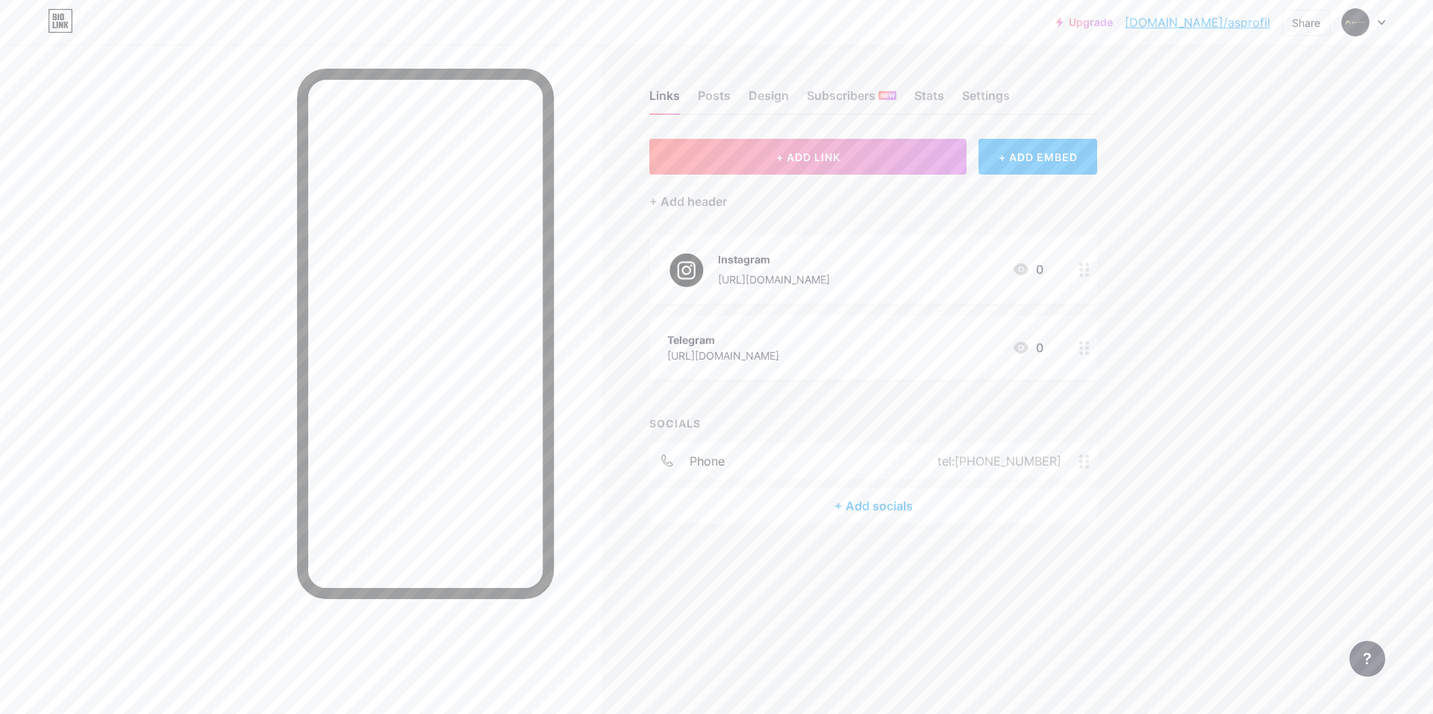
click at [893, 344] on div "Telegram [URL][DOMAIN_NAME] 0" at bounding box center [855, 348] width 376 height 34
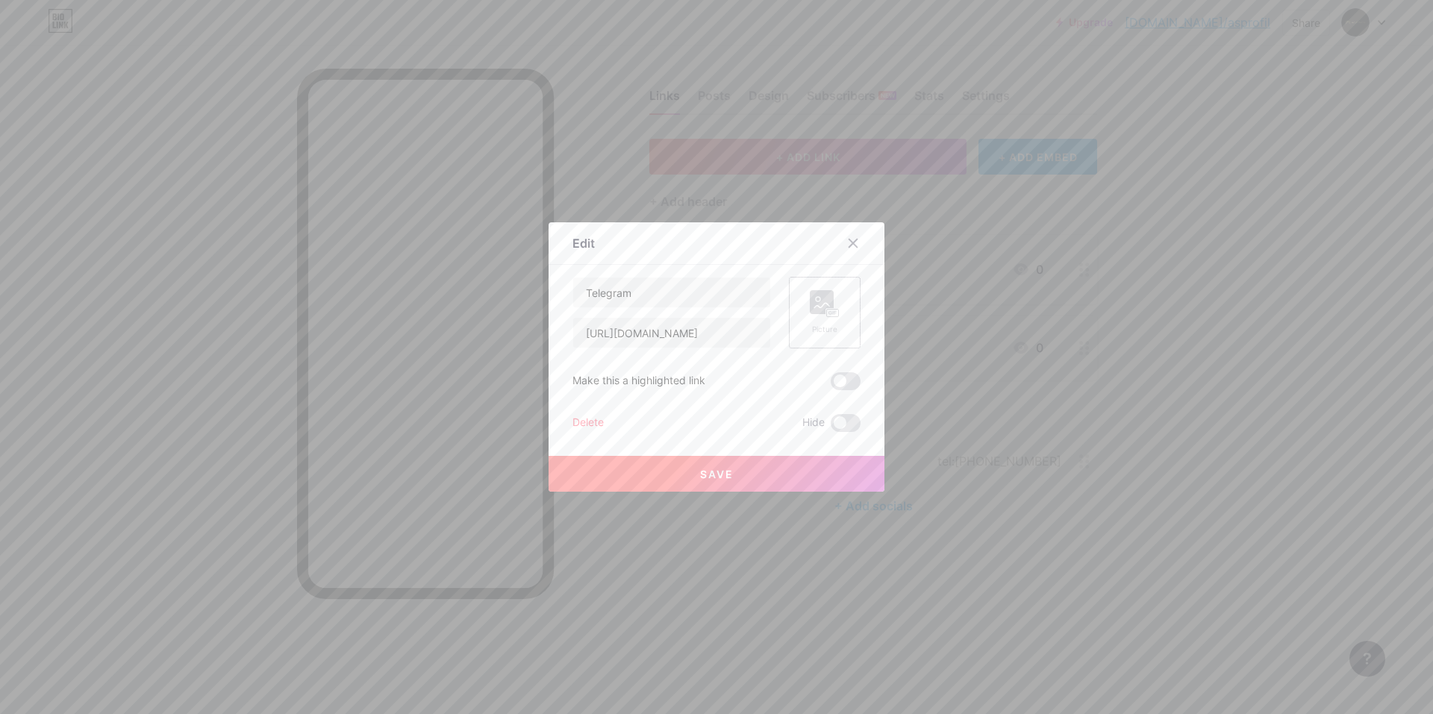
click at [829, 305] on icon at bounding box center [825, 304] width 30 height 28
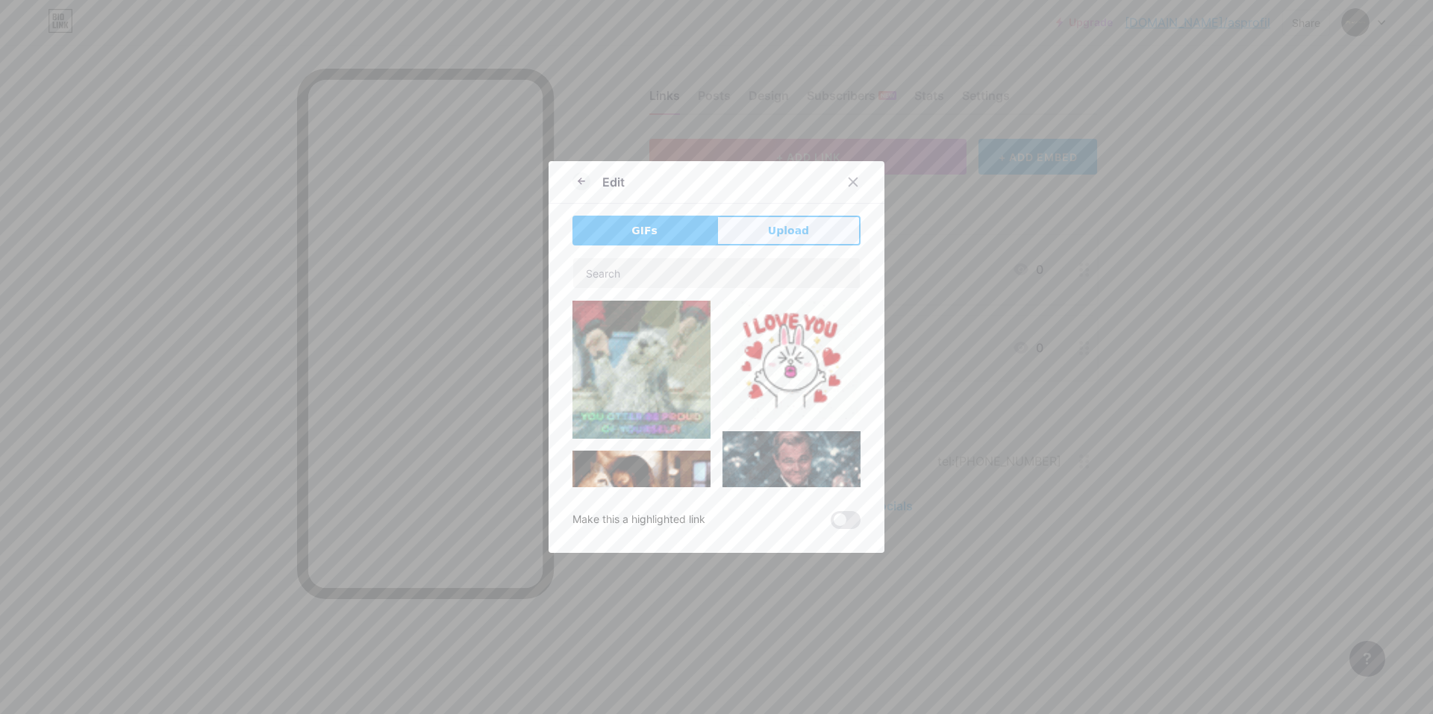
click at [734, 224] on button "Upload" at bounding box center [789, 231] width 144 height 30
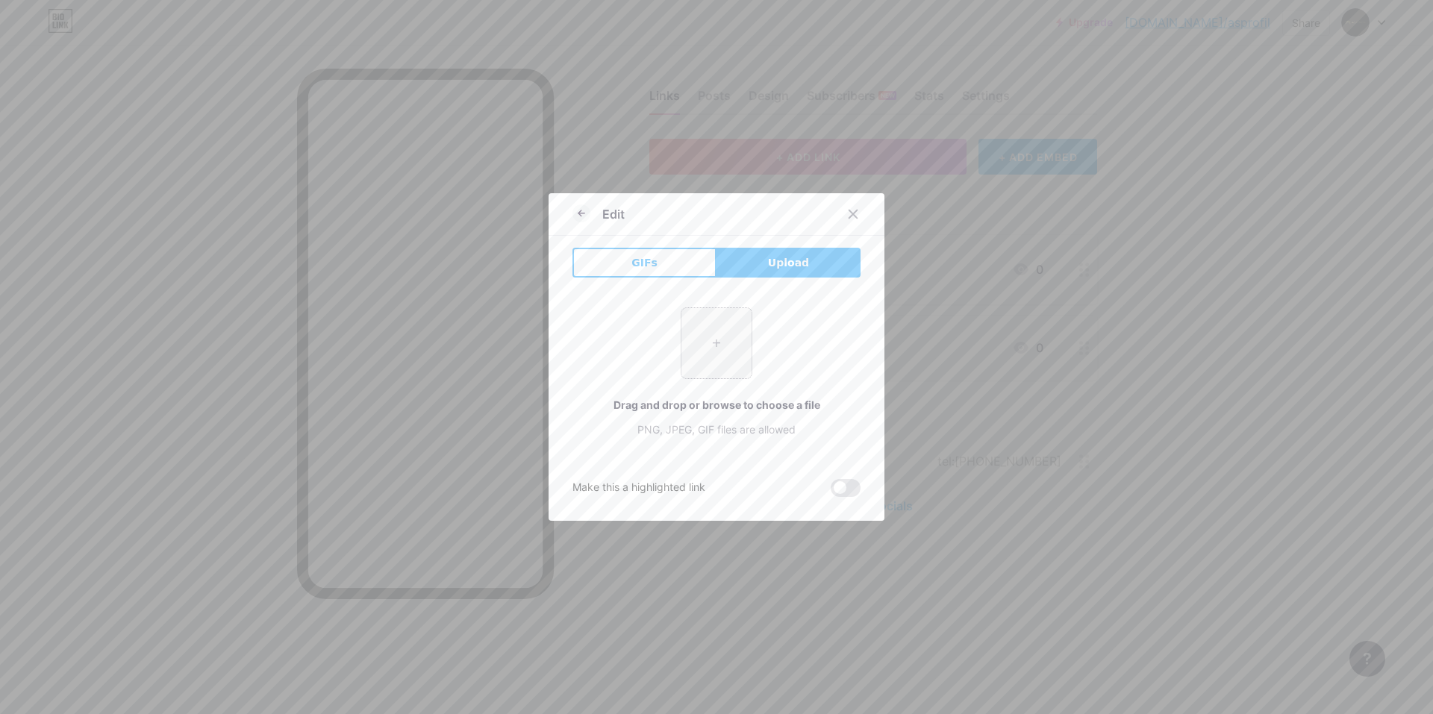
click at [695, 334] on input "file" at bounding box center [716, 343] width 70 height 70
type input "C:\fakepath\Daco_4388187.png"
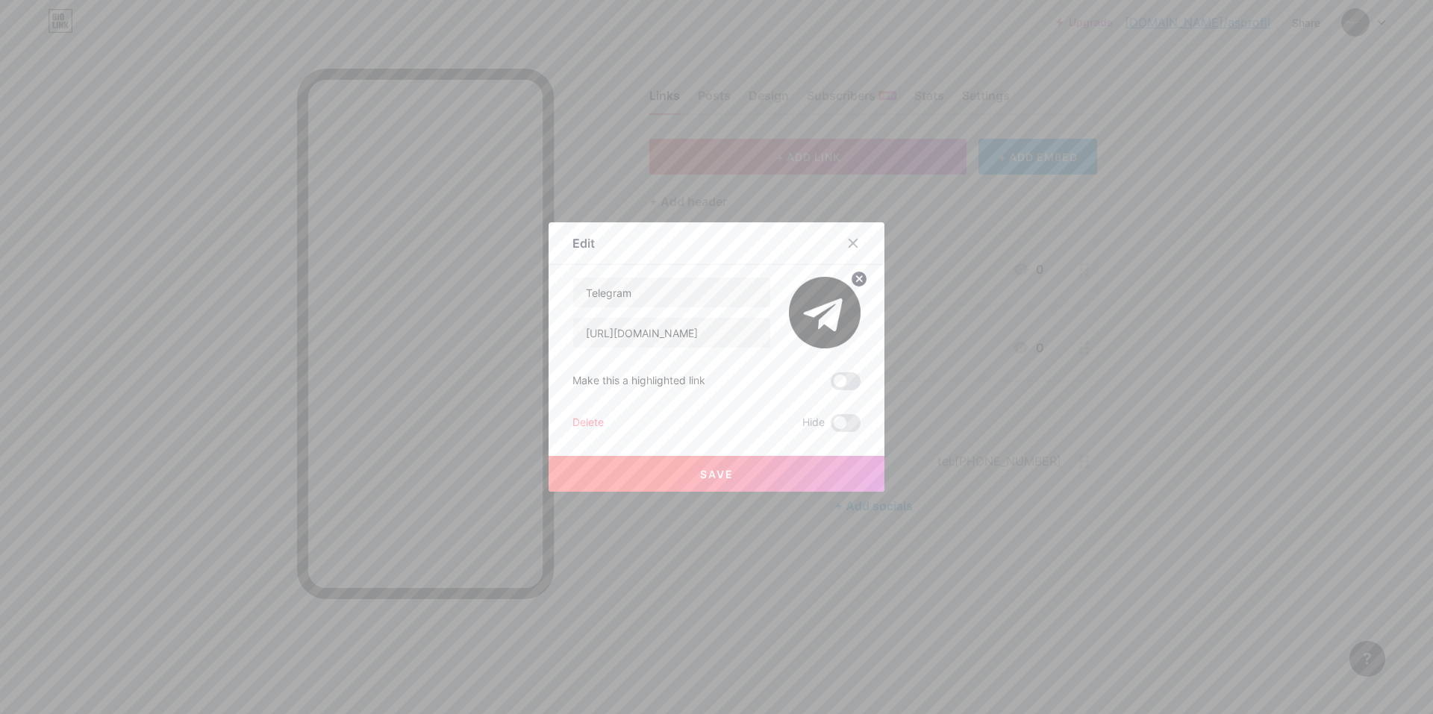
click at [723, 475] on span "Save" at bounding box center [717, 474] width 34 height 13
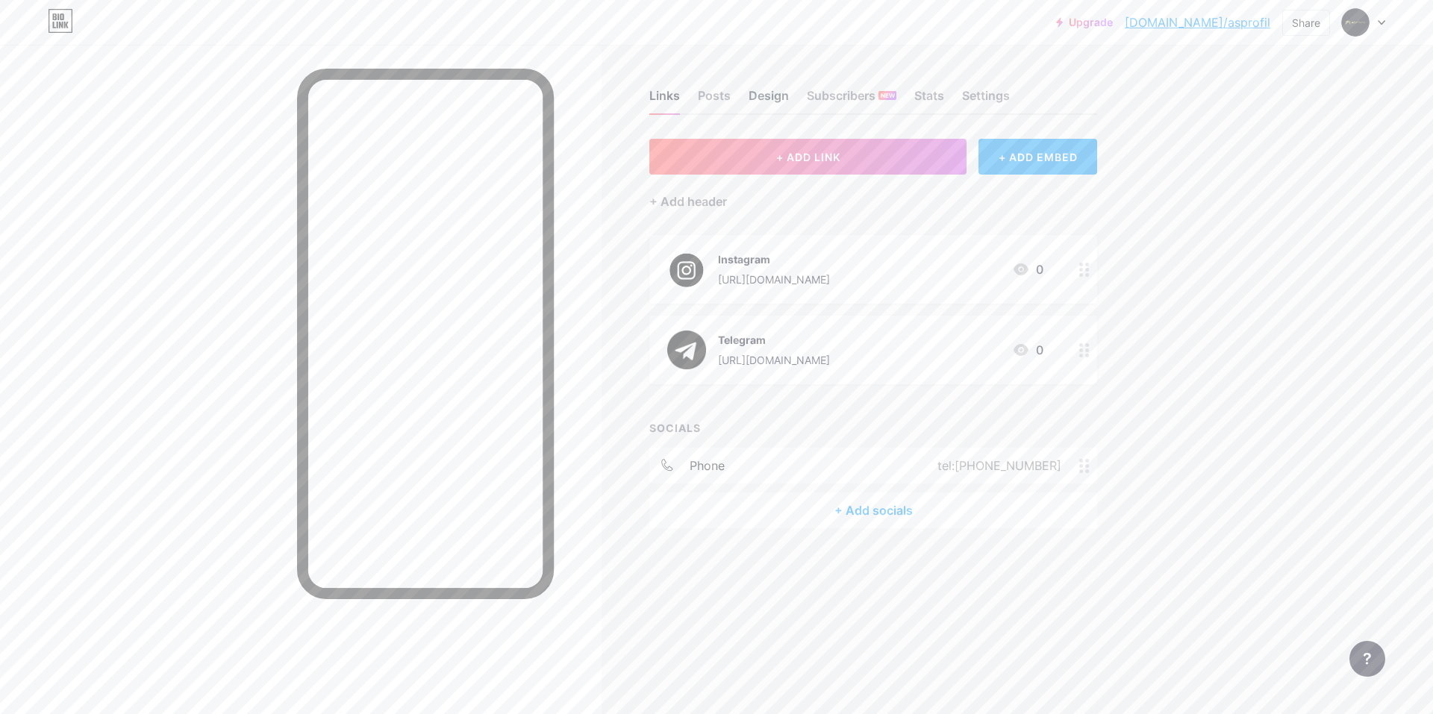
click at [770, 97] on div "Design" at bounding box center [769, 100] width 40 height 27
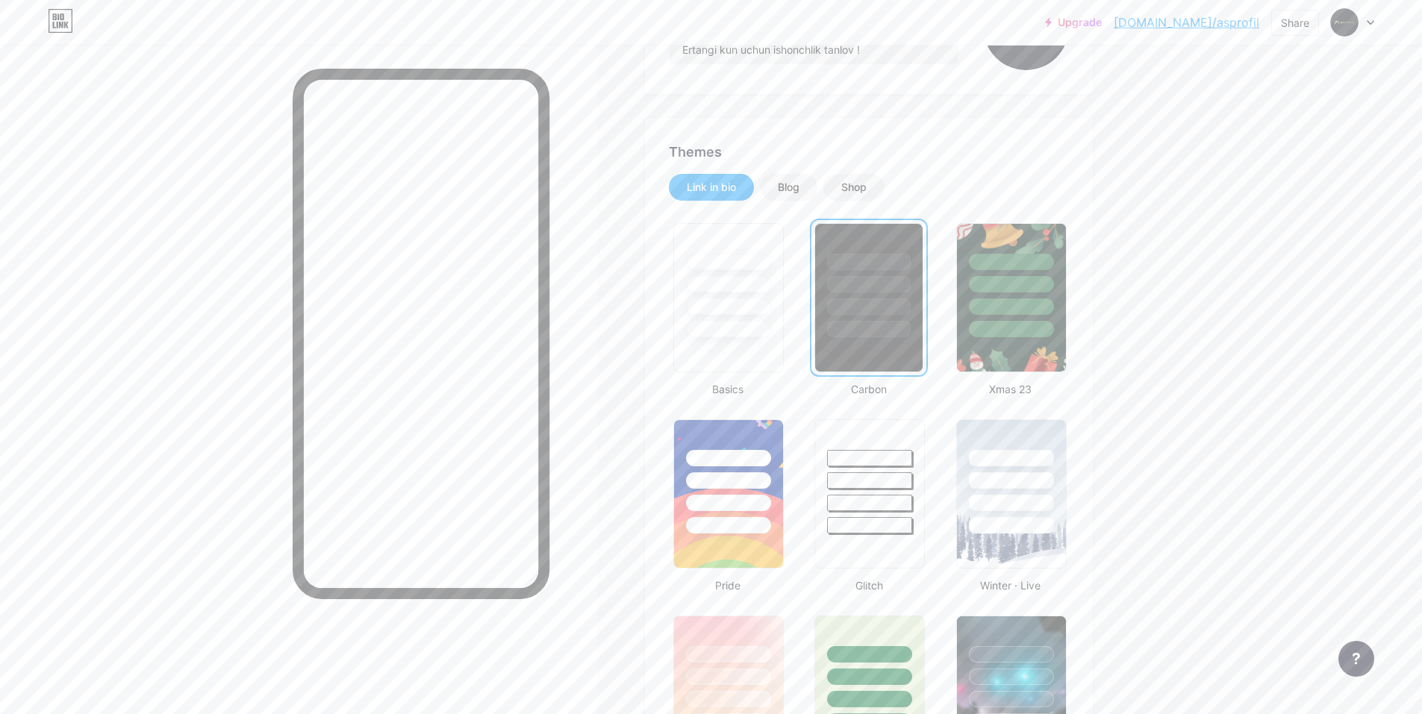
scroll to position [224, 0]
click at [743, 318] on div at bounding box center [729, 278] width 112 height 117
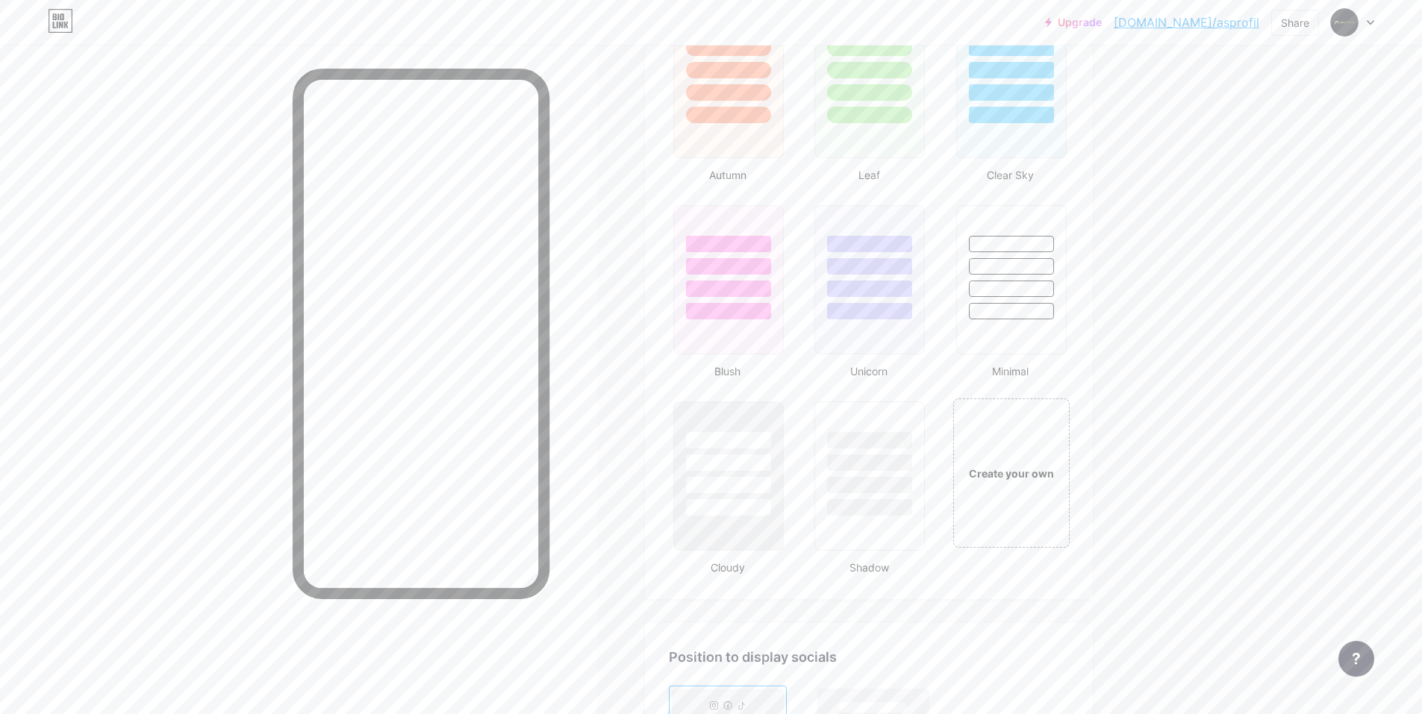
scroll to position [1821, 0]
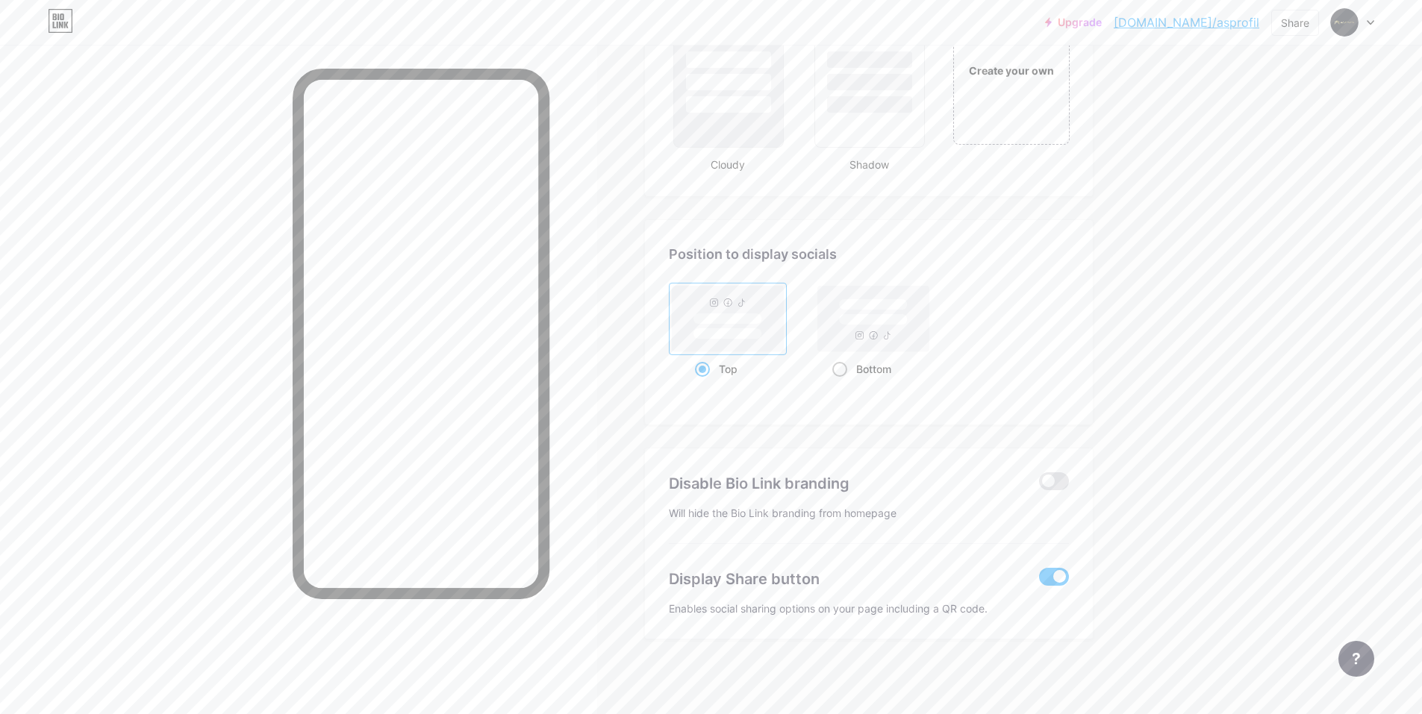
click at [846, 372] on span at bounding box center [839, 369] width 15 height 15
click at [842, 383] on input "Bottom" at bounding box center [837, 388] width 10 height 10
radio input "true"
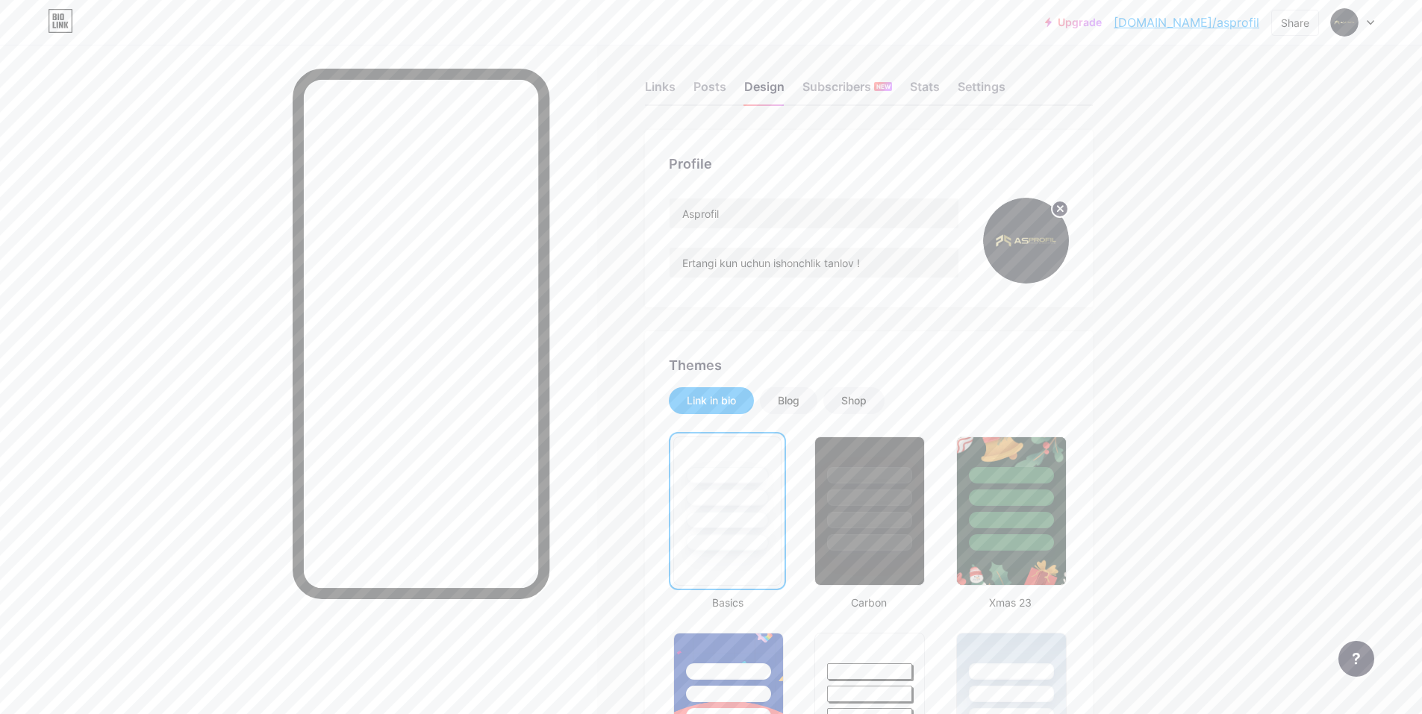
scroll to position [0, 0]
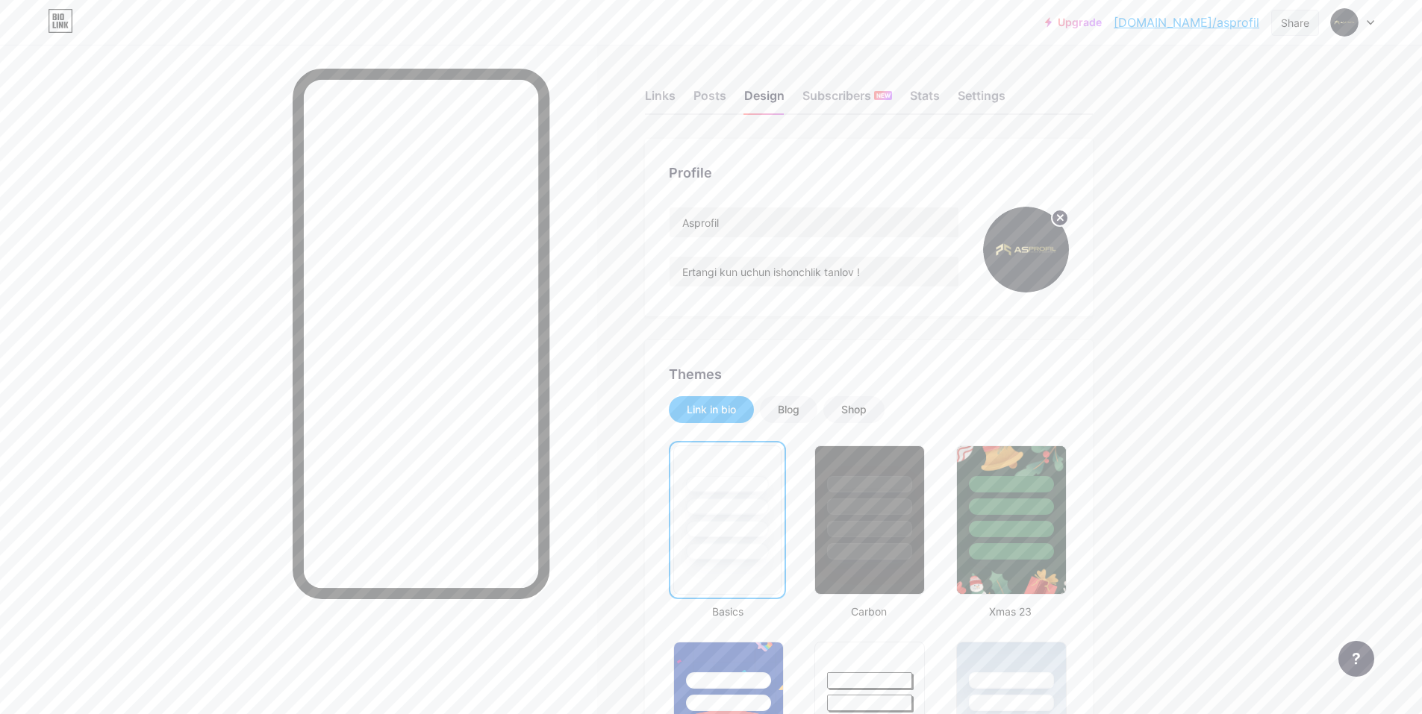
click at [893, 25] on div "Share" at bounding box center [1295, 23] width 28 height 16
click at [893, 116] on div "Get my QR code" at bounding box center [1190, 113] width 93 height 18
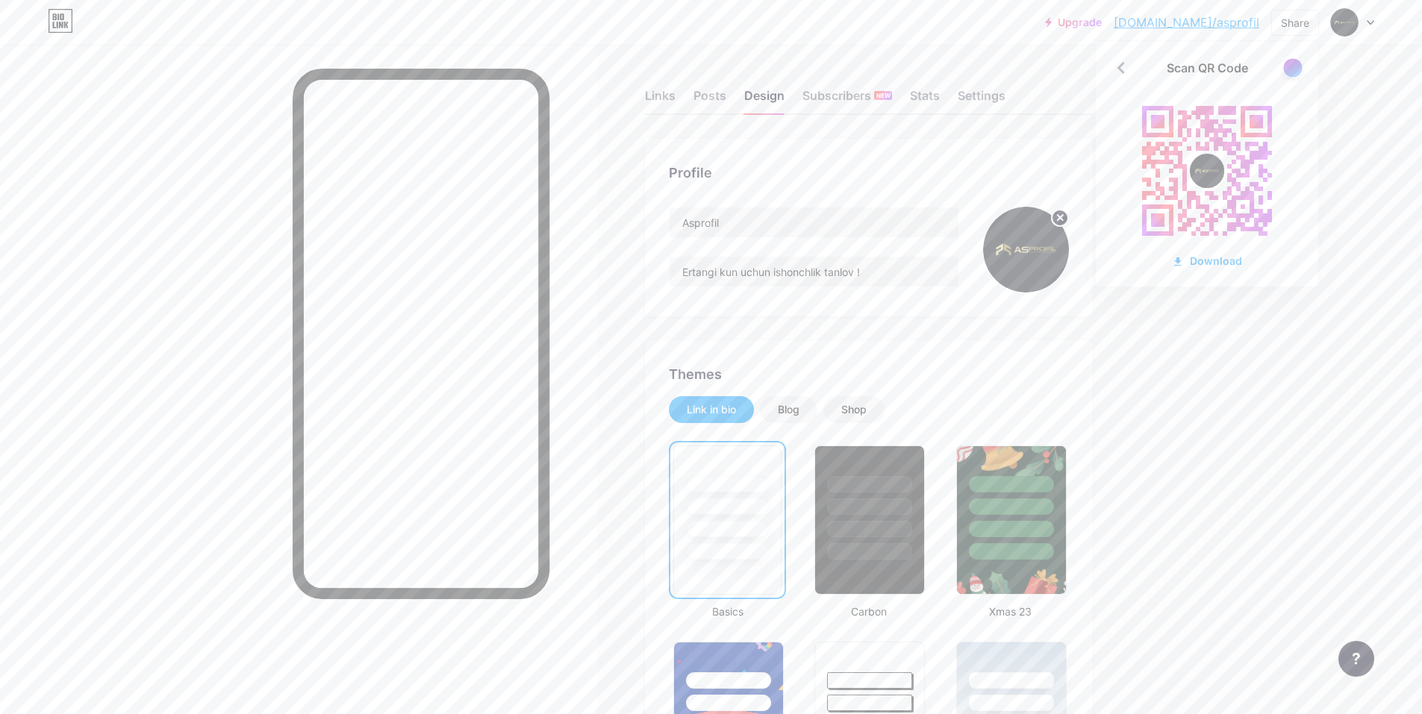
click at [893, 66] on div at bounding box center [1292, 67] width 19 height 19
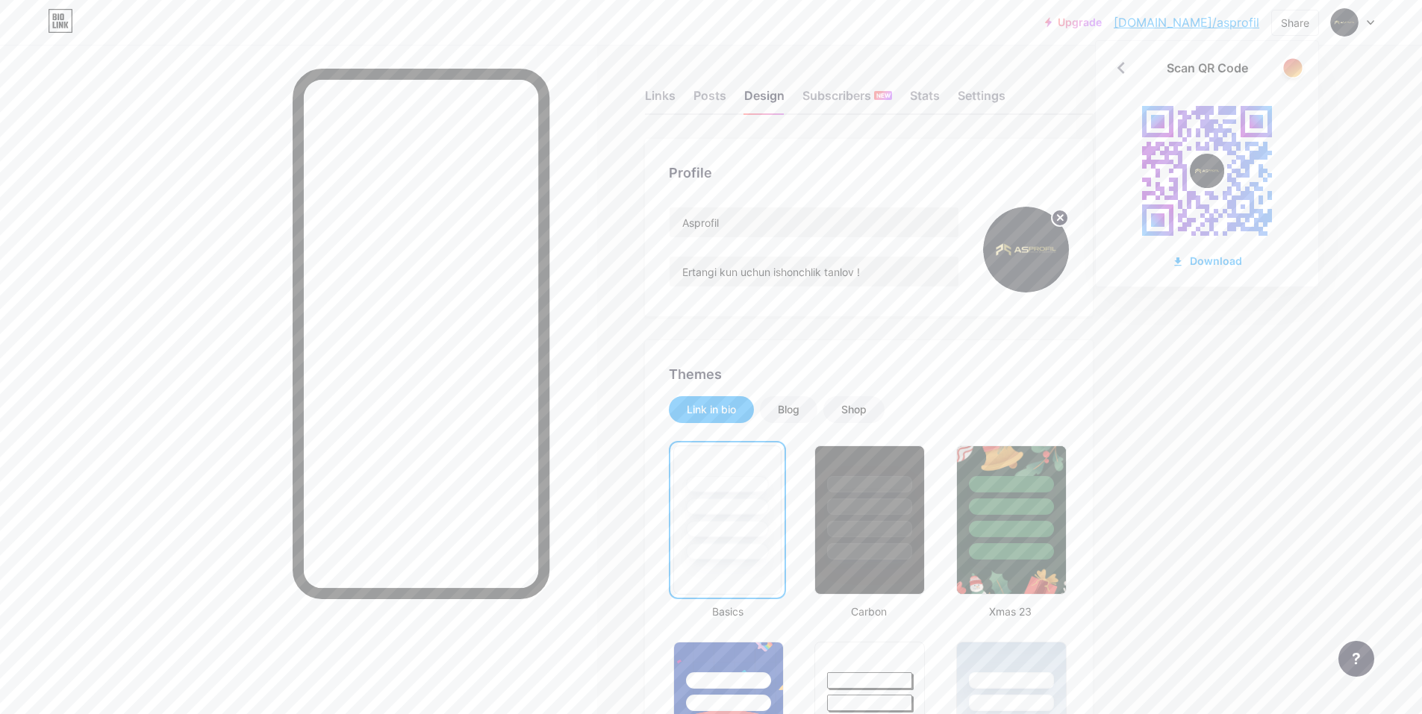
click at [893, 66] on div at bounding box center [1292, 67] width 19 height 19
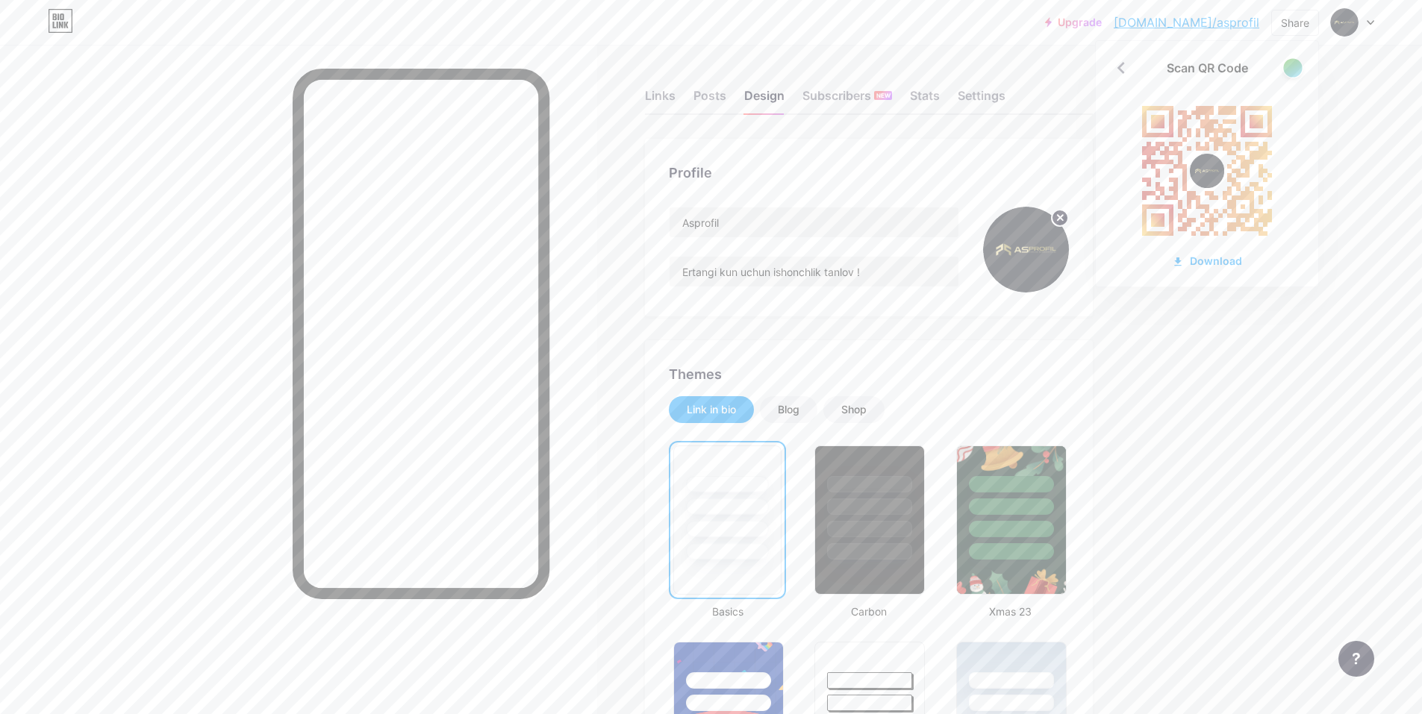
click at [893, 67] on div at bounding box center [1292, 67] width 19 height 19
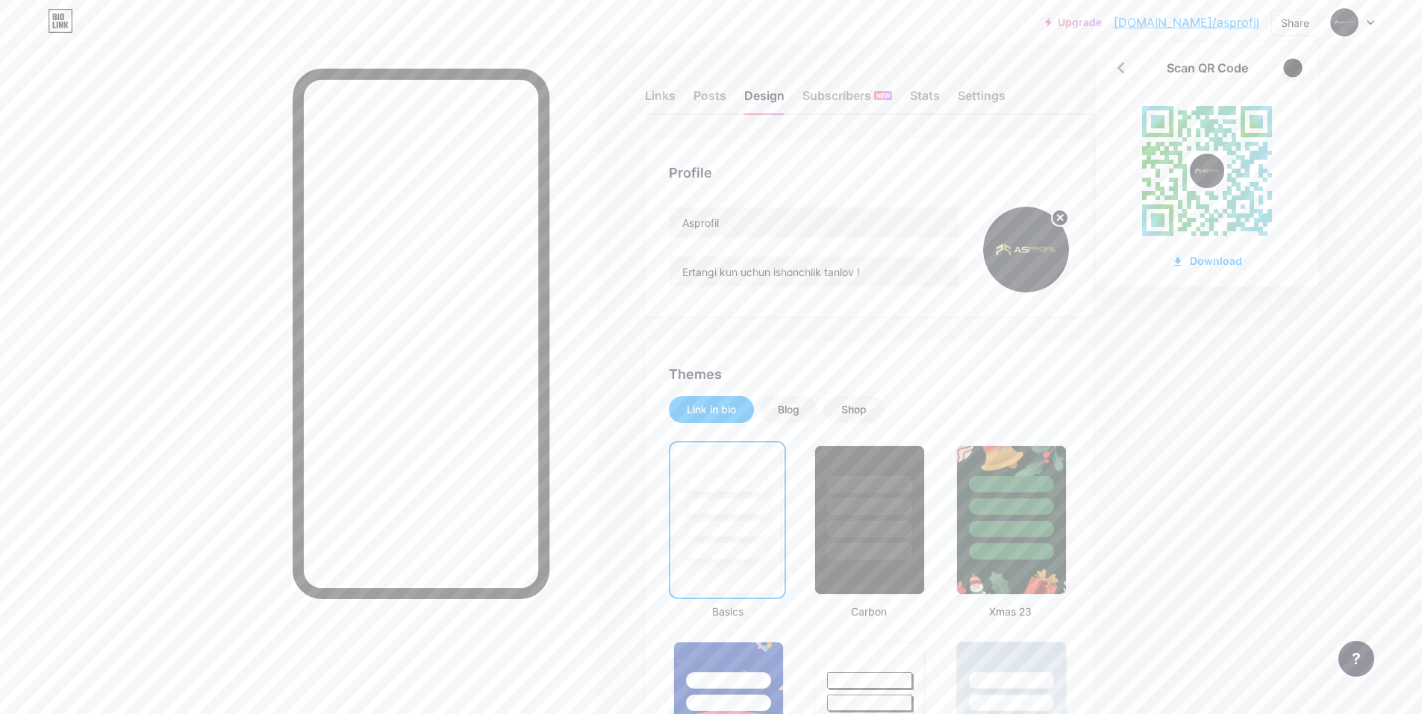
click at [893, 67] on div at bounding box center [1292, 67] width 19 height 19
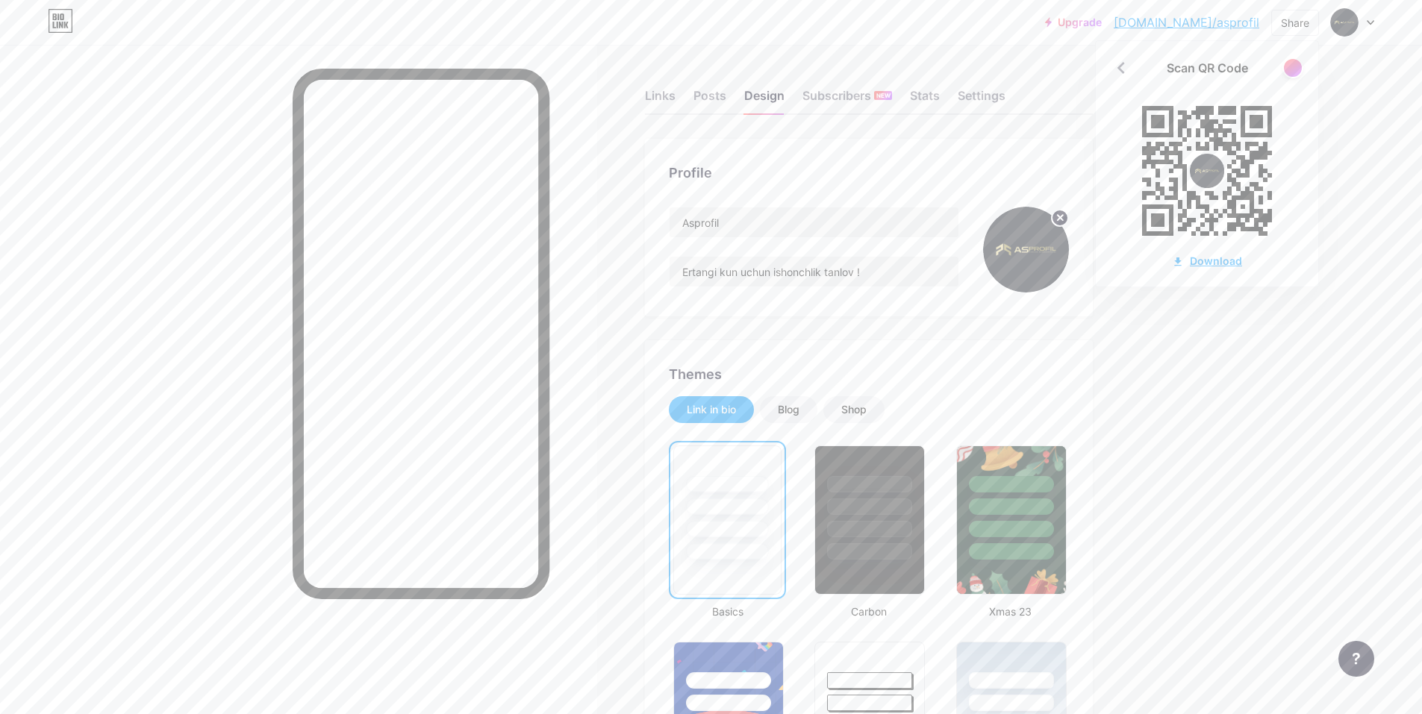
click at [893, 261] on div "Download" at bounding box center [1207, 261] width 70 height 16
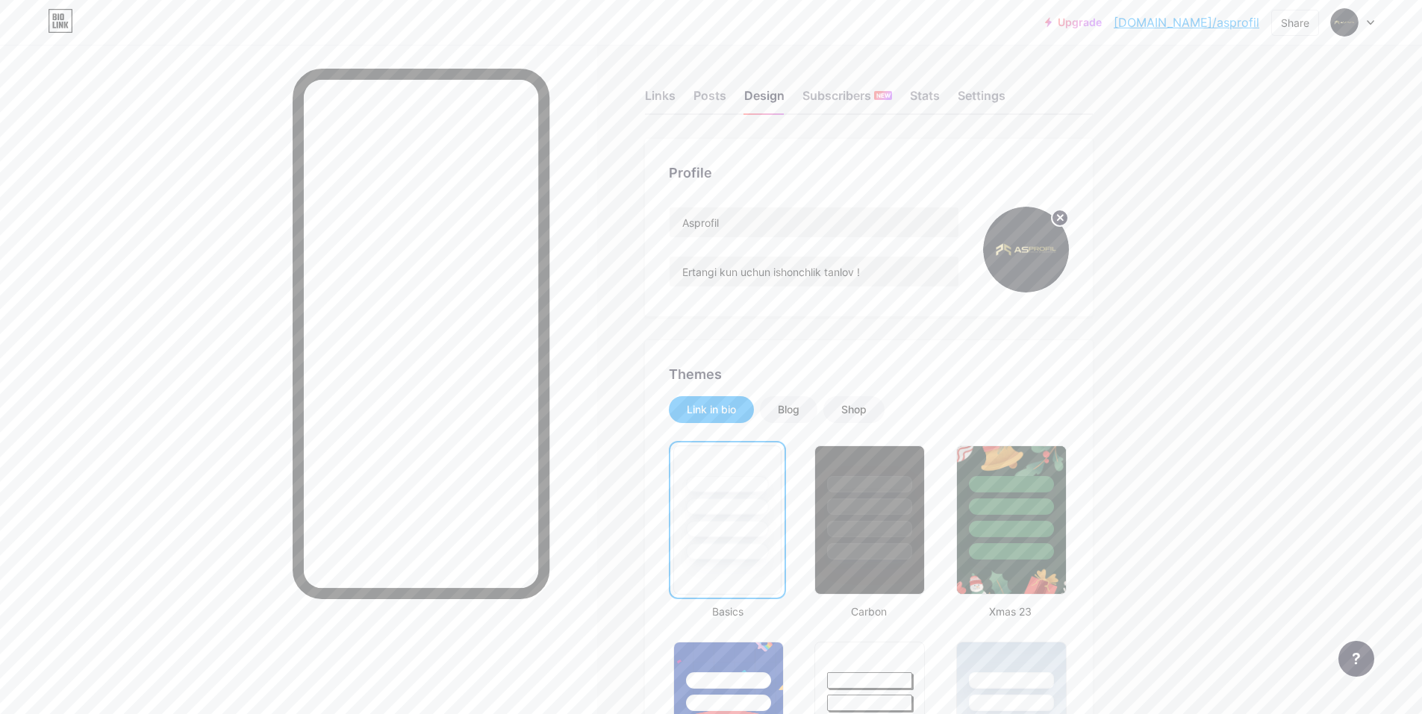
click at [174, 202] on div at bounding box center [298, 402] width 597 height 714
click at [893, 24] on div "Share" at bounding box center [1295, 23] width 28 height 16
click at [893, 76] on div "Copy link" at bounding box center [1207, 77] width 222 height 36
